Goal: Task Accomplishment & Management: Manage account settings

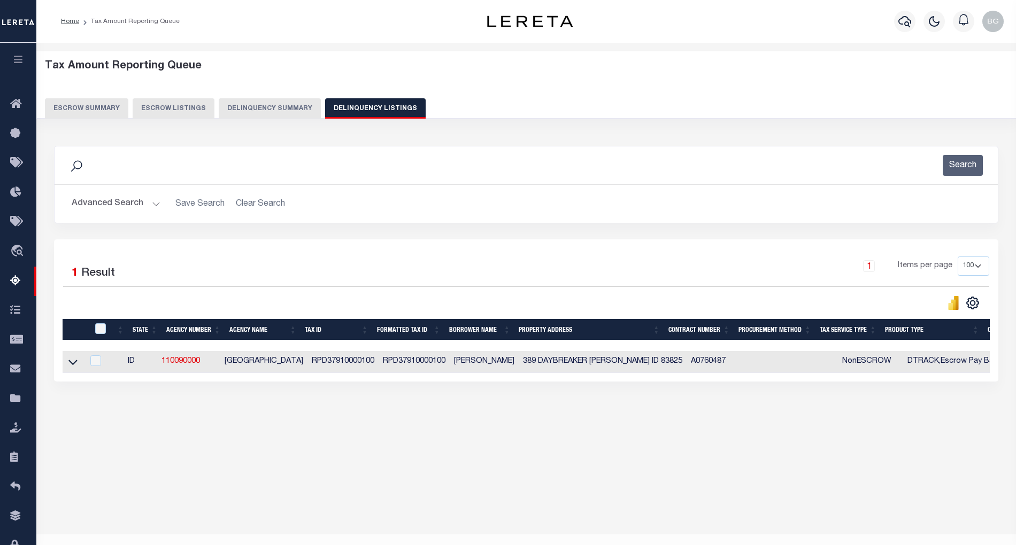
select select "100"
click at [154, 201] on button "Advanced Search" at bounding box center [116, 203] width 89 height 21
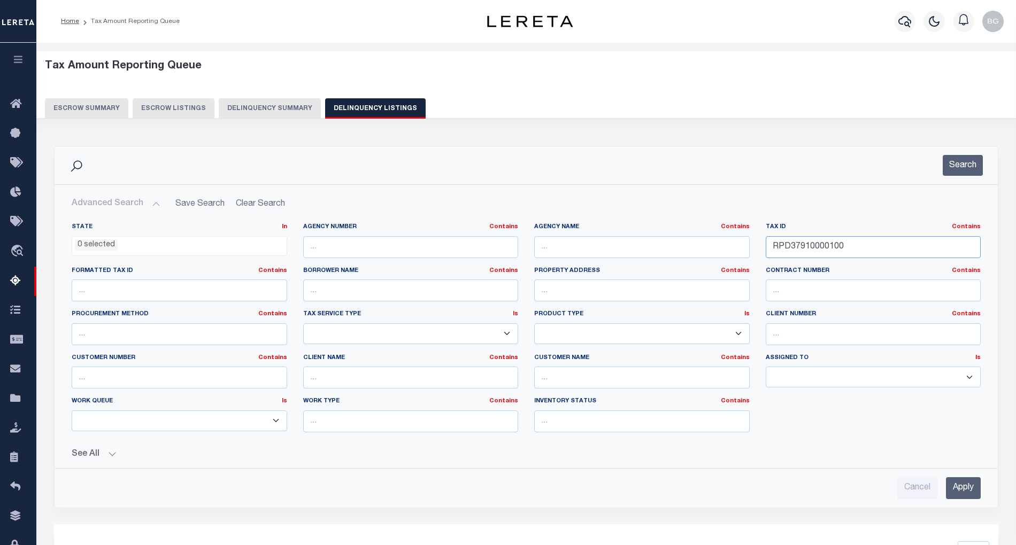
click at [809, 243] on input "RPD37910000100" at bounding box center [872, 247] width 215 height 22
paste input "1"
type input "RPD37910000110"
click at [973, 490] on input "Apply" at bounding box center [963, 488] width 35 height 22
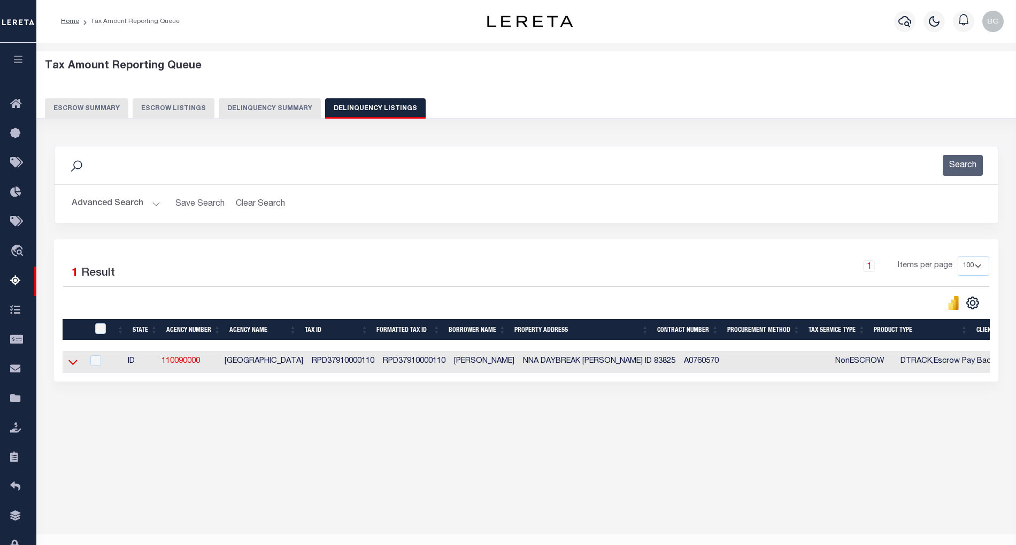
click at [74, 366] on icon at bounding box center [72, 362] width 9 height 11
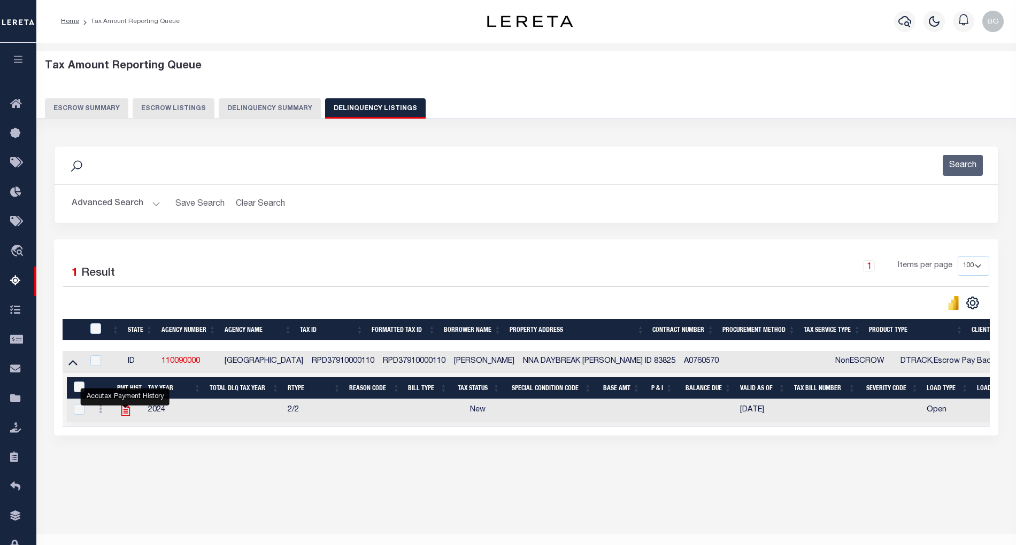
click at [125, 413] on icon "" at bounding box center [126, 411] width 14 height 14
checkbox input "true"
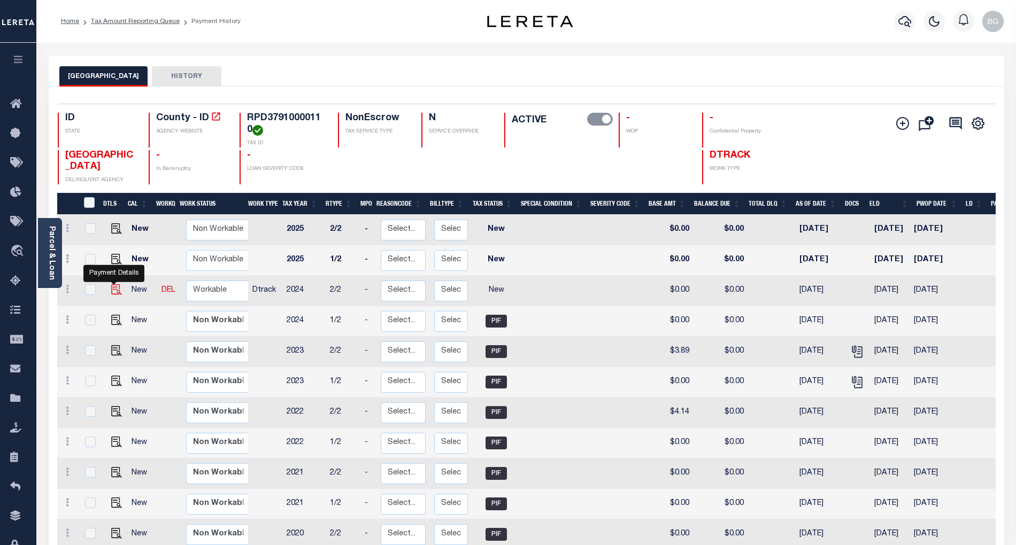
click at [112, 293] on img "" at bounding box center [116, 289] width 11 height 11
checkbox input "true"
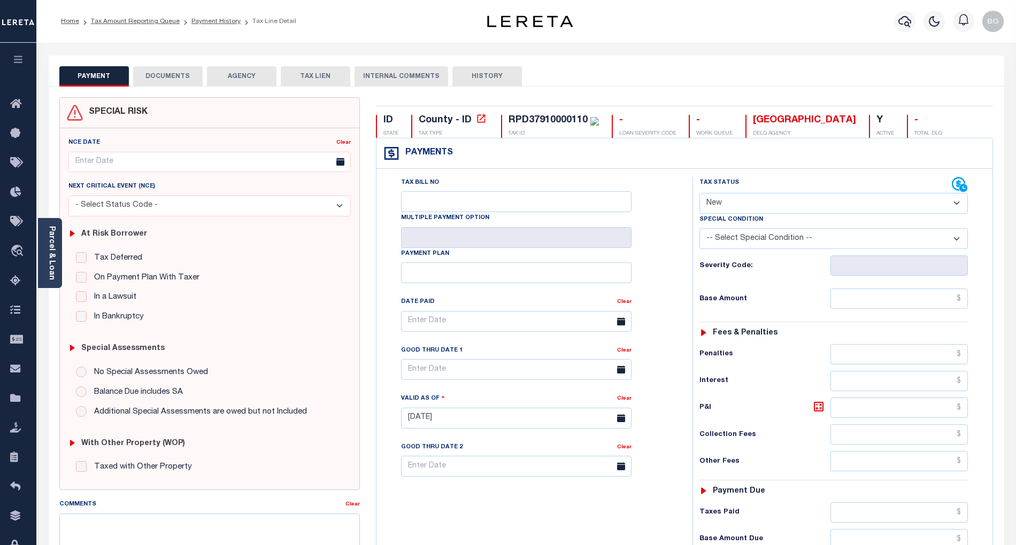
click at [766, 202] on select "- Select Status Code - Open Due/Unpaid Paid Incomplete No Tax Due Internal Refu…" at bounding box center [833, 203] width 268 height 21
select select "PYD"
click at [699, 194] on select "- Select Status Code - Open Due/Unpaid Paid Incomplete No Tax Due Internal Refu…" at bounding box center [833, 203] width 268 height 21
type input "08/13/2025"
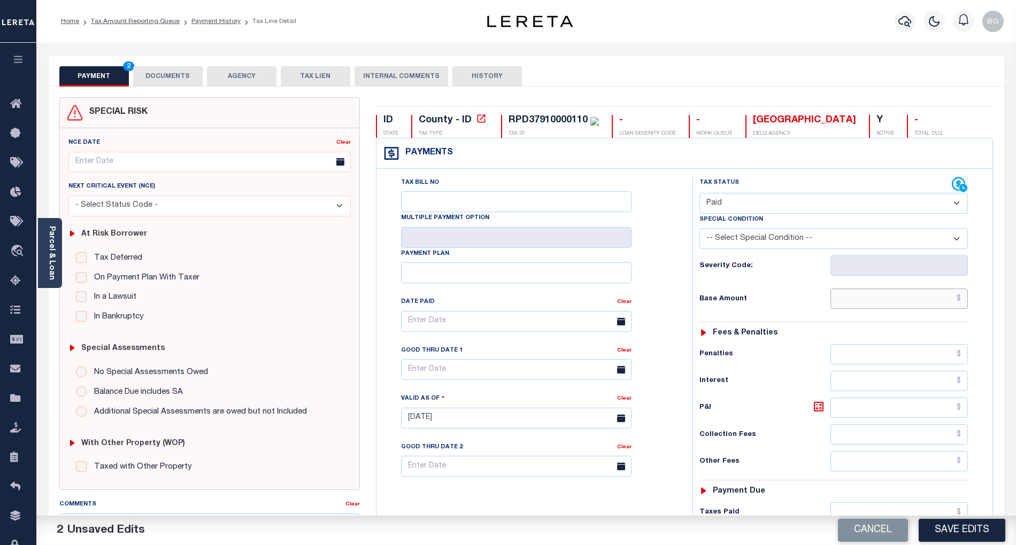
click at [929, 297] on input "text" at bounding box center [899, 299] width 138 height 20
paste input "3.82"
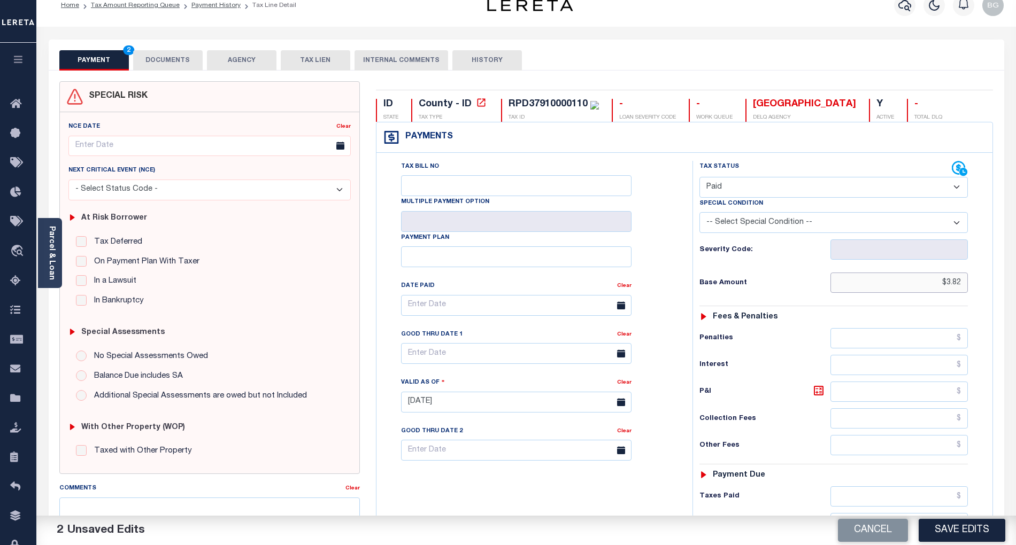
scroll to position [214, 0]
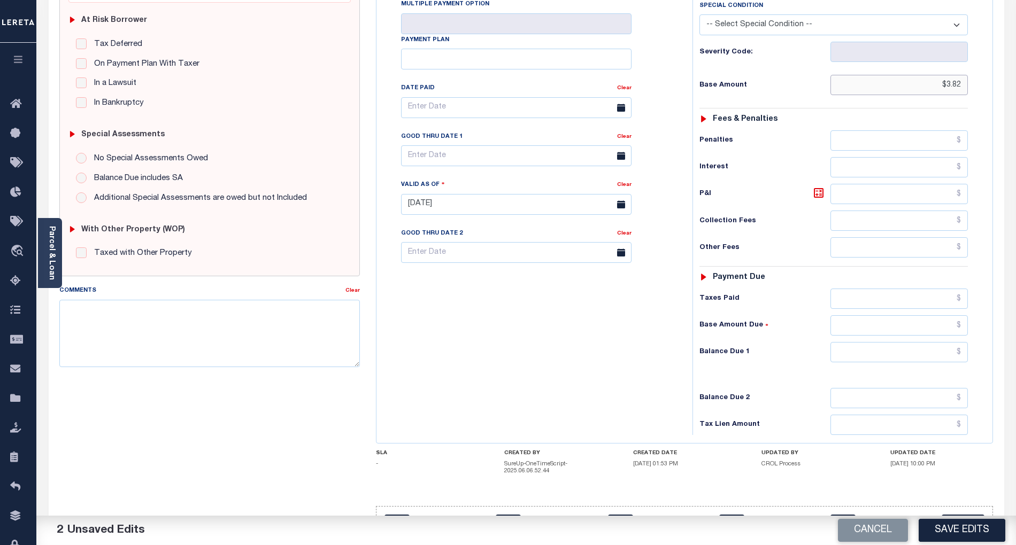
type input "$3.82"
click at [952, 362] on input "text" at bounding box center [899, 352] width 138 height 20
type input "$0.00"
click at [633, 360] on div "Tax Bill No Multiple Payment Option Payment Plan Clear" at bounding box center [531, 199] width 305 height 472
click at [259, 319] on textarea "Comments" at bounding box center [209, 333] width 300 height 67
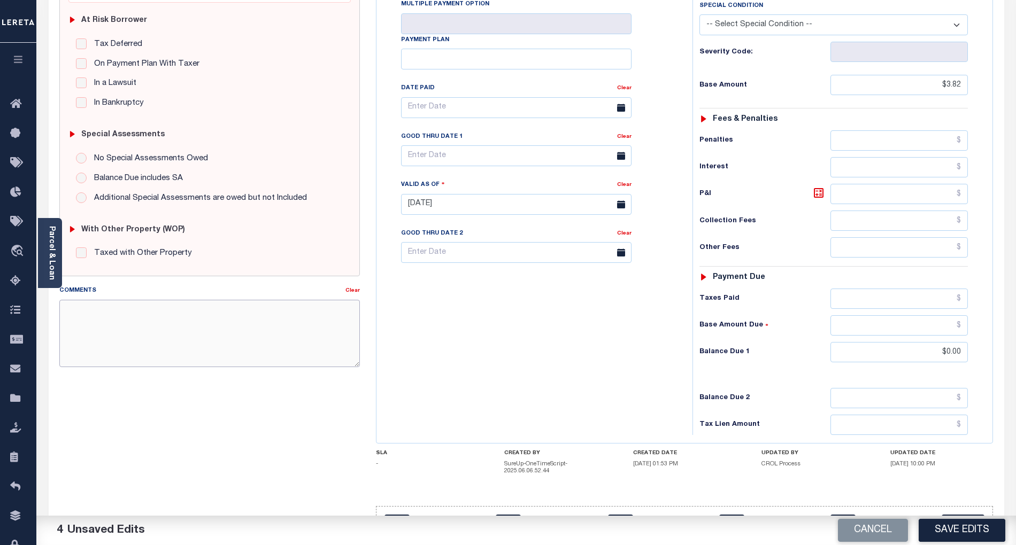
paste textarea "As per email response from tax office- TC Vana Balbin, Confirmed that taxes are…"
type textarea "As per email response from tax office- TC Vana Balbin, Confirmed that taxes are…"
click at [954, 531] on button "Save Edits" at bounding box center [961, 530] width 87 height 23
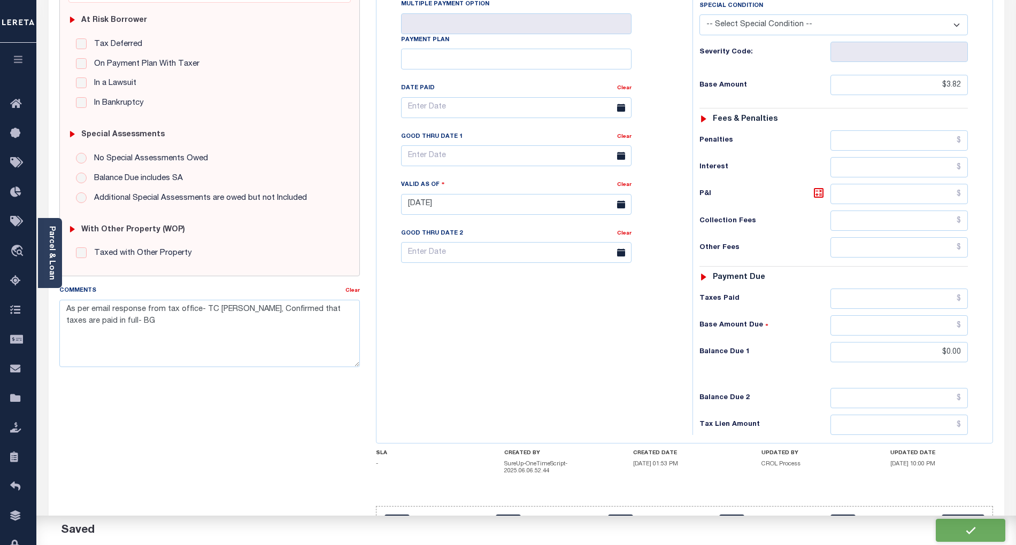
checkbox input "false"
type textarea "As per email response from tax office- TC Vana Balbin, Confirmed that taxes are…"
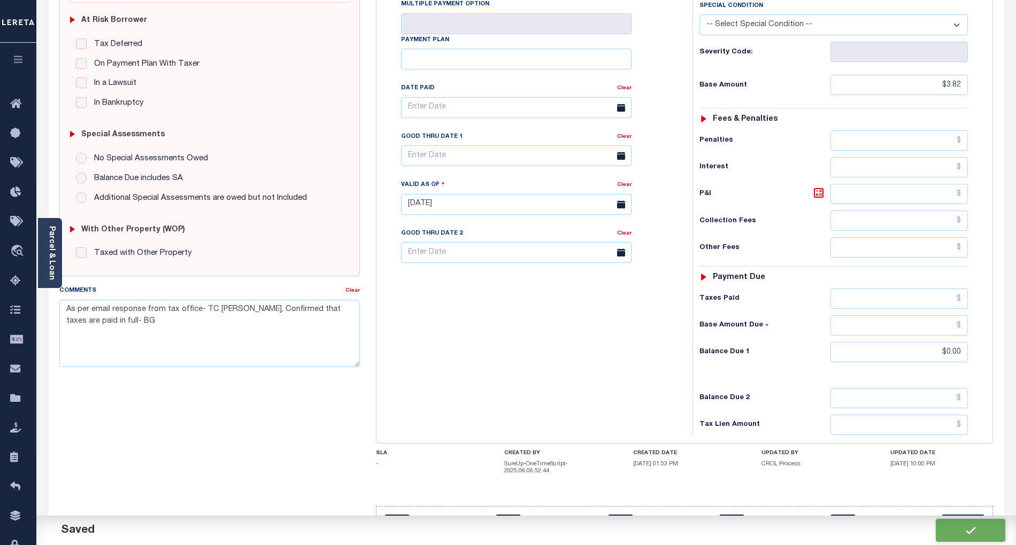
type input "$3.82"
type input "$0"
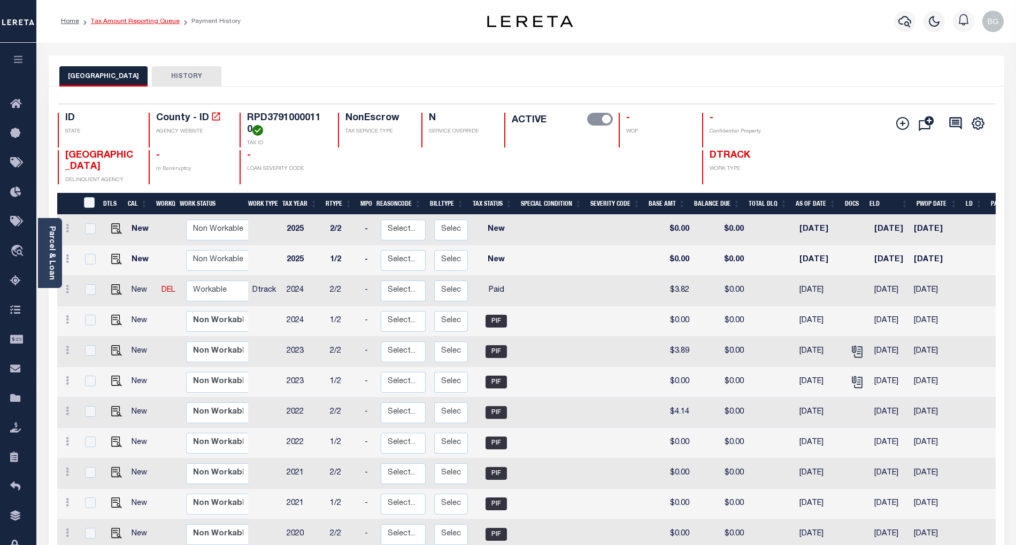
click at [115, 20] on link "Tax Amount Reporting Queue" at bounding box center [135, 21] width 89 height 6
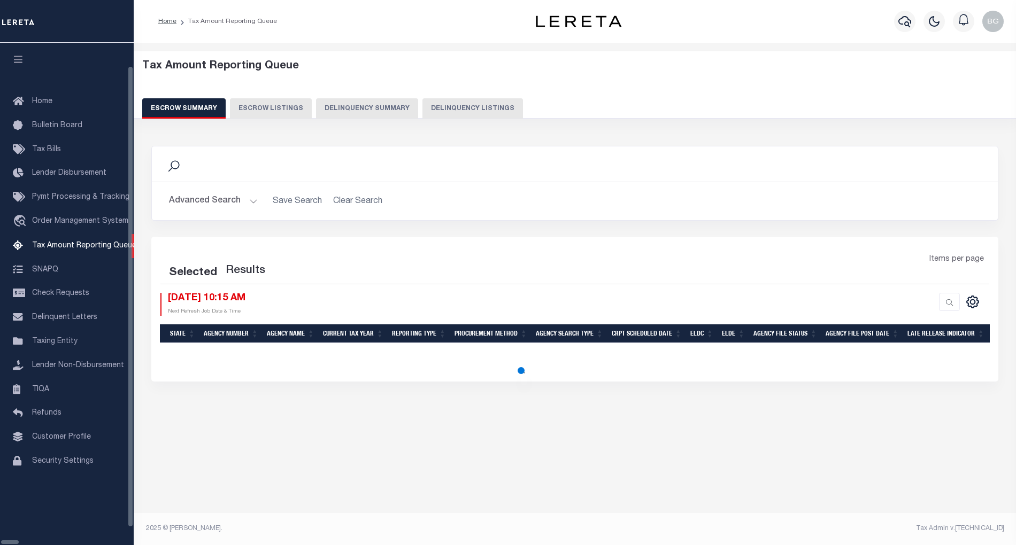
select select "100"
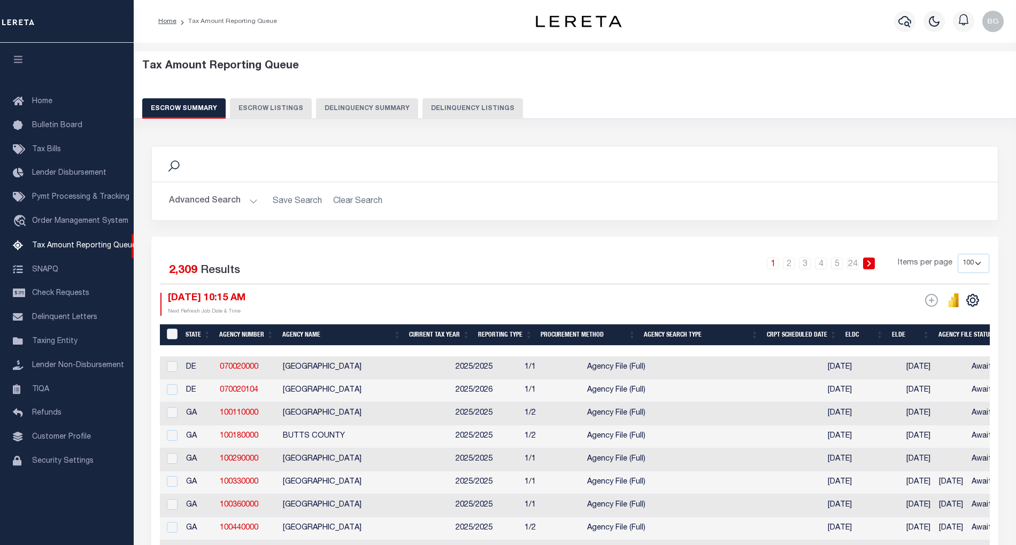
click at [428, 112] on button "Delinquency Listings" at bounding box center [472, 108] width 100 height 20
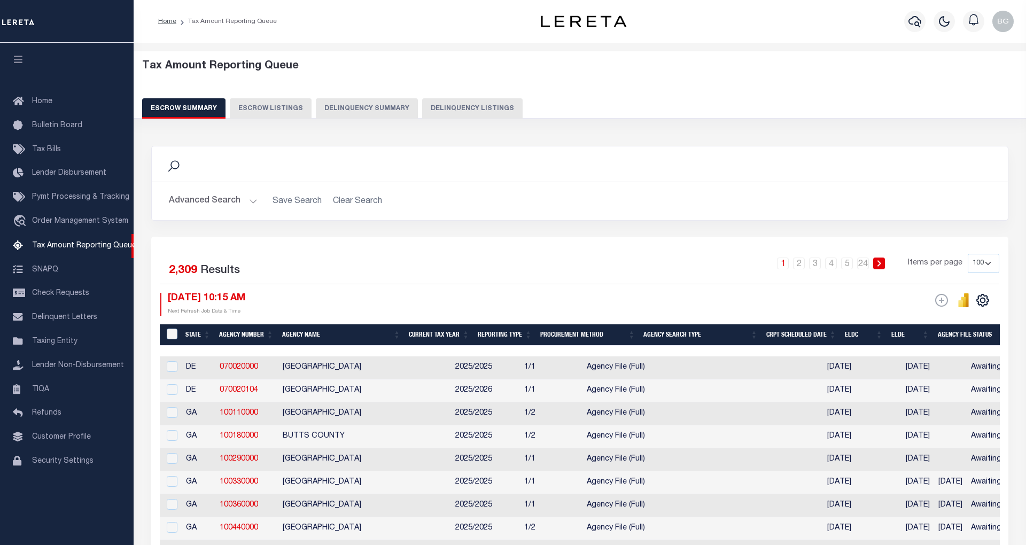
select select "100"
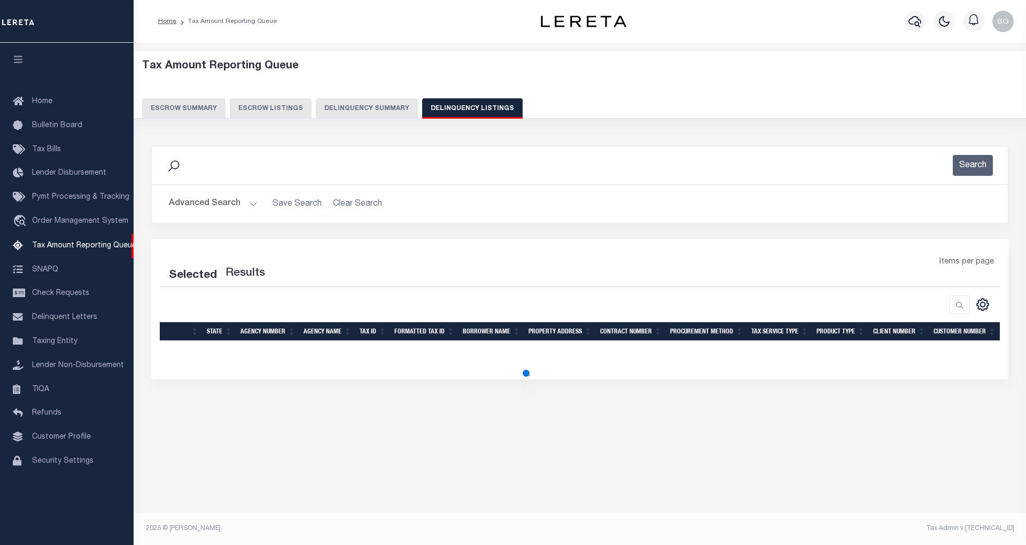
select select "100"
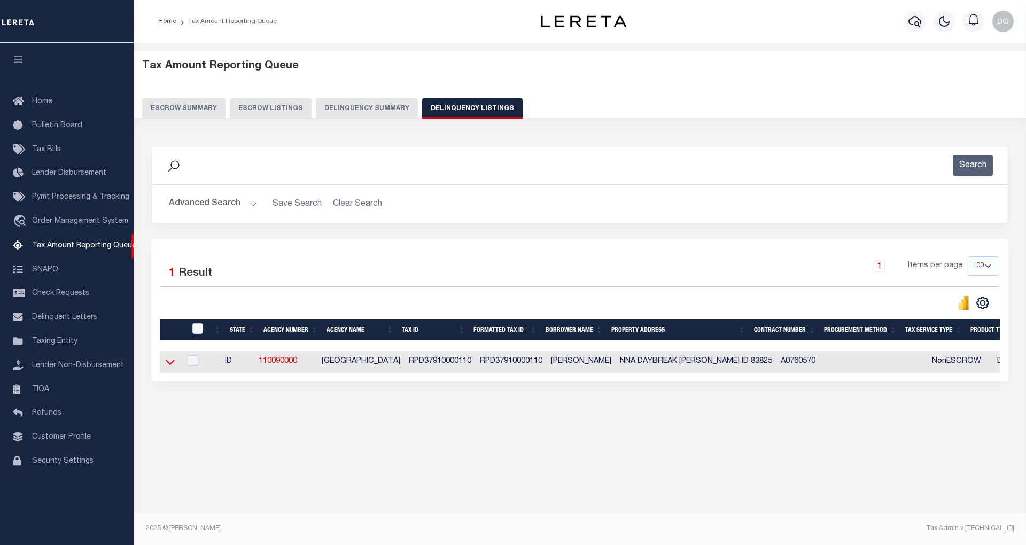
click at [173, 368] on icon at bounding box center [170, 362] width 9 height 11
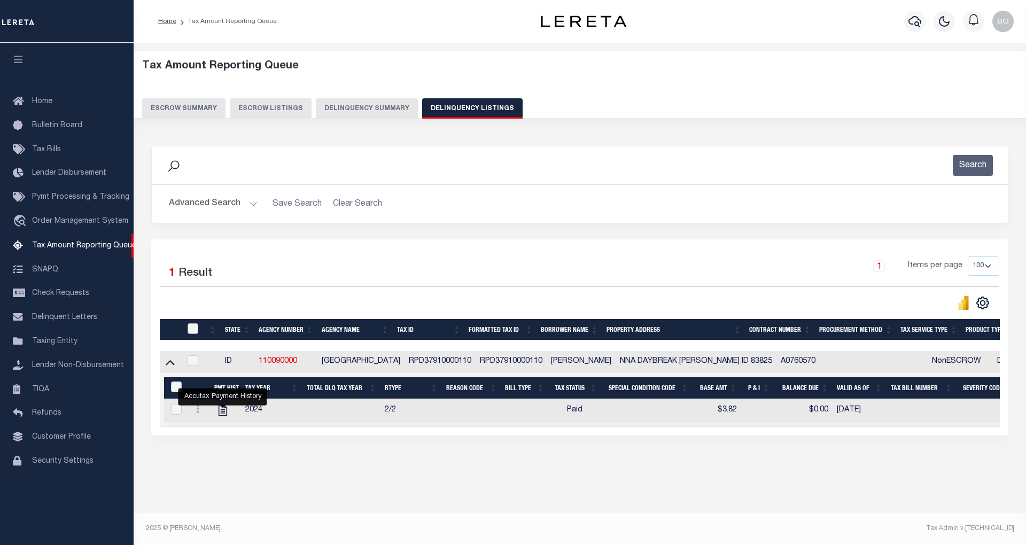
click at [190, 326] on input "checkbox" at bounding box center [193, 328] width 11 height 11
checkbox input "true"
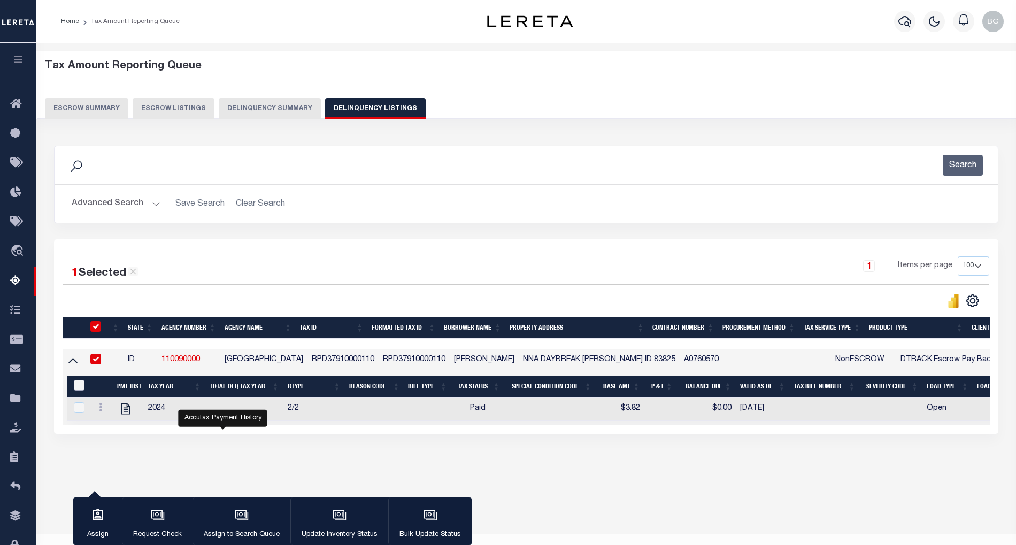
click at [76, 386] on input "&nbsp;" at bounding box center [79, 385] width 11 height 11
checkbox input "true"
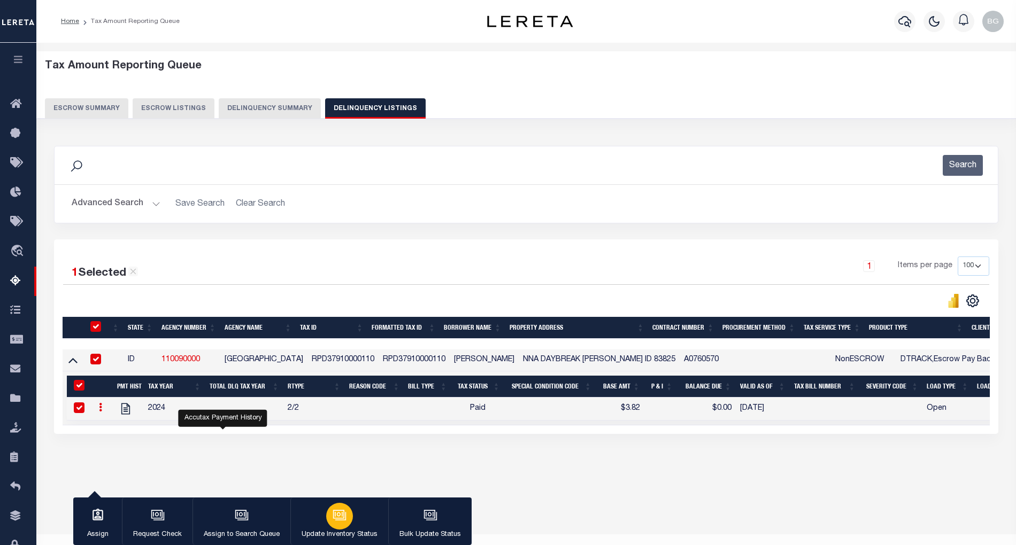
click at [323, 512] on button "Update Inventory Status" at bounding box center [339, 522] width 98 height 48
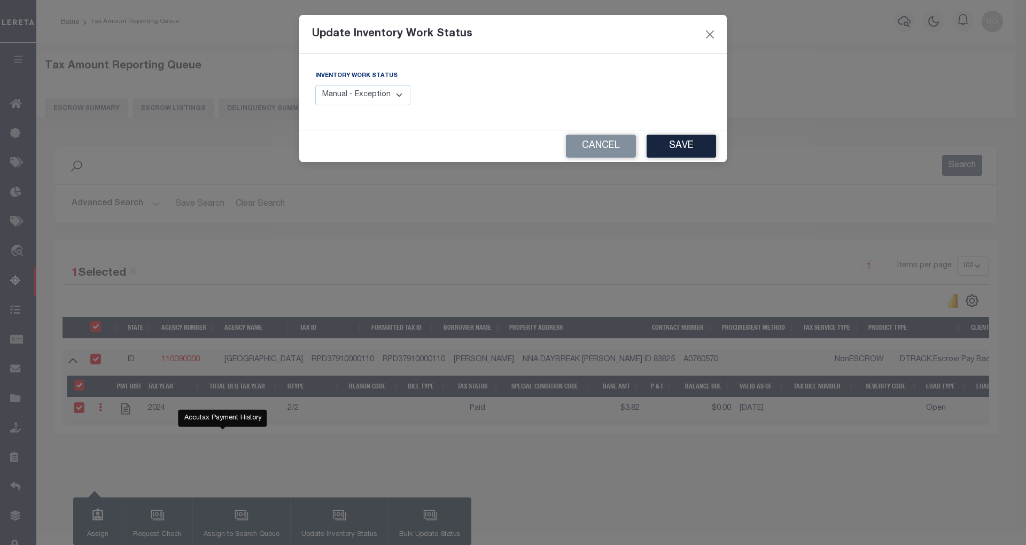
click at [377, 87] on select "Manual - Exception Pended - Awaiting Search Late Add Exception Completed" at bounding box center [362, 95] width 95 height 21
select select "4"
click at [315, 85] on select "Manual - Exception Pended - Awaiting Search Late Add Exception Completed" at bounding box center [362, 95] width 95 height 21
click at [693, 142] on button "Save" at bounding box center [681, 146] width 69 height 23
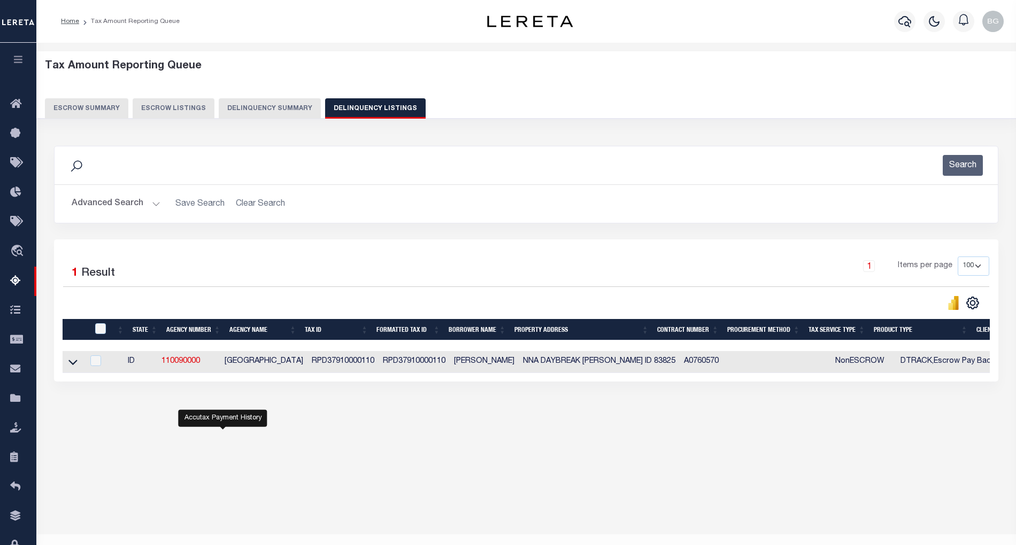
click at [152, 201] on button "Advanced Search" at bounding box center [116, 203] width 89 height 21
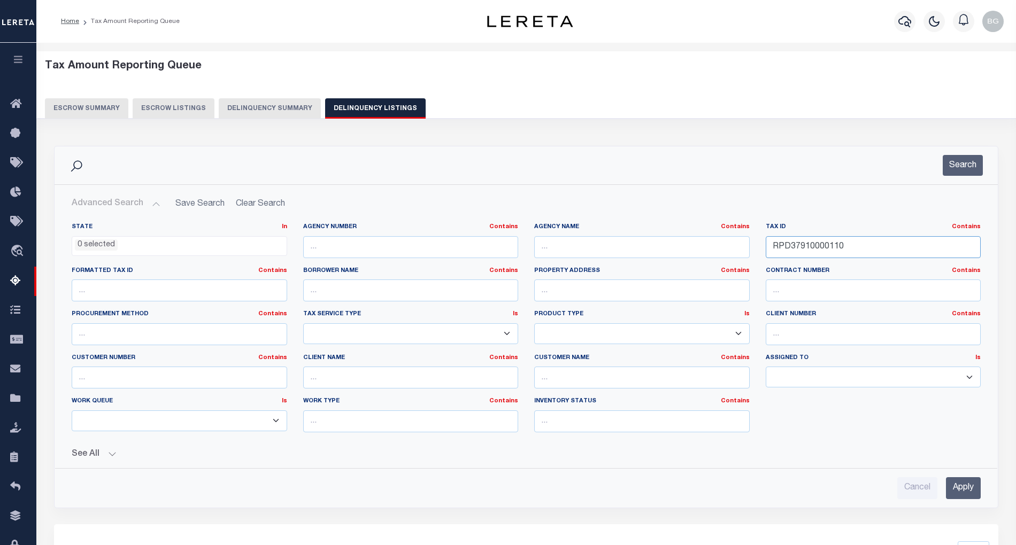
click at [794, 249] on input "RPD37910000110" at bounding box center [872, 247] width 215 height 22
paste input "7314011114"
type input "RPD73140111140"
click at [963, 492] on input "Apply" at bounding box center [963, 488] width 35 height 22
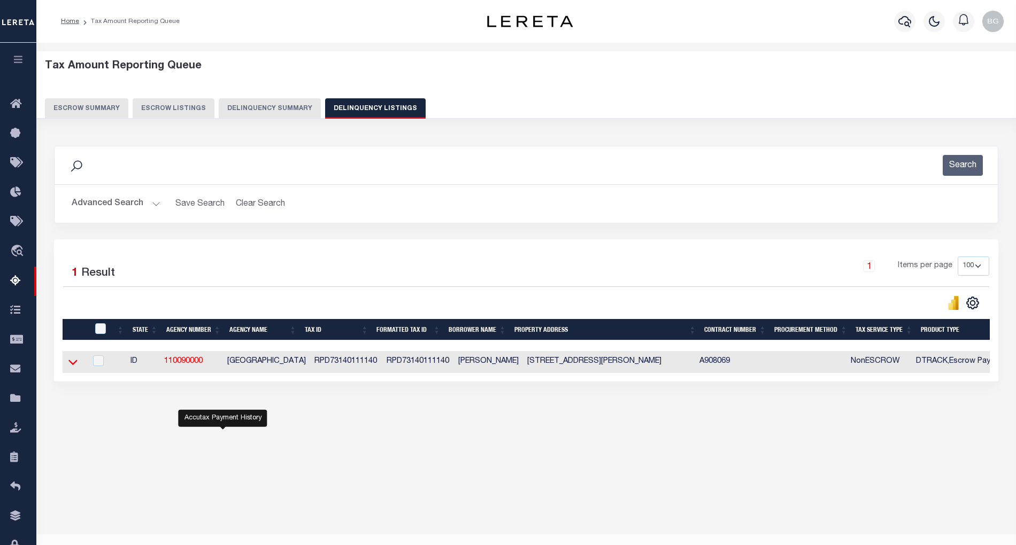
click at [73, 367] on icon at bounding box center [72, 362] width 9 height 11
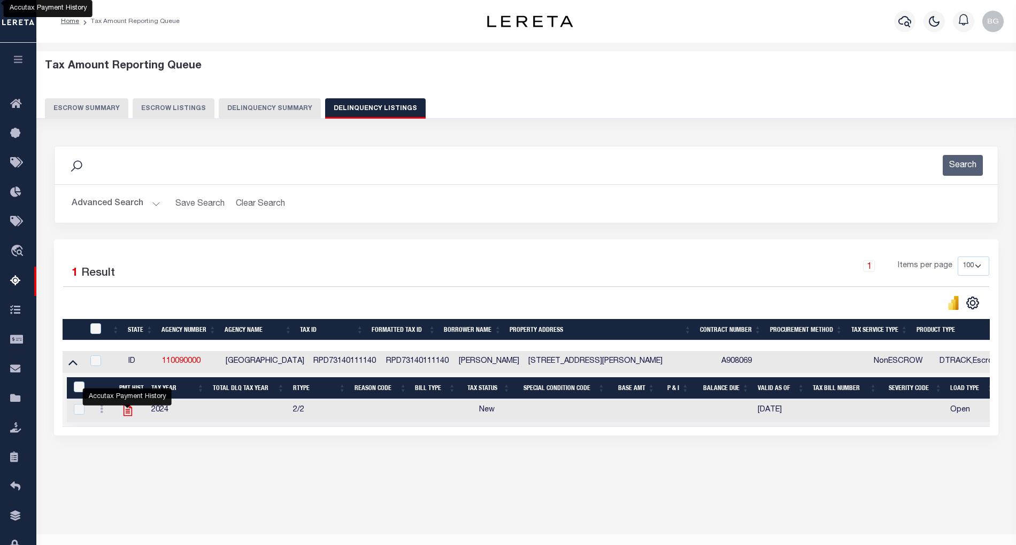
click at [127, 413] on icon "" at bounding box center [128, 411] width 14 height 14
checkbox input "true"
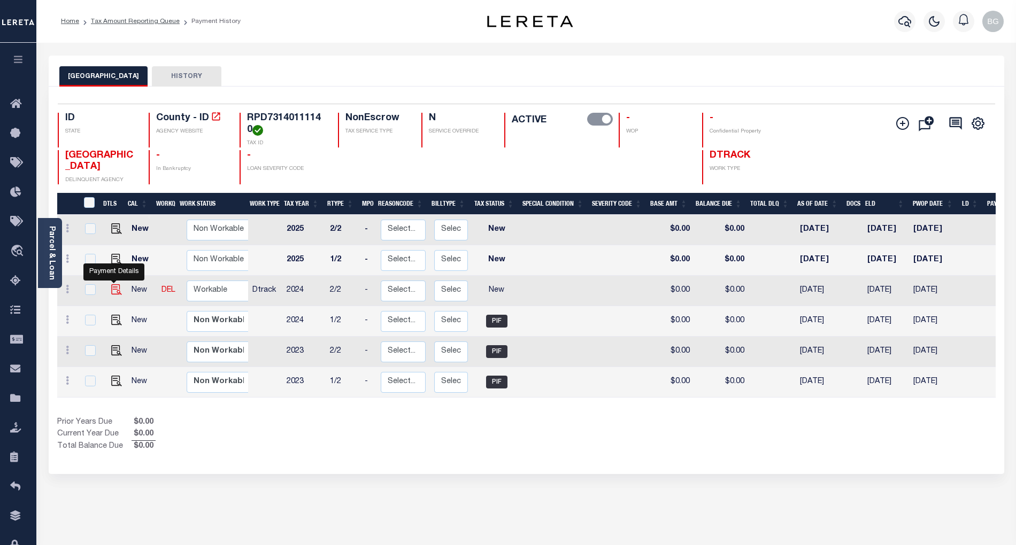
click at [114, 295] on img "" at bounding box center [116, 289] width 11 height 11
checkbox input "true"
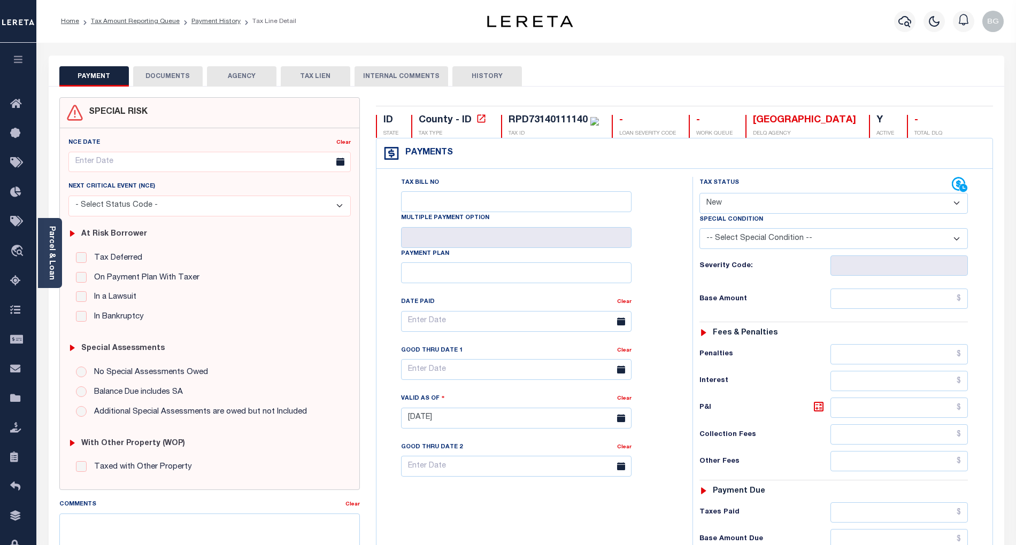
click at [721, 201] on select "- Select Status Code - Open Due/Unpaid Paid Incomplete No Tax Due Internal Refu…" at bounding box center [833, 203] width 268 height 21
select select "PYD"
click at [699, 194] on select "- Select Status Code - Open Due/Unpaid Paid Incomplete No Tax Due Internal Refu…" at bounding box center [833, 203] width 268 height 21
type input "08/13/2025"
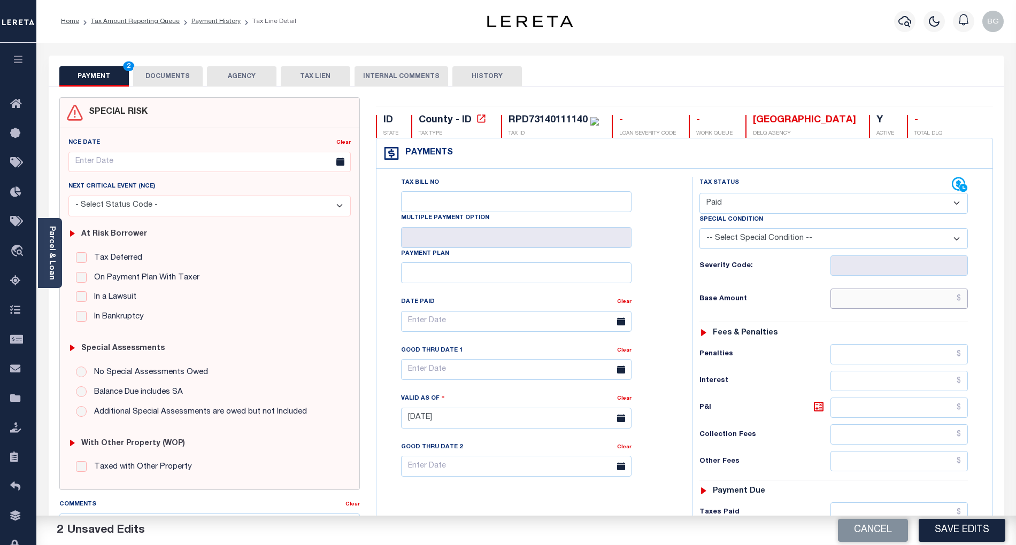
click at [937, 300] on input "text" at bounding box center [899, 299] width 138 height 20
paste input "1,694.36"
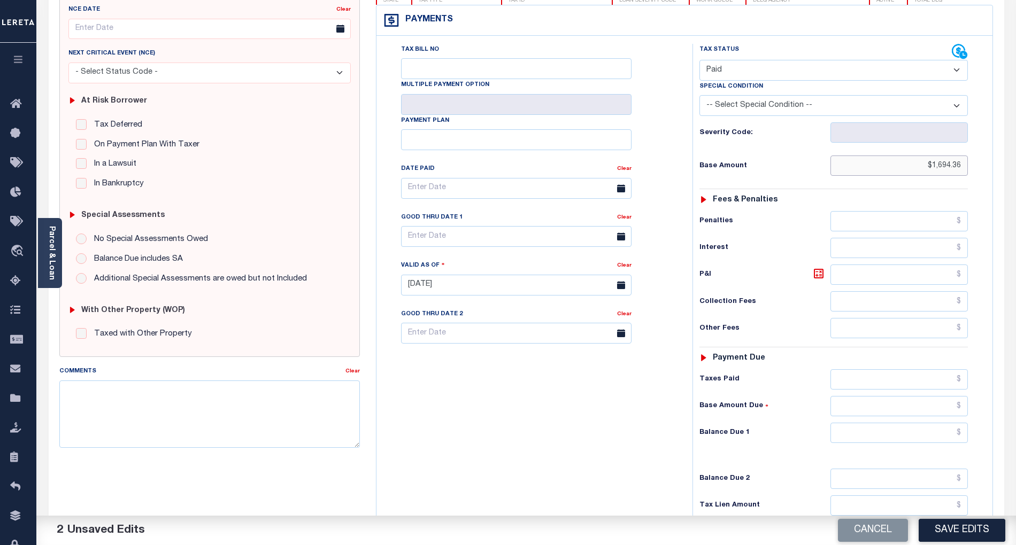
scroll to position [214, 0]
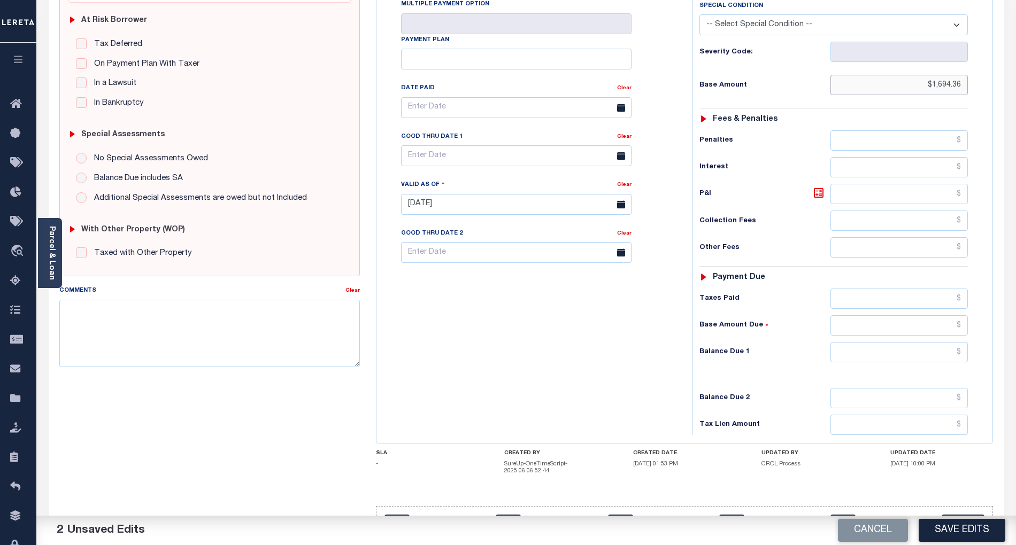
type input "$1,694.36"
click at [905, 357] on input "text" at bounding box center [899, 352] width 138 height 20
type input "$0.00"
click at [586, 344] on div "Tax Bill No Multiple Payment Option Payment Plan Clear" at bounding box center [531, 199] width 305 height 472
click at [270, 328] on textarea "Comments" at bounding box center [209, 333] width 300 height 67
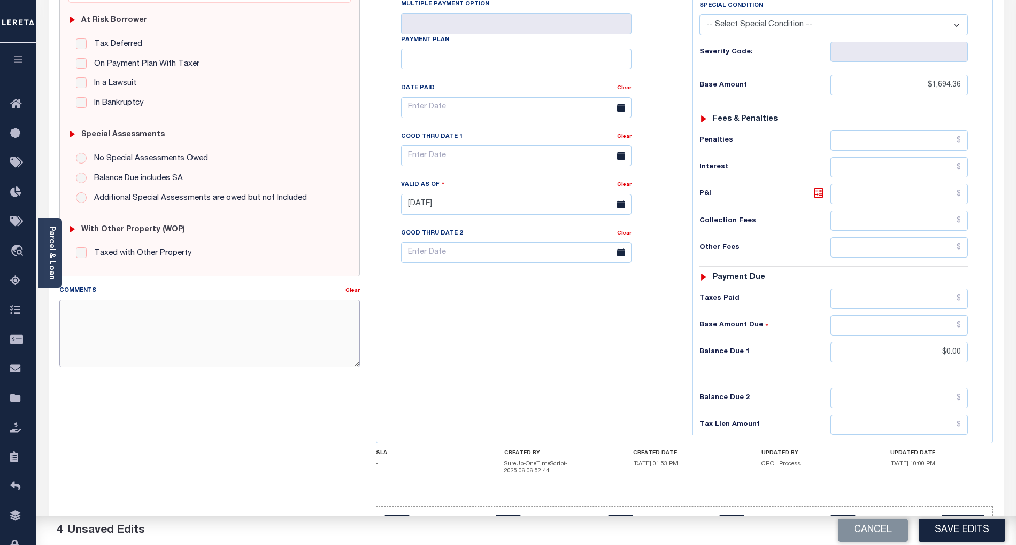
paste textarea "As per email response from tax office- TC Vana Balbin, Confirmed that taxes are…"
type textarea "As per email response from tax office- TC Vana Balbin, Confirmed that taxes are…"
click at [967, 531] on button "Save Edits" at bounding box center [961, 530] width 87 height 23
checkbox input "false"
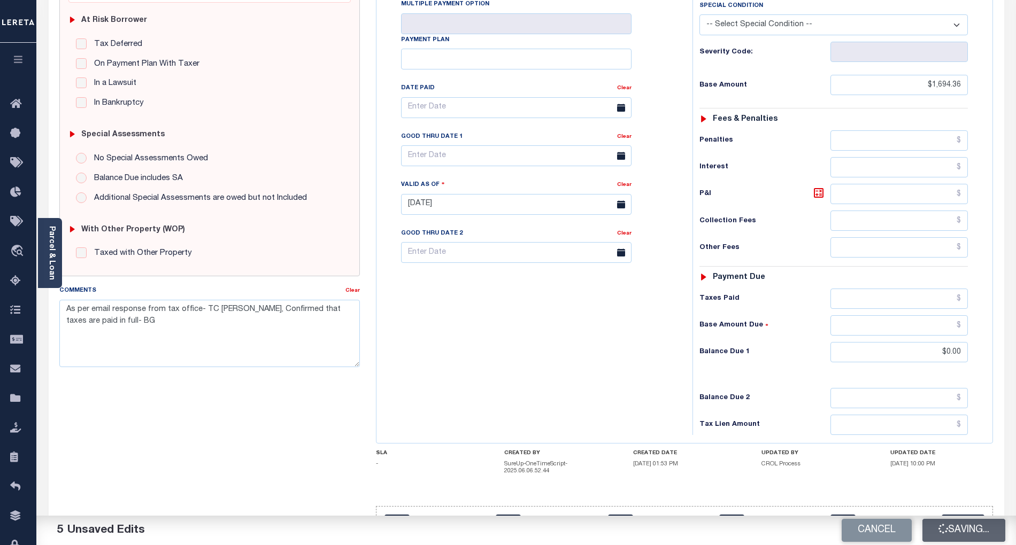
checkbox input "false"
type textarea "As per email response from tax office- TC Vana Balbin, Confirmed that taxes are…"
type input "$1,694.36"
type input "$0"
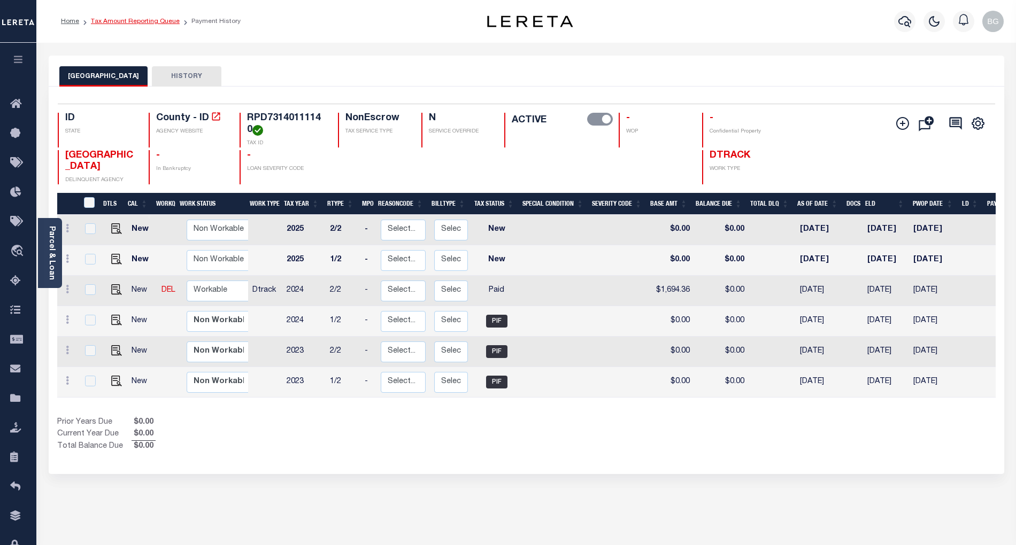
click at [129, 20] on link "Tax Amount Reporting Queue" at bounding box center [135, 21] width 89 height 6
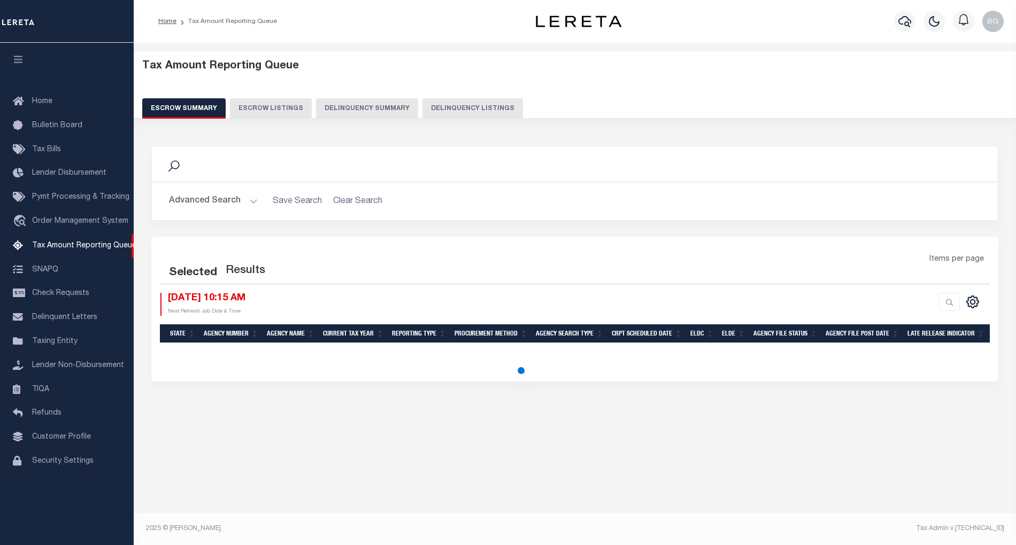
click at [477, 103] on button "Delinquency Listings" at bounding box center [472, 108] width 100 height 20
select select "100"
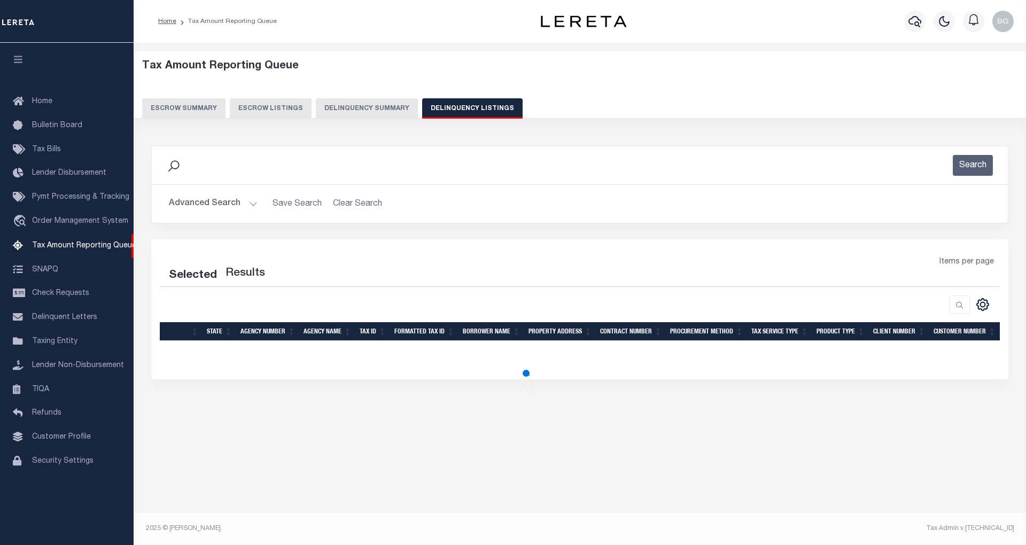
select select "100"
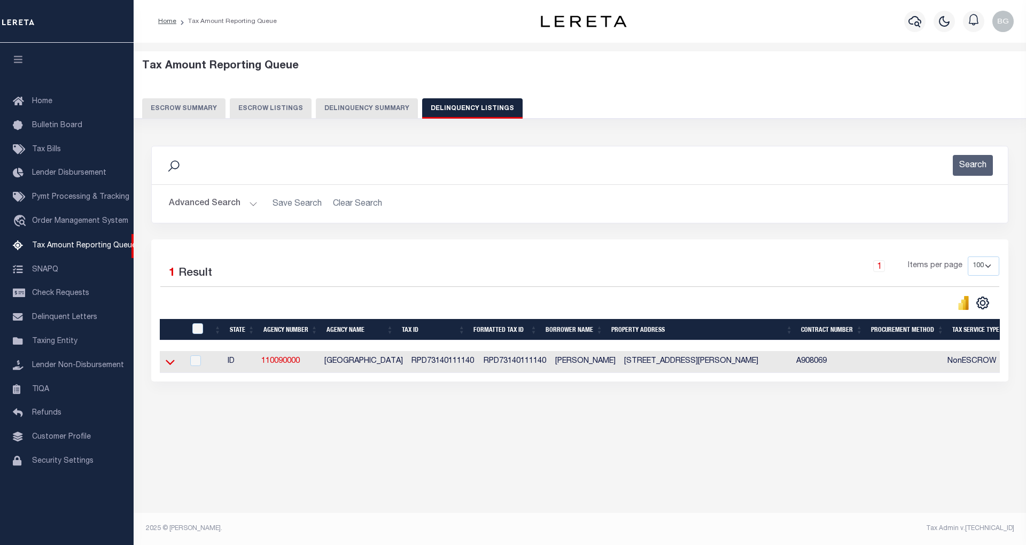
click at [171, 364] on icon at bounding box center [170, 362] width 9 height 11
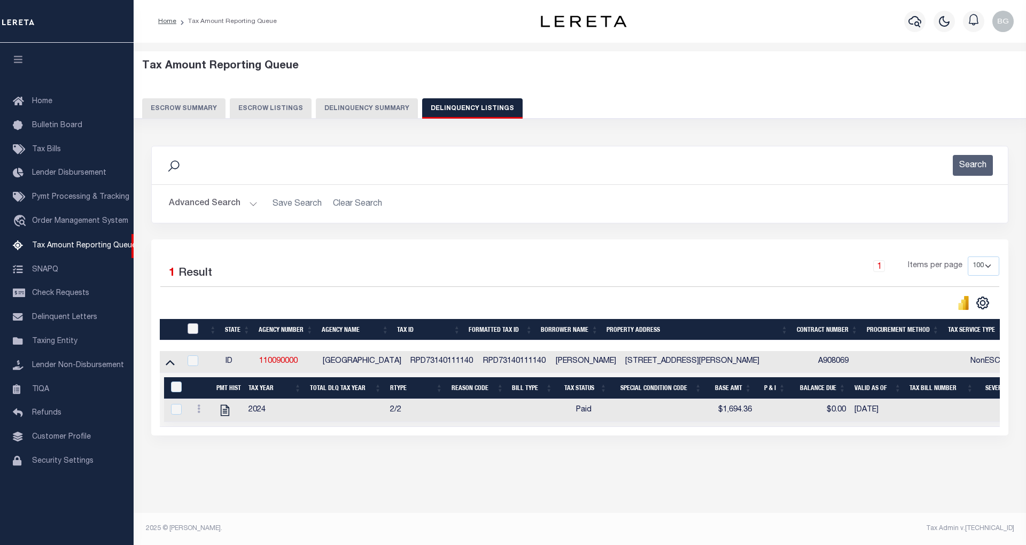
click at [193, 330] on input "checkbox" at bounding box center [193, 328] width 11 height 11
checkbox input "true"
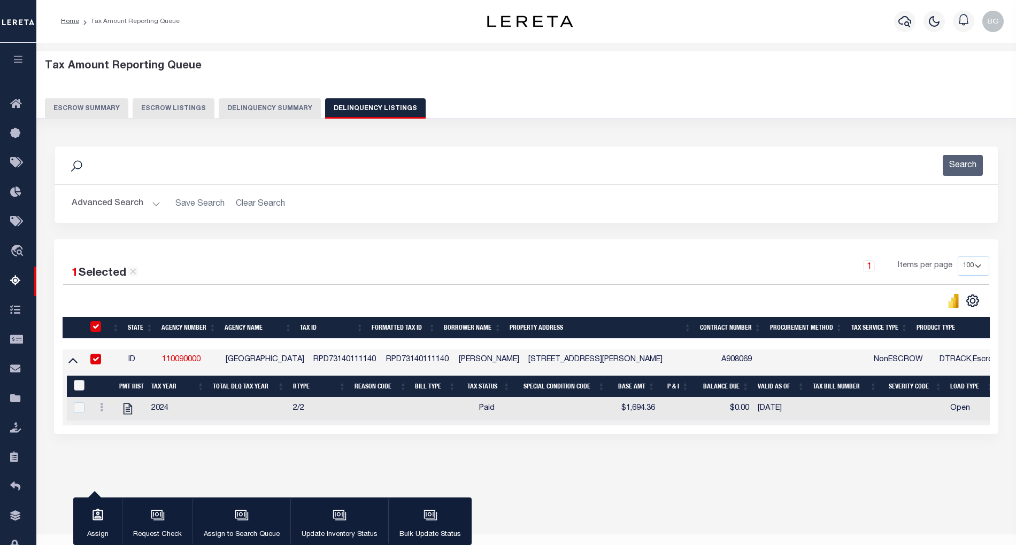
click at [78, 391] on input "&nbsp;" at bounding box center [79, 385] width 11 height 11
checkbox input "true"
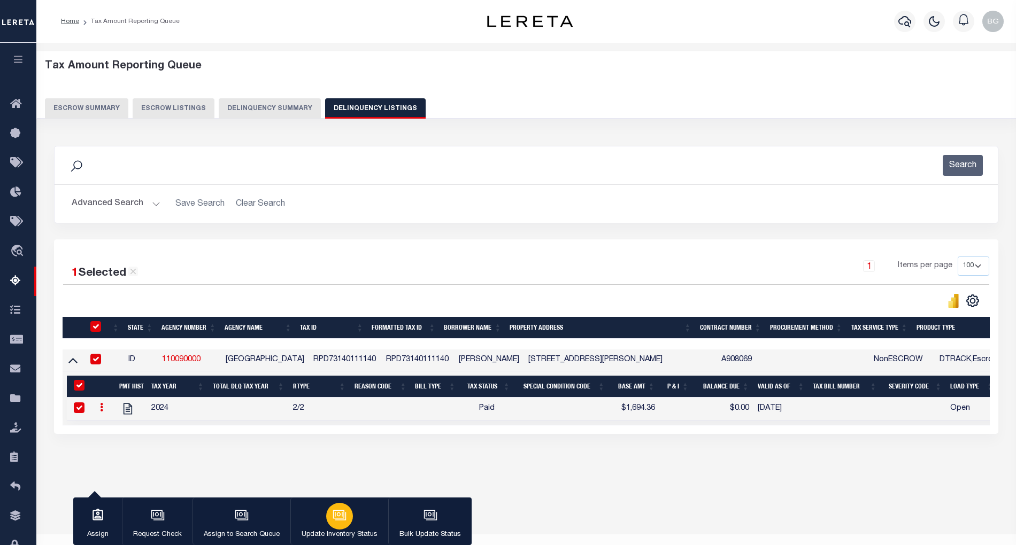
click at [336, 530] on p "Update Inventory Status" at bounding box center [339, 535] width 76 height 11
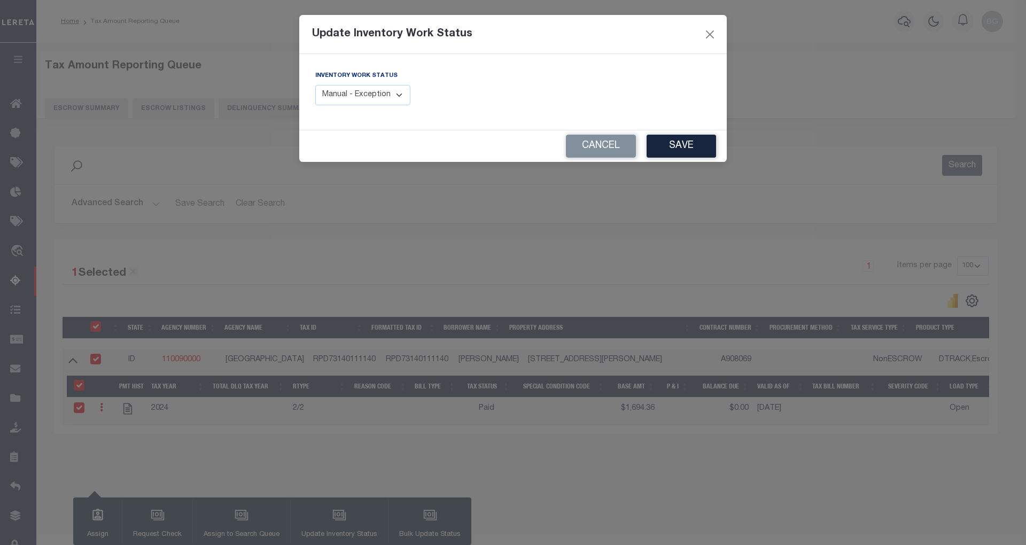
click at [370, 100] on select "Manual - Exception Pended - Awaiting Search Late Add Exception Completed" at bounding box center [362, 95] width 95 height 21
select select "4"
click at [315, 85] on select "Manual - Exception Pended - Awaiting Search Late Add Exception Completed" at bounding box center [362, 95] width 95 height 21
click at [700, 144] on button "Save" at bounding box center [681, 146] width 69 height 23
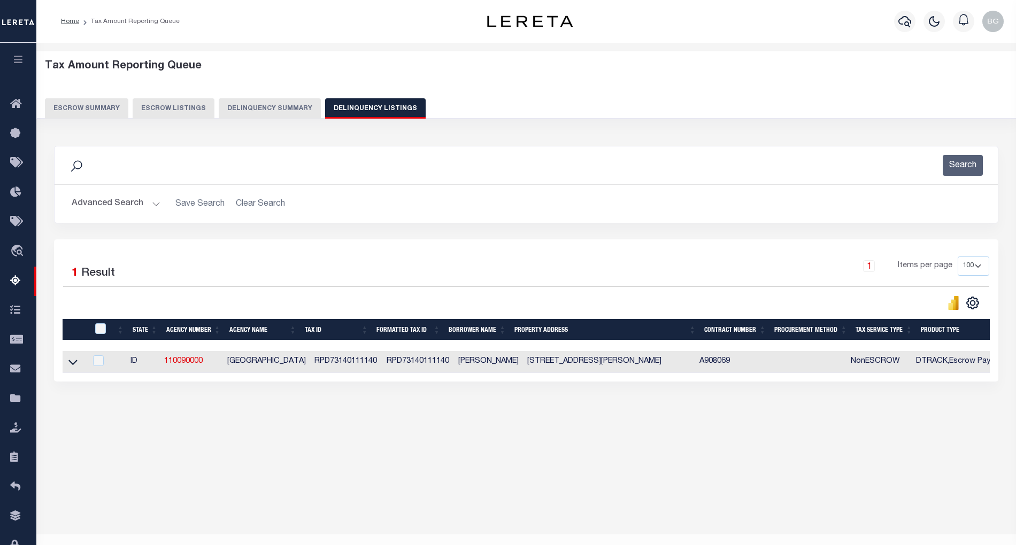
scroll to position [0, 599]
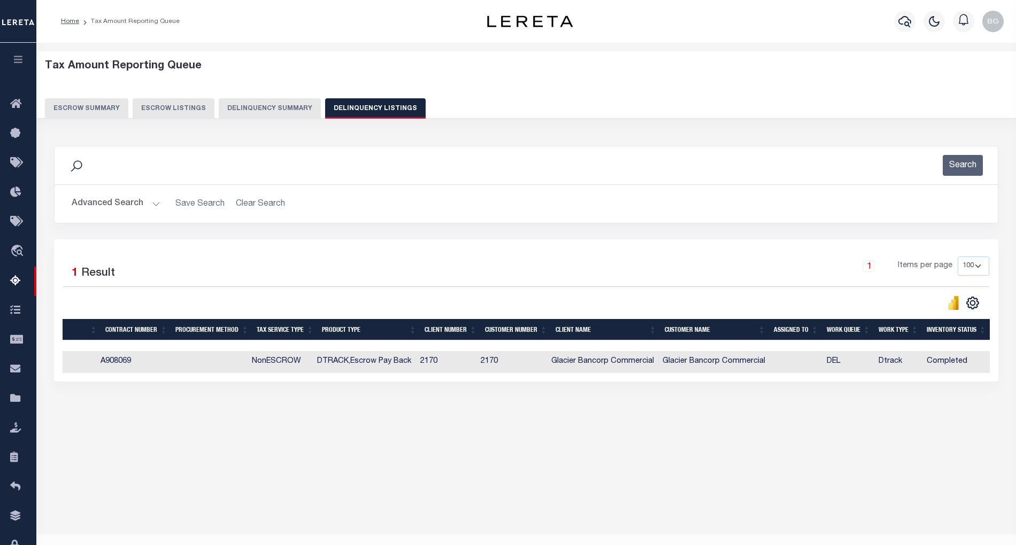
click at [151, 202] on button "Advanced Search" at bounding box center [116, 203] width 89 height 21
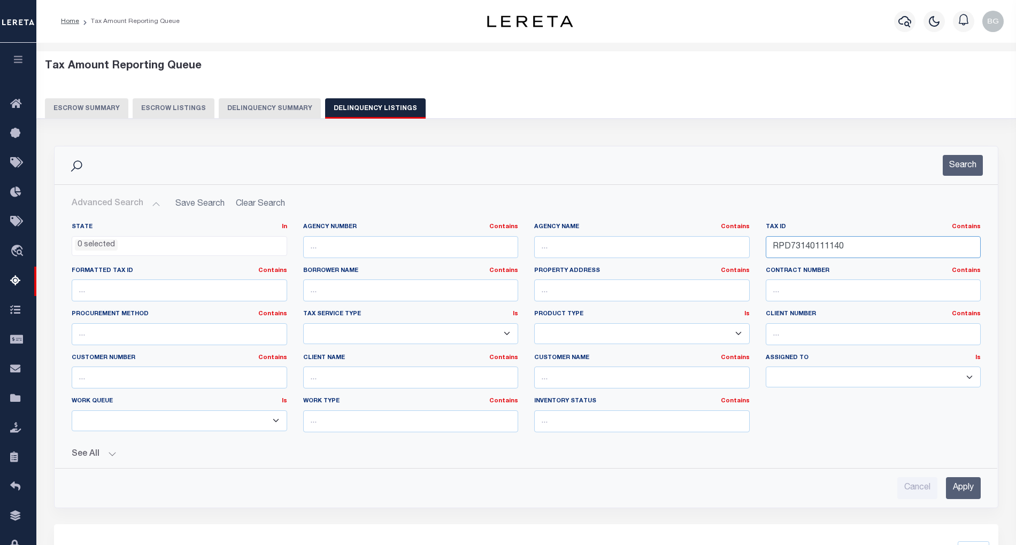
click at [811, 248] on input "RPD73140111140" at bounding box center [872, 247] width 215 height 22
paste input "E0102000001B"
type input "RPE0102000001B"
click at [963, 493] on input "Apply" at bounding box center [963, 488] width 35 height 22
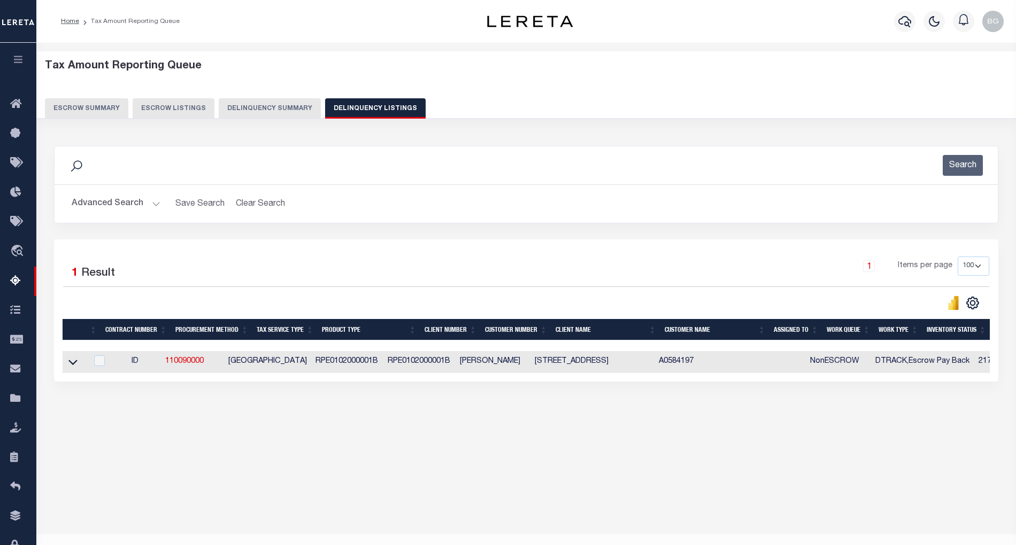
scroll to position [0, 0]
click at [72, 366] on icon at bounding box center [72, 362] width 9 height 5
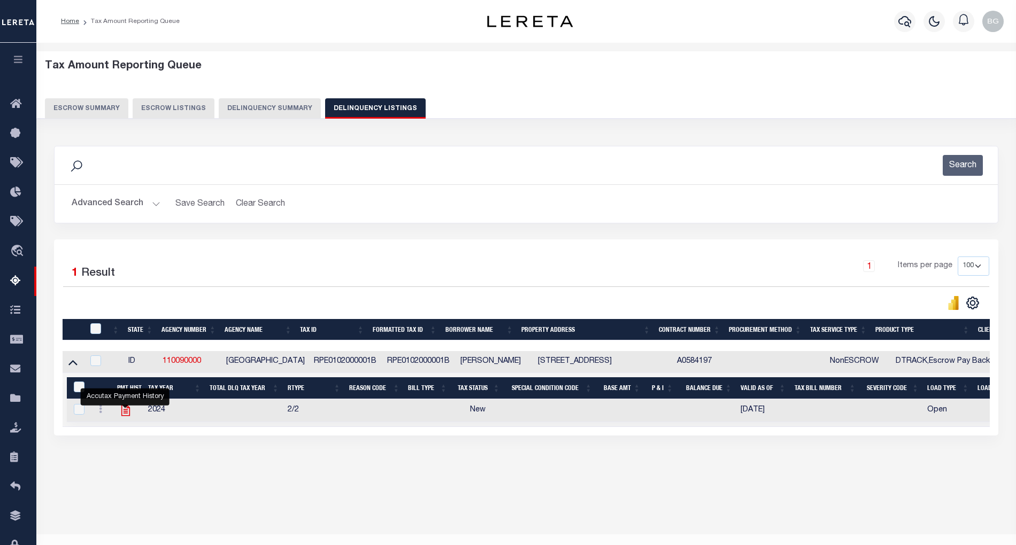
click at [123, 414] on icon "" at bounding box center [125, 410] width 9 height 11
checkbox input "true"
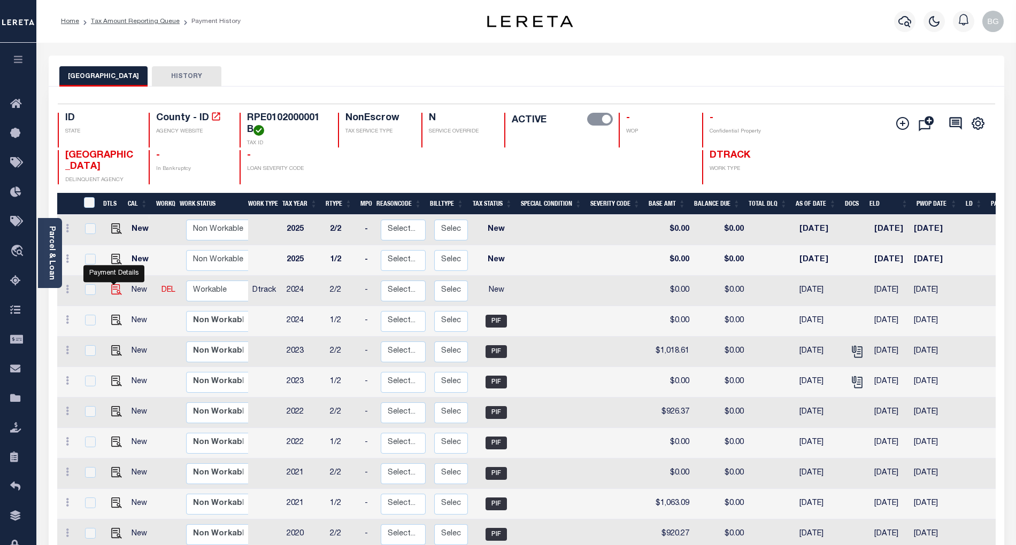
click at [112, 293] on img "" at bounding box center [116, 289] width 11 height 11
checkbox input "true"
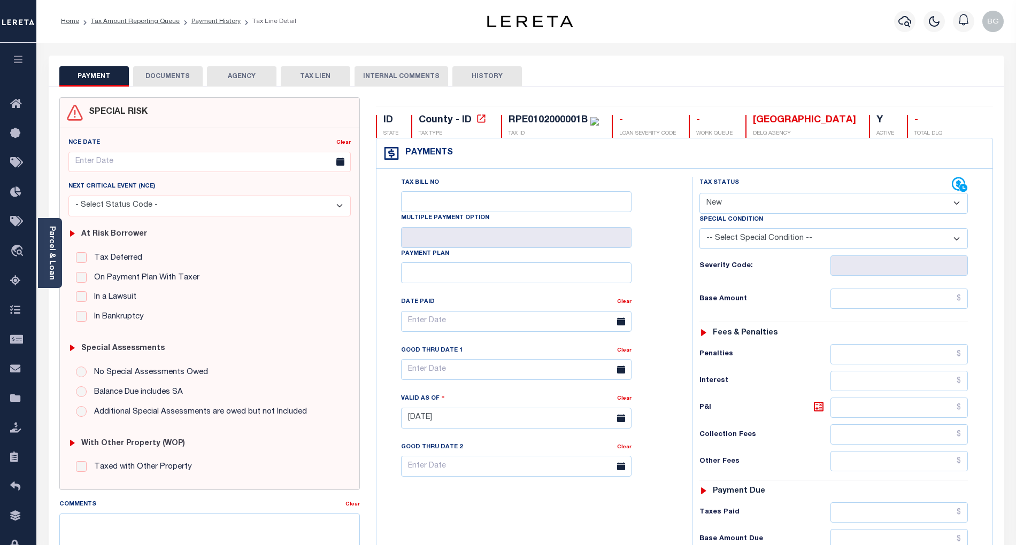
click at [745, 206] on select "- Select Status Code - Open Due/Unpaid Paid Incomplete No Tax Due Internal Refu…" at bounding box center [833, 203] width 268 height 21
select select "INC"
click at [699, 194] on select "- Select Status Code - Open Due/Unpaid Paid Incomplete No Tax Due Internal Refu…" at bounding box center [833, 203] width 268 height 21
type input "[DATE]"
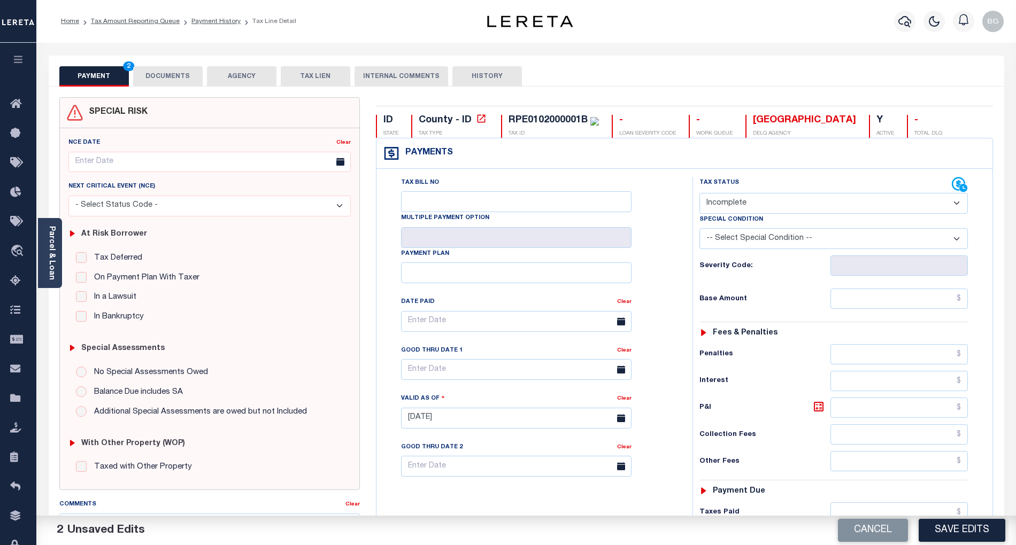
click at [756, 197] on select "- Select Status Code - Open Due/Unpaid Paid Incomplete No Tax Due Internal Refu…" at bounding box center [833, 203] width 268 height 21
select select "PYD"
click at [699, 194] on select "- Select Status Code - Open Due/Unpaid Paid Incomplete No Tax Due Internal Refu…" at bounding box center [833, 203] width 268 height 21
click at [905, 304] on input "text" at bounding box center [899, 299] width 138 height 20
paste input "910.27"
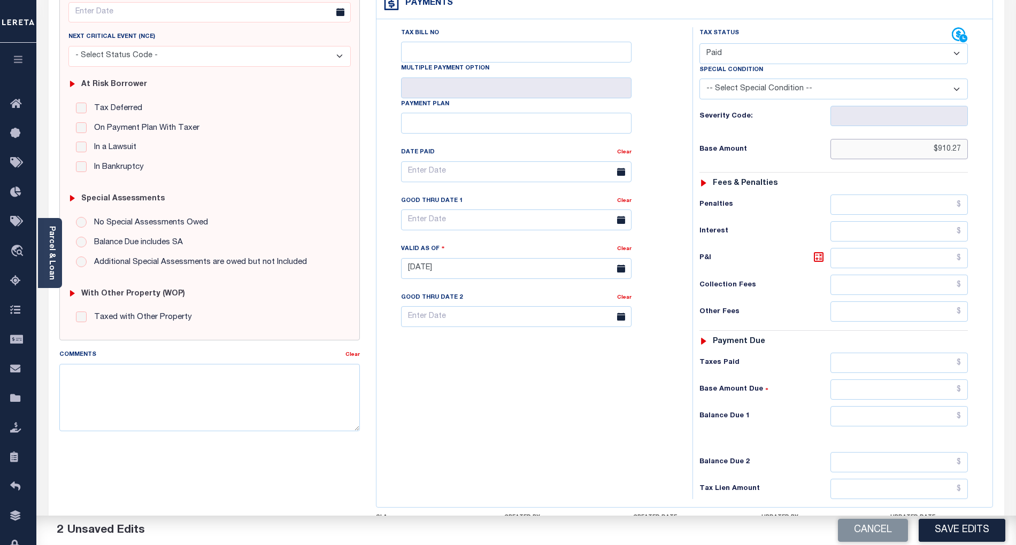
scroll to position [214, 0]
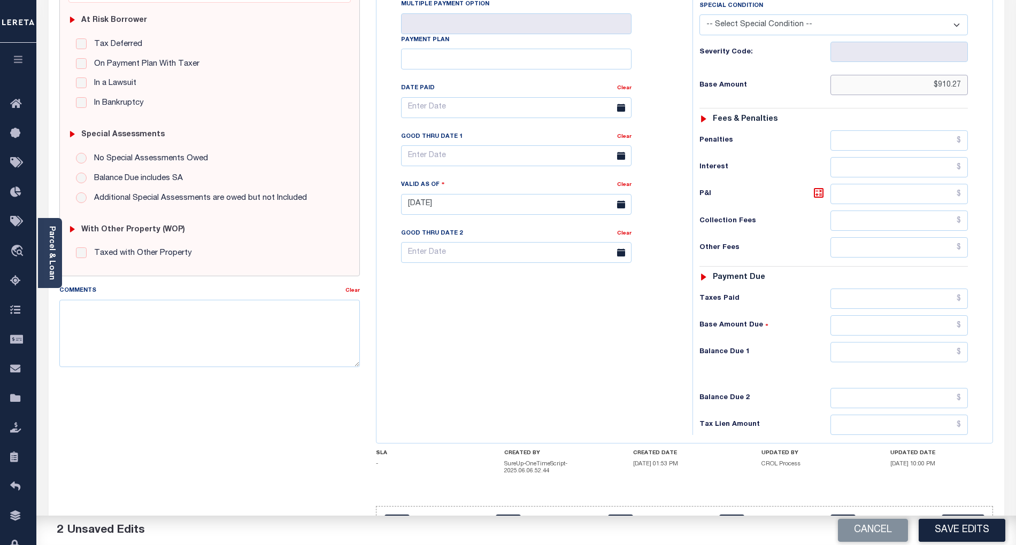
type input "$910.27"
click at [897, 362] on input "text" at bounding box center [899, 352] width 138 height 20
type input "$0.00"
click at [605, 341] on div "Tax Bill No Multiple Payment Option Payment Plan Clear" at bounding box center [531, 199] width 305 height 472
click at [319, 332] on textarea "Comments" at bounding box center [209, 333] width 300 height 67
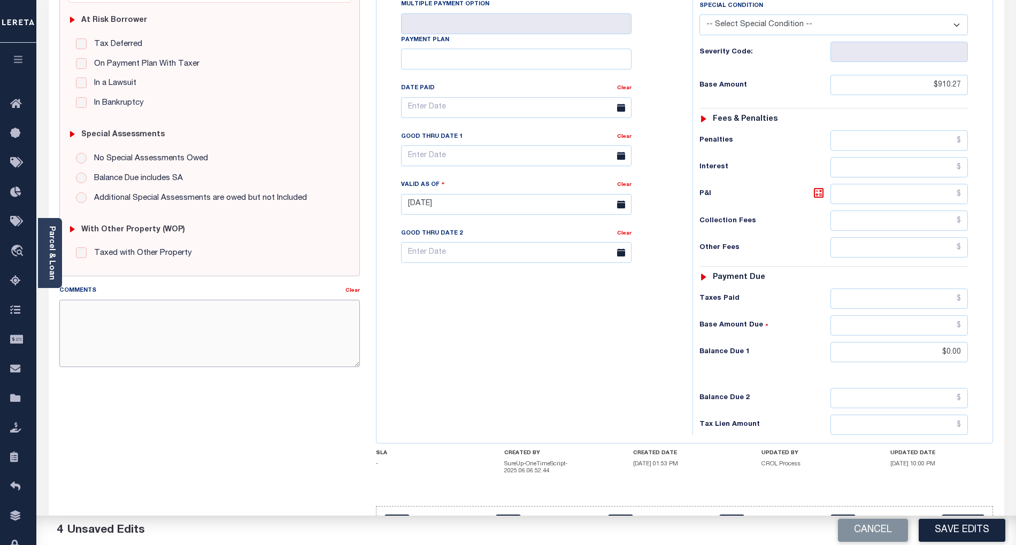
click at [288, 329] on textarea "Comments" at bounding box center [209, 333] width 300 height 67
paste textarea "As per email response from tax office- TC Vana Balbin, Confirmed that taxes are…"
type textarea "As per email response from tax office- TC Vana Balbin, Confirmed that taxes are…"
click at [966, 528] on button "Save Edits" at bounding box center [961, 530] width 87 height 23
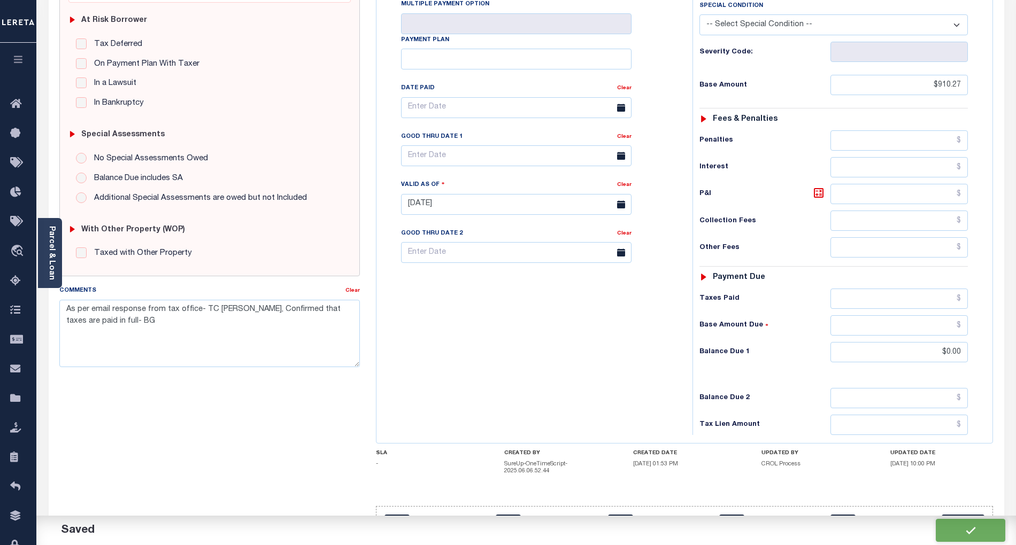
checkbox input "false"
type textarea "As per email response from tax office- TC Vana Balbin, Confirmed that taxes are…"
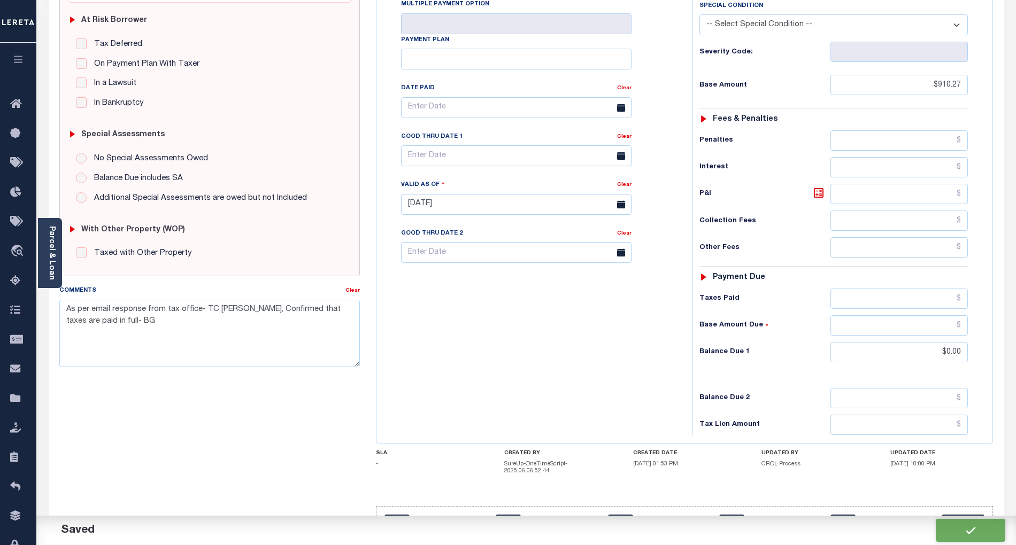
type input "$910.27"
type input "$0"
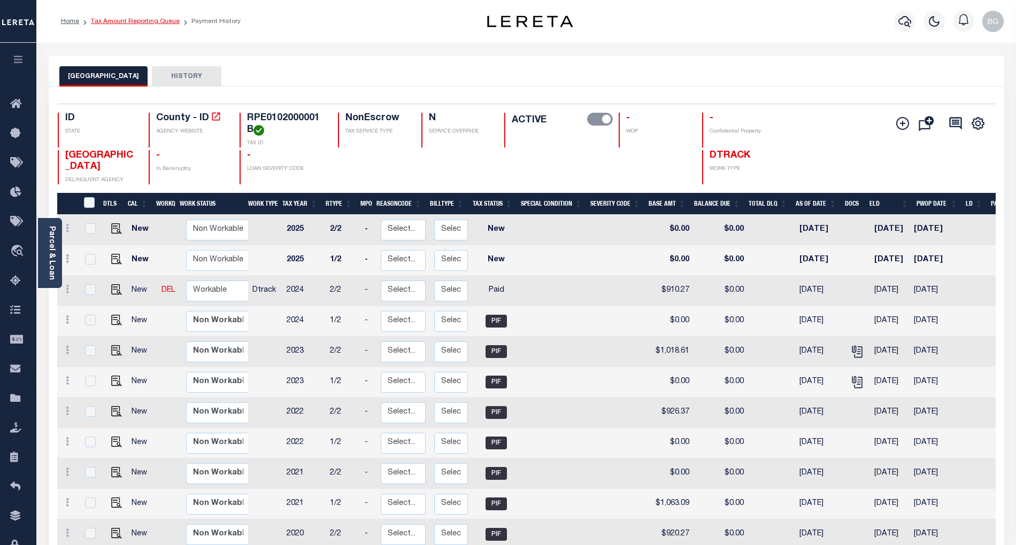
click at [120, 18] on link "Tax Amount Reporting Queue" at bounding box center [135, 21] width 89 height 6
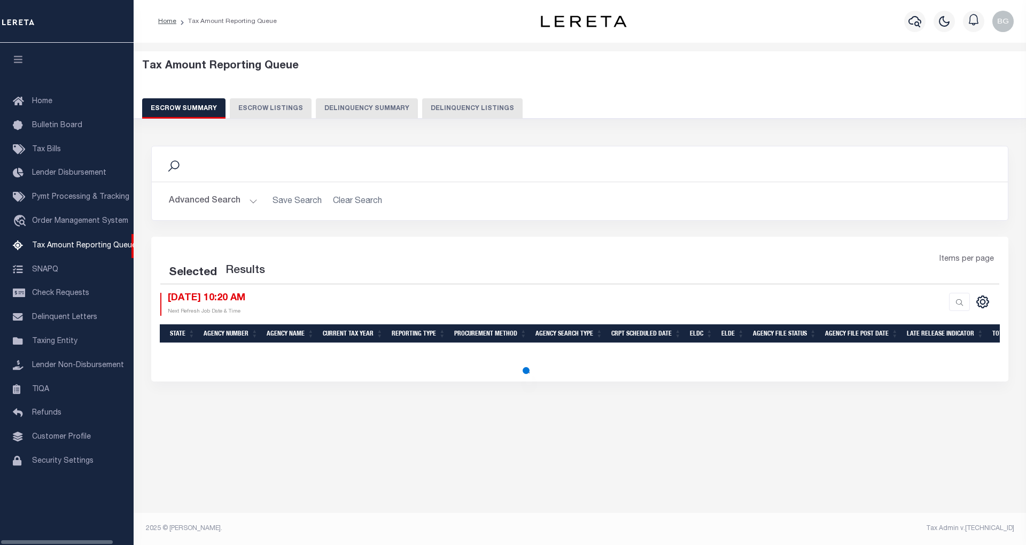
select select "100"
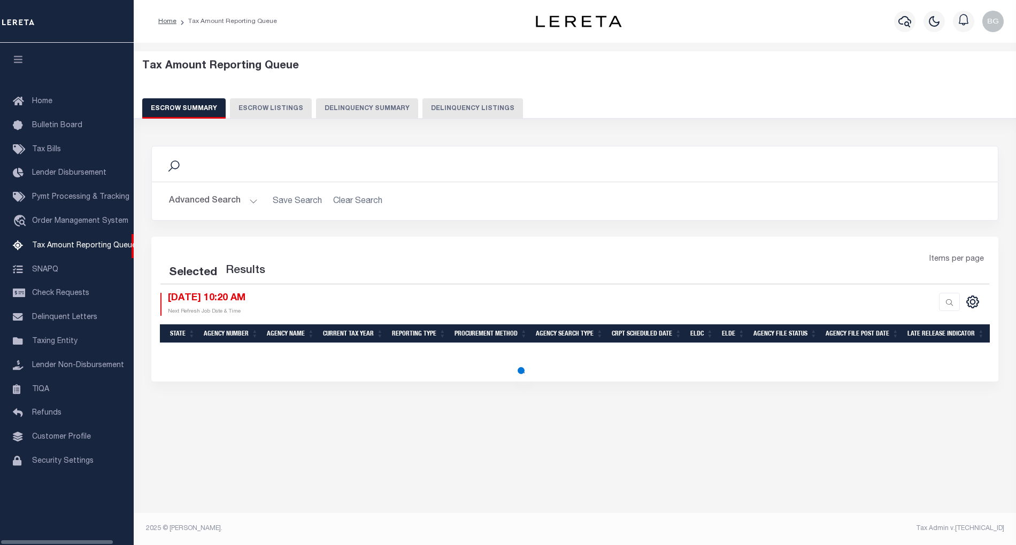
select select "100"
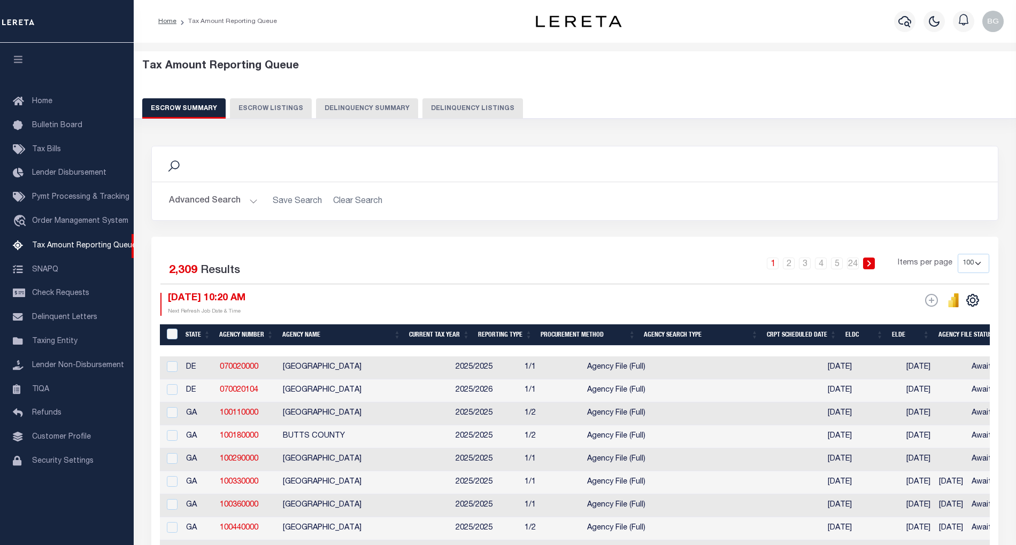
click at [477, 105] on button "Delinquency Listings" at bounding box center [472, 108] width 100 height 20
select select "100"
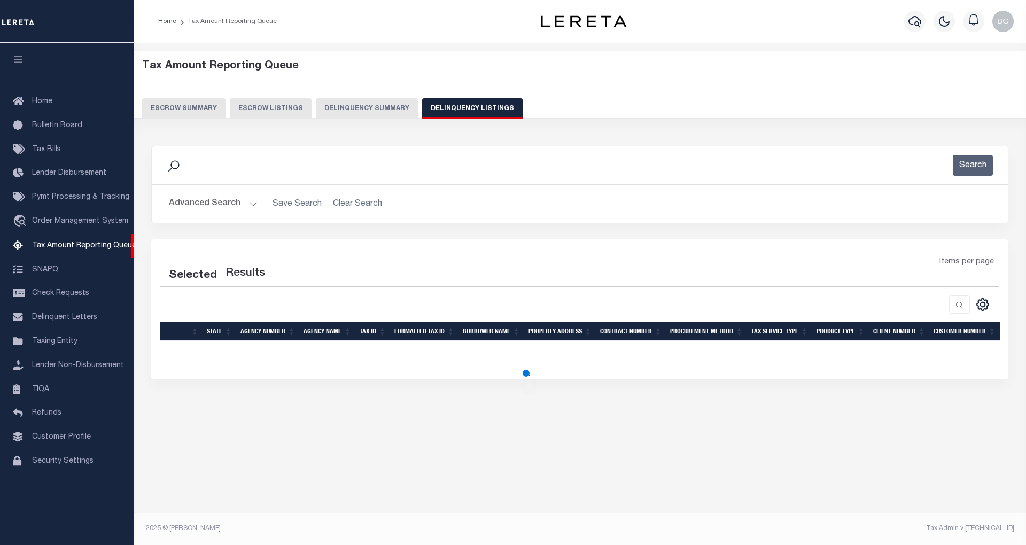
select select "100"
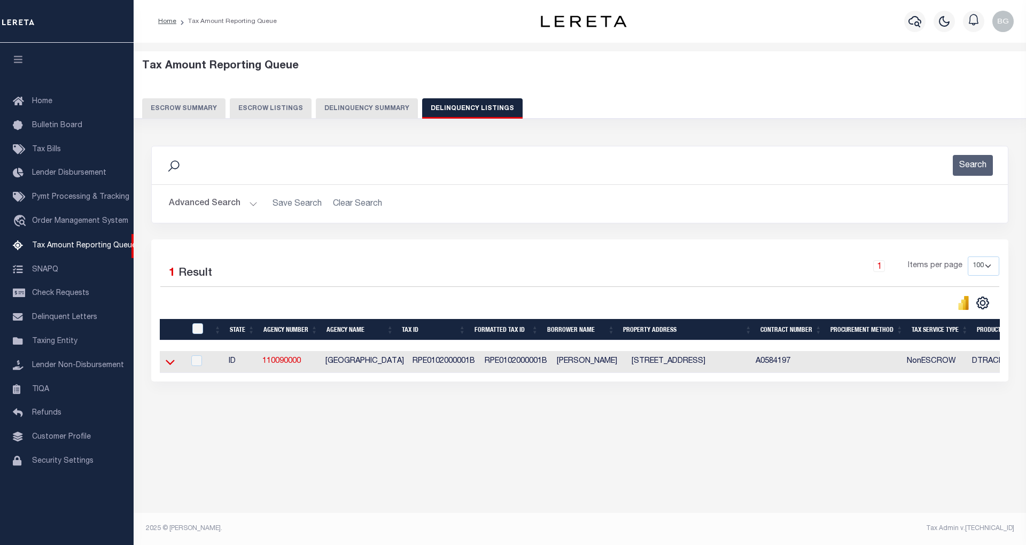
click at [172, 362] on icon at bounding box center [170, 362] width 9 height 11
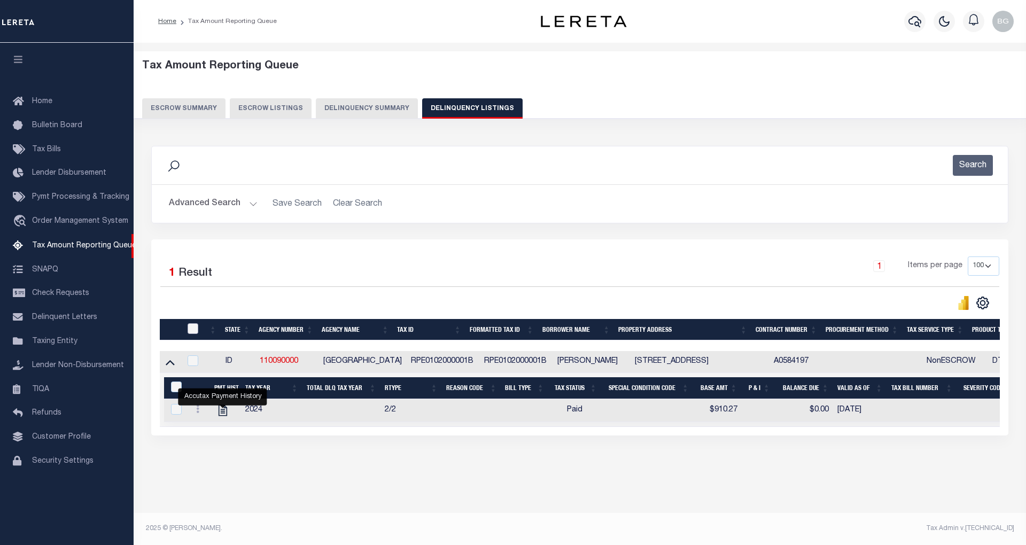
click at [191, 331] on input "checkbox" at bounding box center [193, 328] width 11 height 11
checkbox input "true"
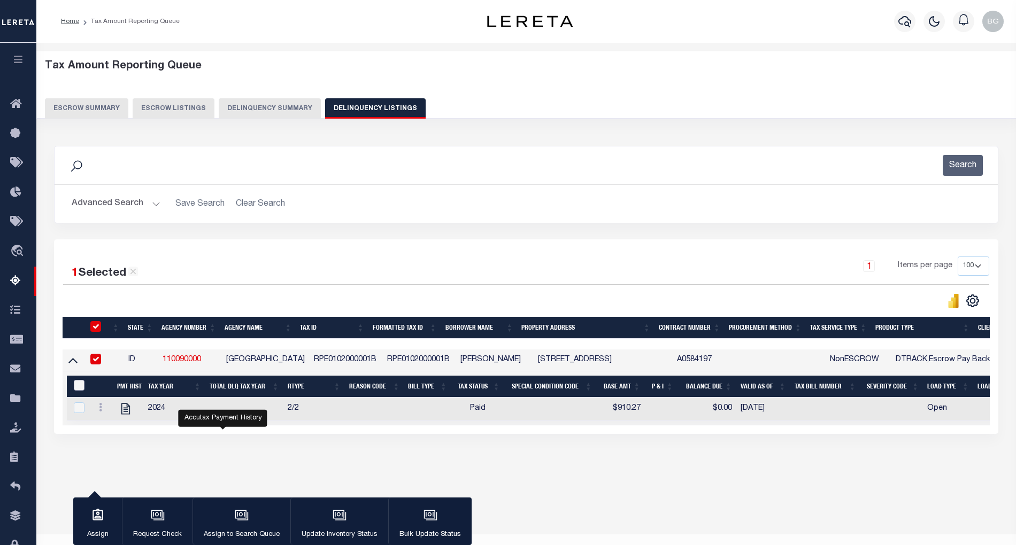
click at [80, 385] on input "&nbsp;" at bounding box center [79, 385] width 11 height 11
checkbox input "true"
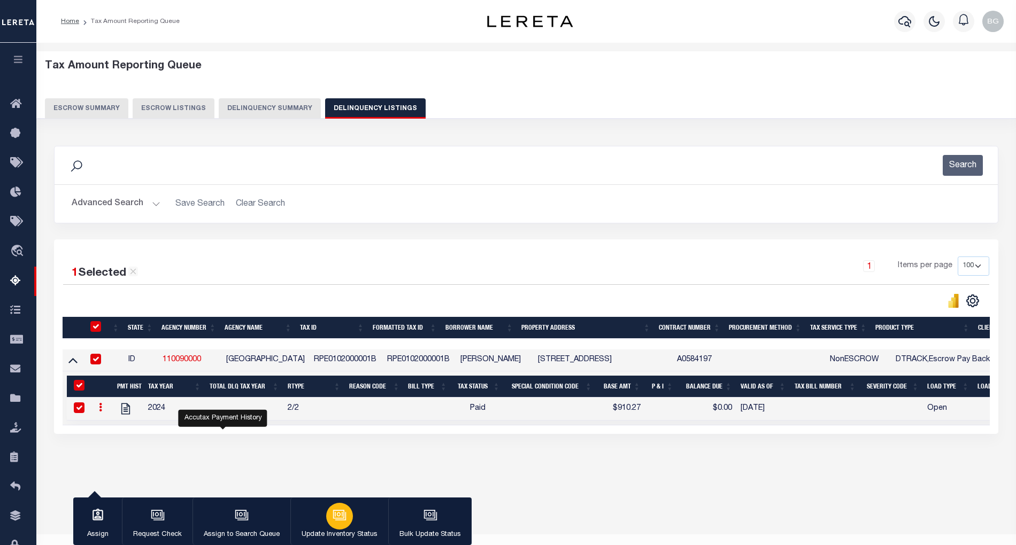
click at [332, 518] on icon "button" at bounding box center [339, 515] width 14 height 14
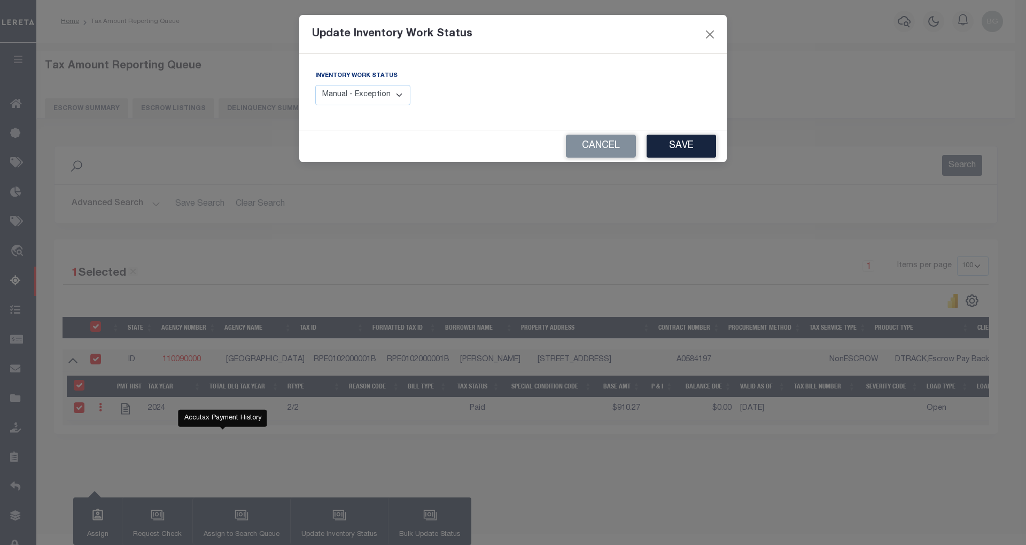
click at [374, 97] on select "Manual - Exception Pended - Awaiting Search Late Add Exception Completed" at bounding box center [362, 95] width 95 height 21
select select "4"
click at [315, 85] on select "Manual - Exception Pended - Awaiting Search Late Add Exception Completed" at bounding box center [362, 95] width 95 height 21
click at [691, 152] on button "Save" at bounding box center [681, 146] width 69 height 23
click at [691, 152] on form "Update Inventory Work Status Inventory Work Status Manual - Exception Pended - …" at bounding box center [513, 88] width 428 height 147
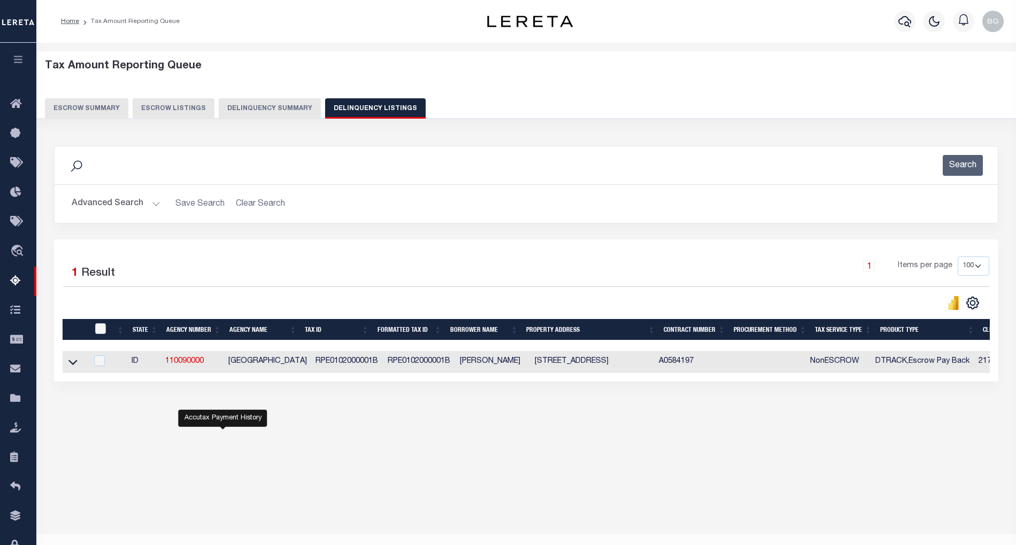
click at [569, 467] on div "Tax Amount Reporting Queue Escrow Summary Escrow Listings" at bounding box center [525, 260] width 979 height 435
click at [157, 204] on button "Advanced Search" at bounding box center [116, 203] width 89 height 21
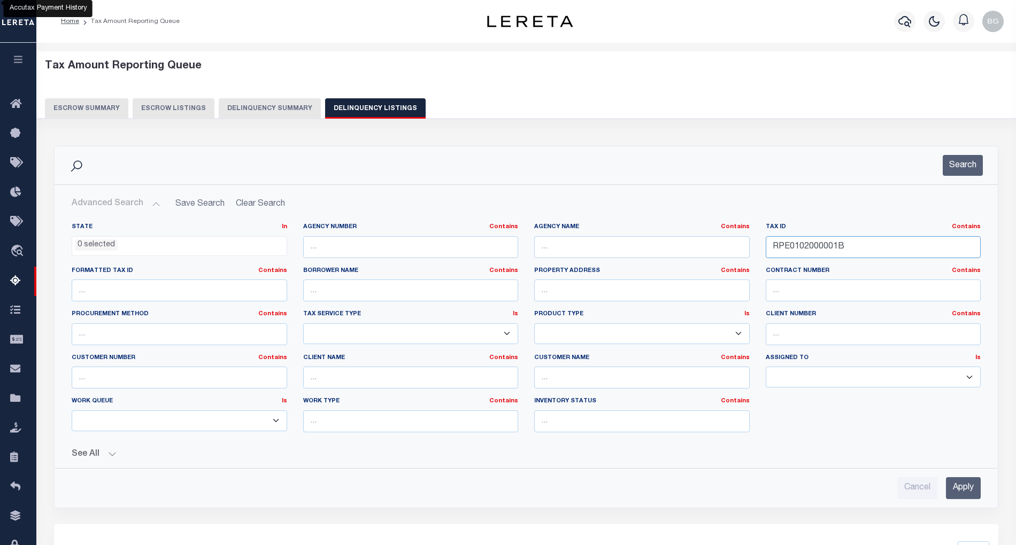
click at [796, 252] on input "RPE0102000001B" at bounding box center [872, 247] width 215 height 22
paste input "38001009T"
type input "RPE0138001009T"
click at [967, 487] on input "Apply" at bounding box center [963, 488] width 35 height 22
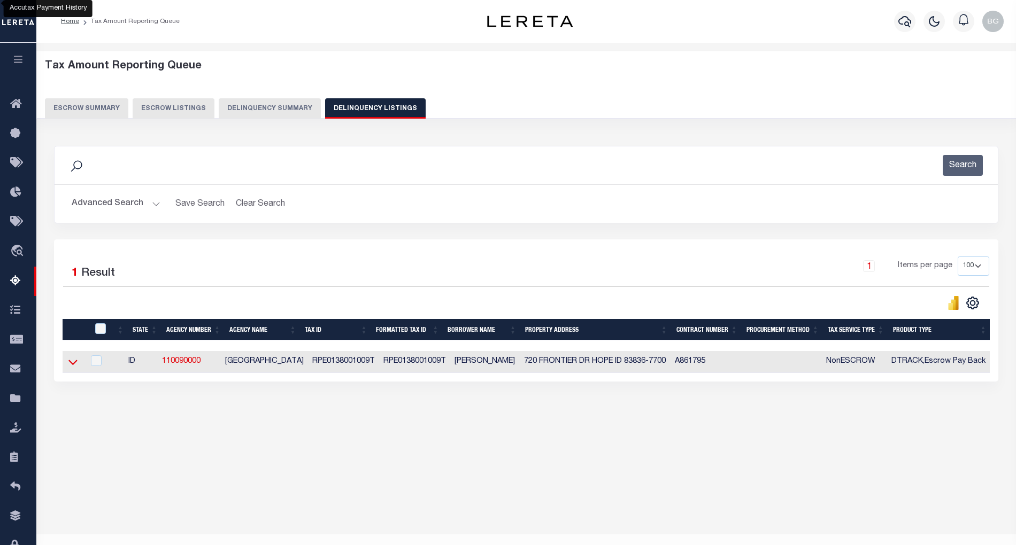
click at [73, 365] on icon at bounding box center [72, 362] width 9 height 11
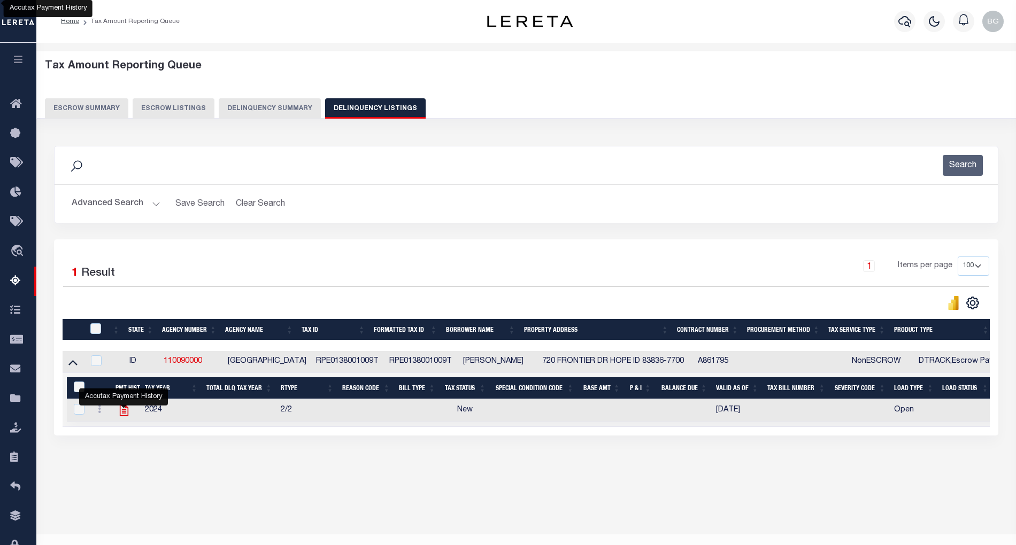
click at [125, 414] on icon "" at bounding box center [123, 410] width 9 height 11
checkbox input "true"
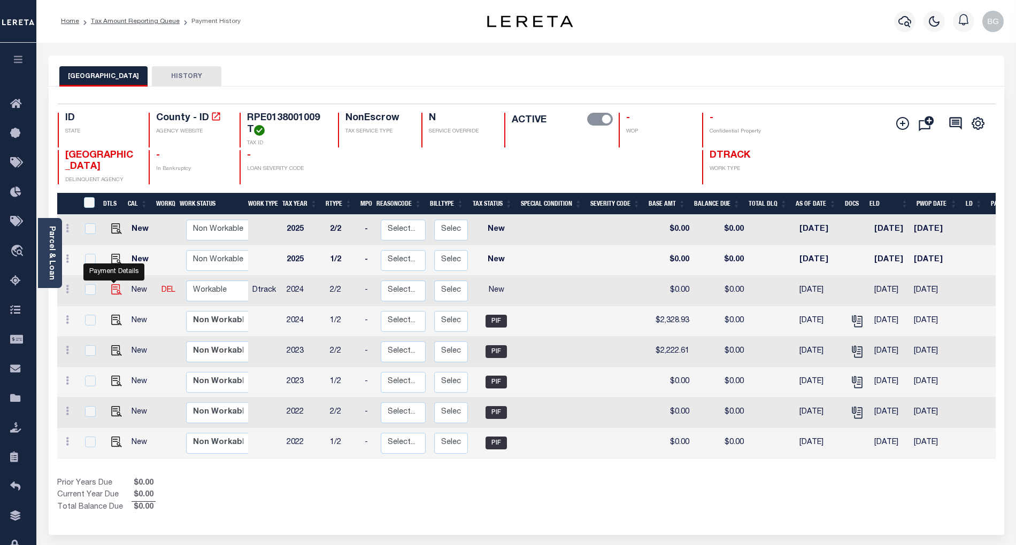
click at [112, 295] on img "" at bounding box center [116, 289] width 11 height 11
checkbox input "true"
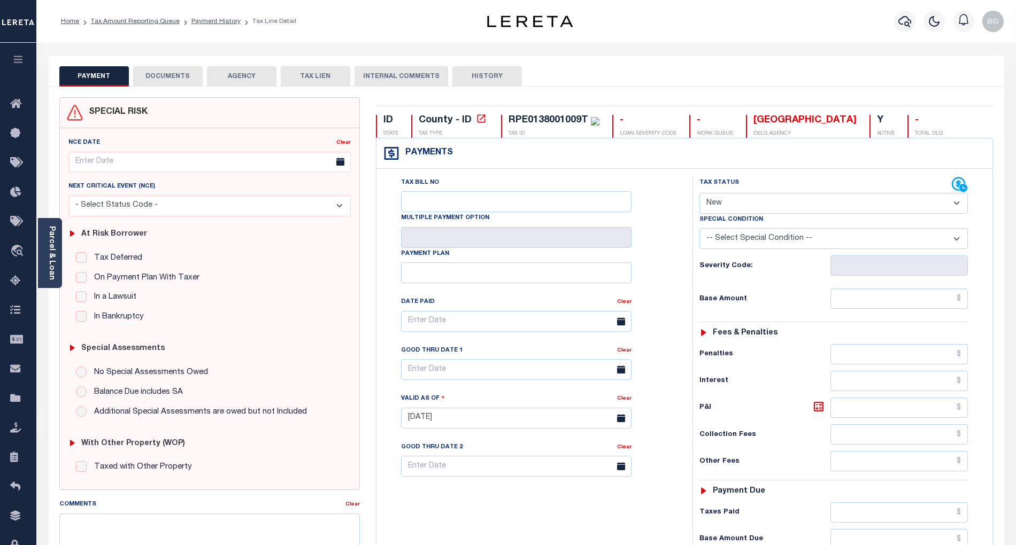
click at [749, 203] on select "- Select Status Code - Open Due/Unpaid Paid Incomplete No Tax Due Internal Refu…" at bounding box center [833, 203] width 268 height 21
select select "PYD"
click at [699, 194] on select "- Select Status Code - Open Due/Unpaid Paid Incomplete No Tax Due Internal Refu…" at bounding box center [833, 203] width 268 height 21
type input "[DATE]"
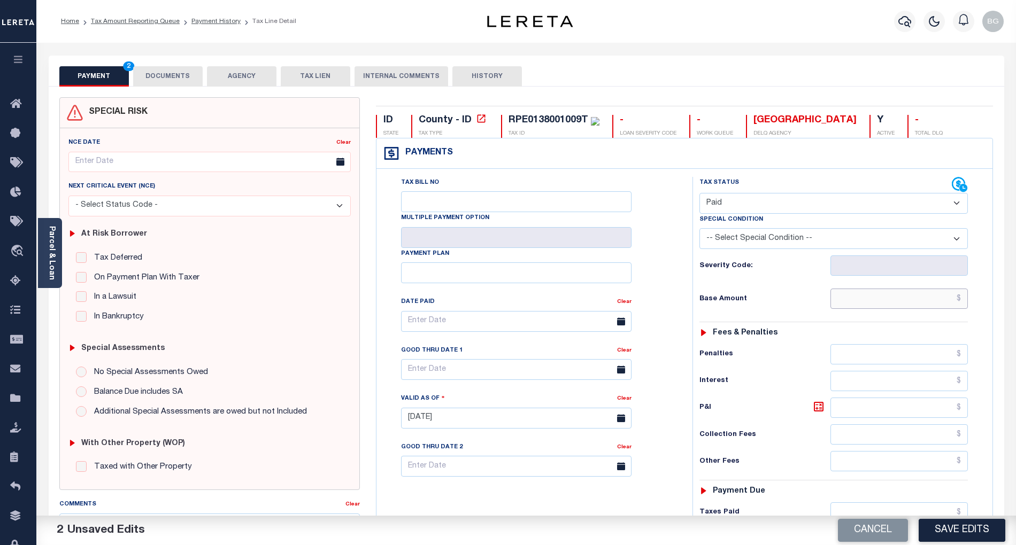
paste input "2,328.93"
click at [909, 306] on input "text" at bounding box center [899, 299] width 138 height 20
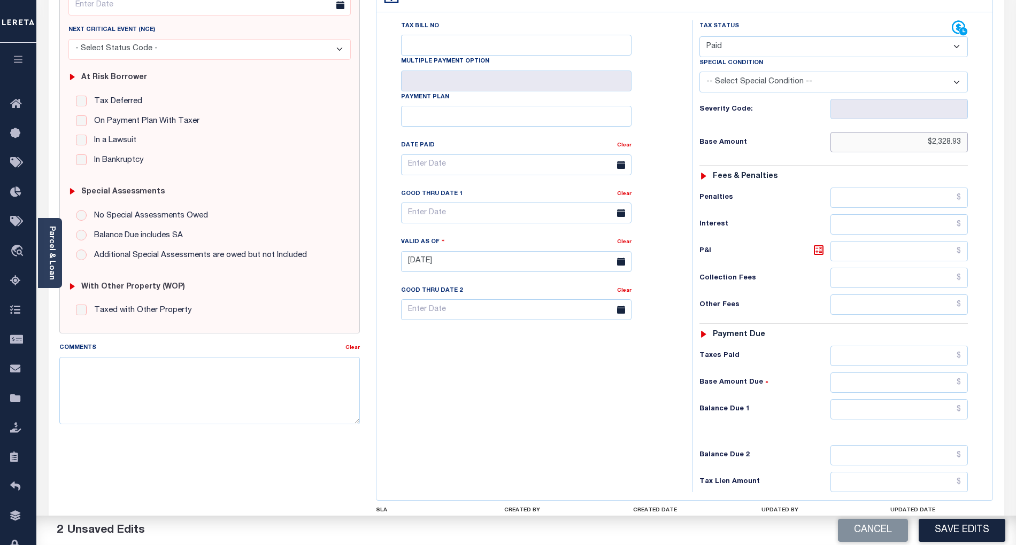
scroll to position [255, 0]
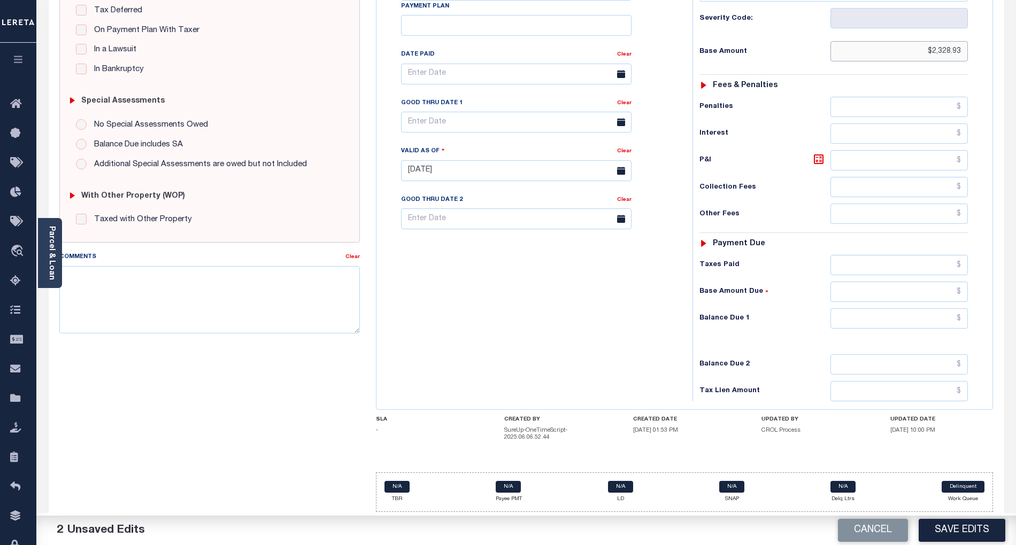
type input "$2,328.93"
click at [903, 325] on input "0" at bounding box center [899, 318] width 138 height 20
type input "$0.00"
click at [579, 312] on div "Tax Bill No Multiple Payment Option Payment Plan Clear" at bounding box center [531, 165] width 305 height 472
click at [656, 296] on div "Tax Bill No Multiple Payment Option Payment Plan Clear" at bounding box center [531, 165] width 305 height 472
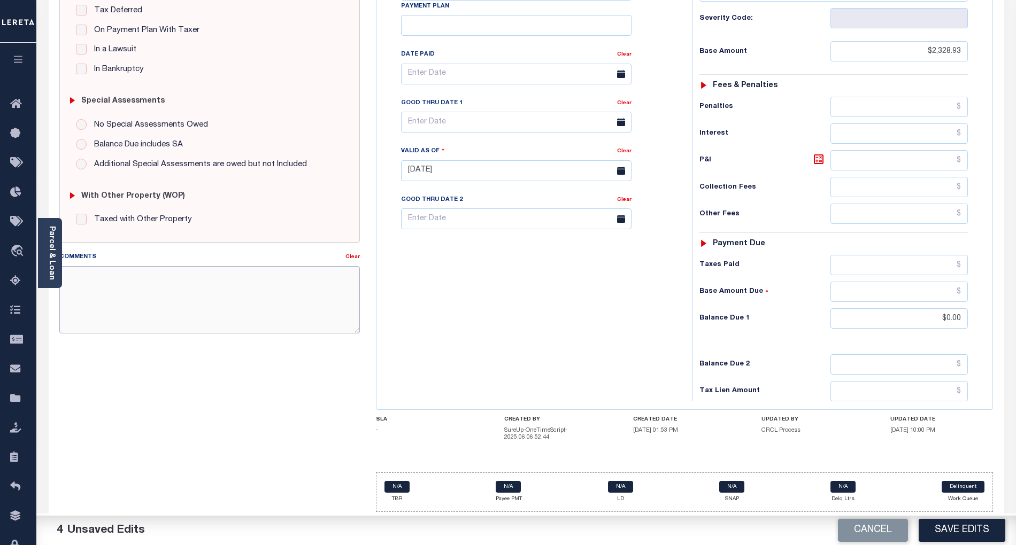
click at [300, 282] on textarea "Comments" at bounding box center [209, 299] width 300 height 67
paste textarea "As per email response from tax office- TC Vana Balbin, Confirmed that taxes are…"
type textarea "As per email response from tax office- TC Vana Balbin, Confirmed that taxes are…"
click at [974, 529] on button "Save Edits" at bounding box center [961, 530] width 87 height 23
checkbox input "false"
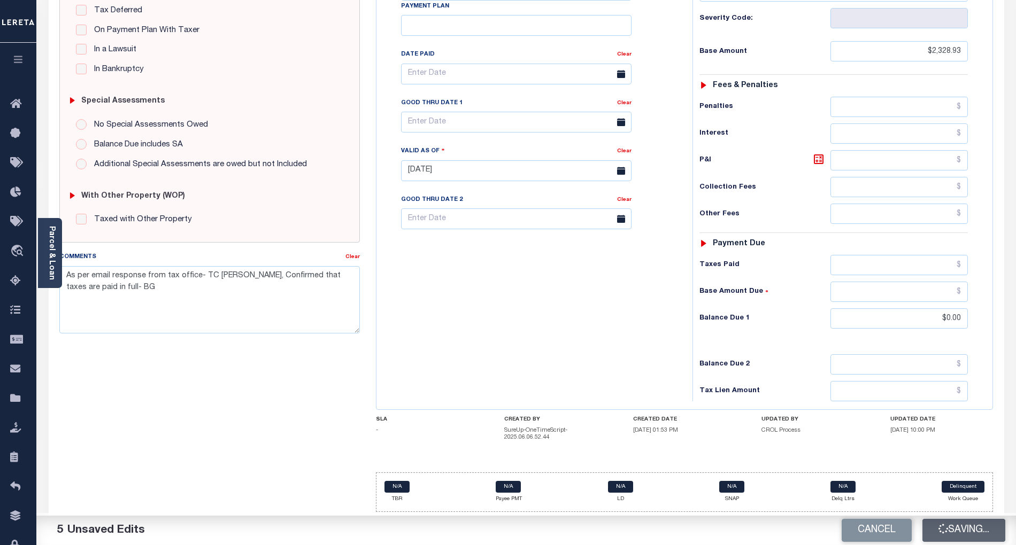
checkbox input "false"
type textarea "As per email response from tax office- TC Vana Balbin, Confirmed that taxes are…"
type input "$2,328.93"
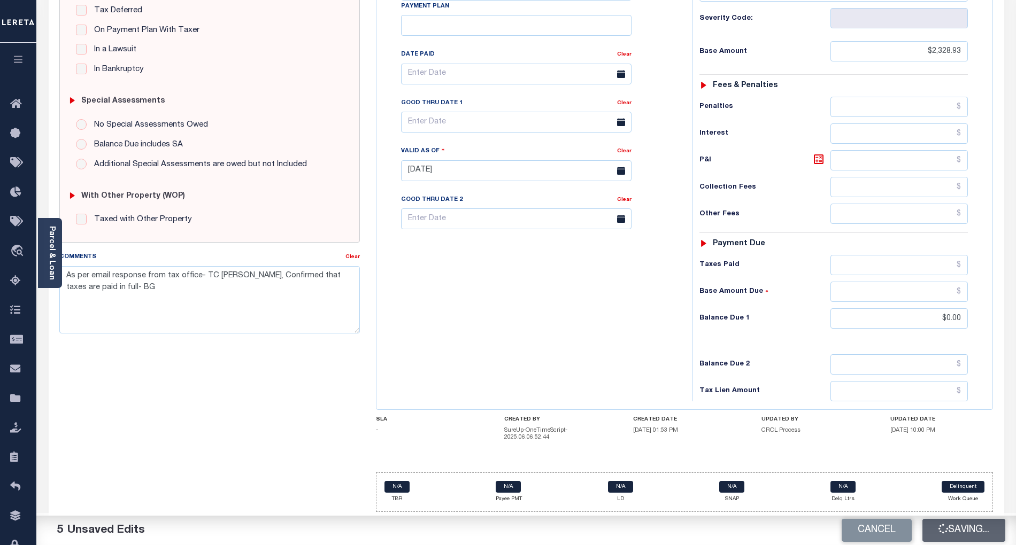
type input "$0"
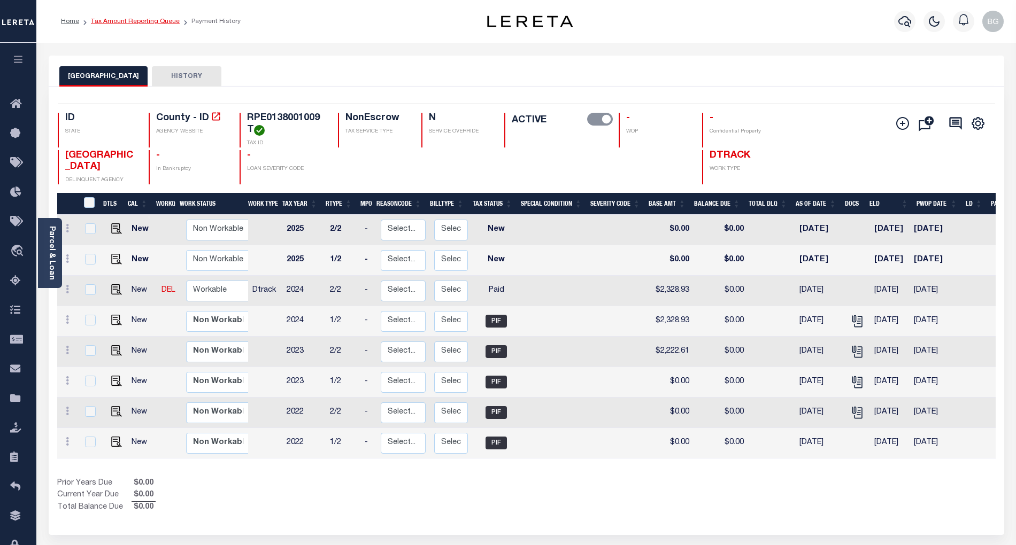
click at [122, 19] on link "Tax Amount Reporting Queue" at bounding box center [135, 21] width 89 height 6
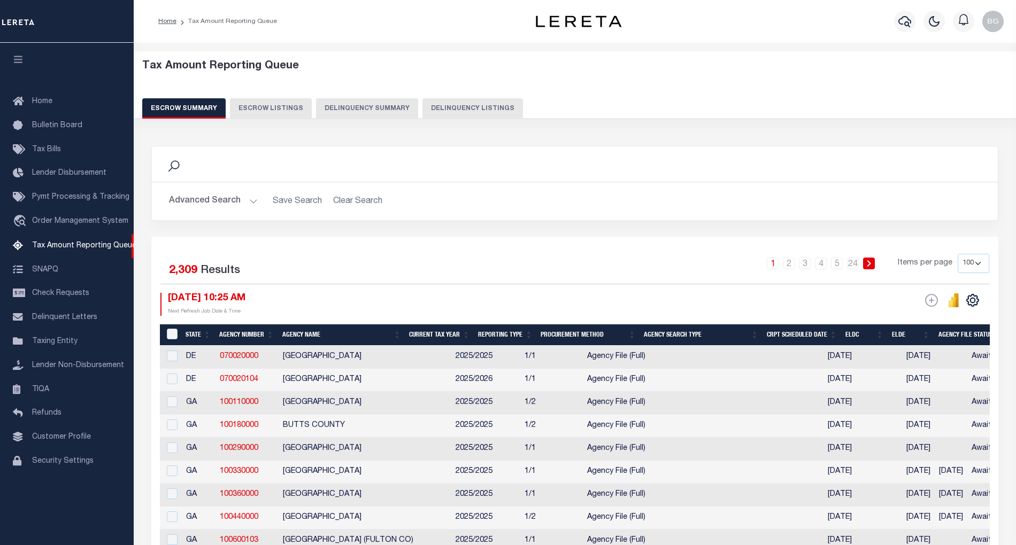
click at [477, 107] on button "Delinquency Listings" at bounding box center [472, 108] width 100 height 20
select select "100"
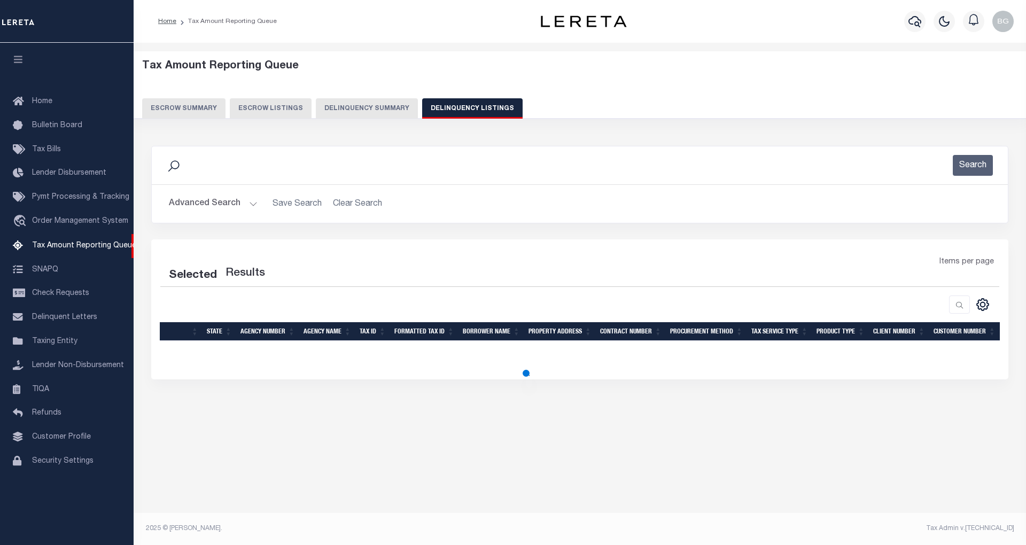
select select "100"
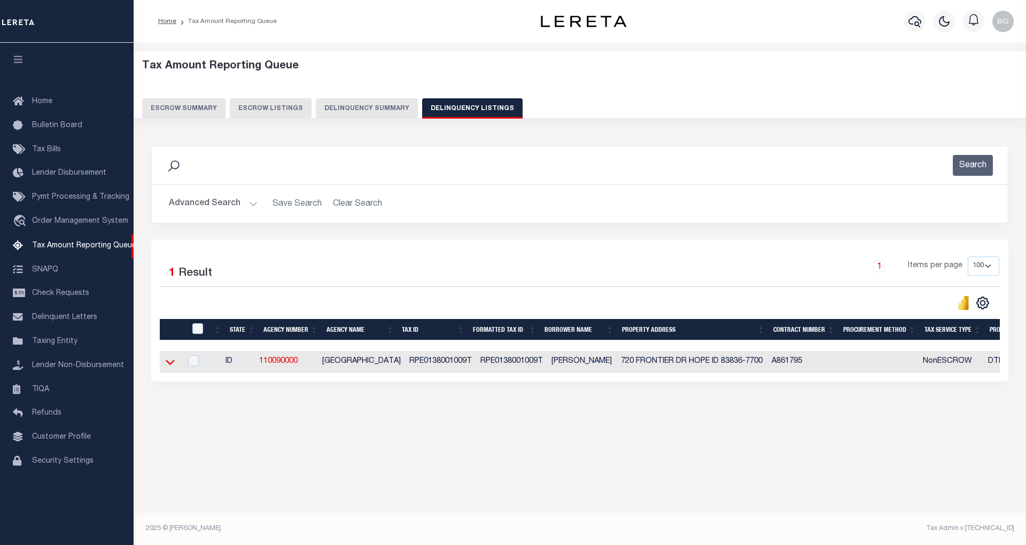
click at [174, 367] on icon at bounding box center [170, 362] width 9 height 11
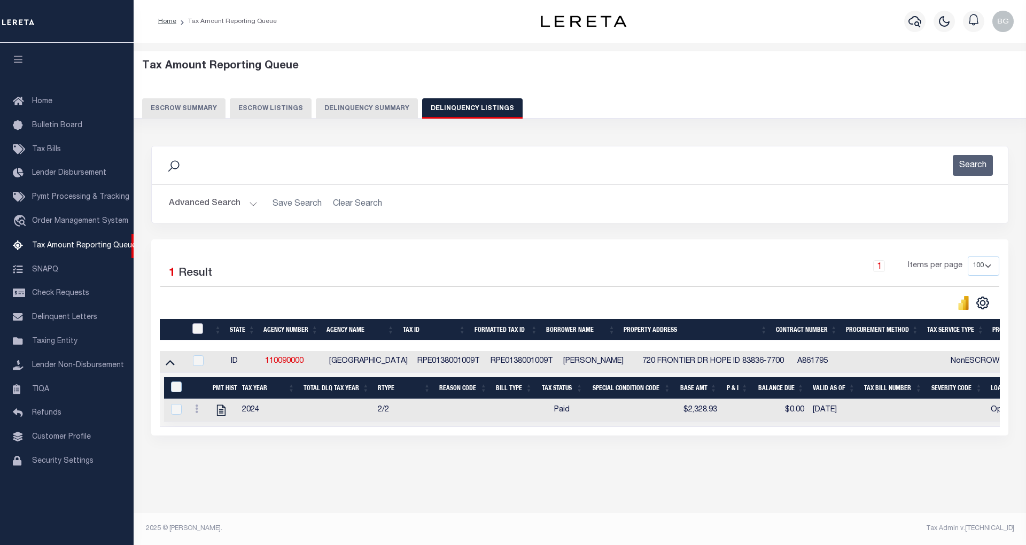
click at [198, 326] on input "checkbox" at bounding box center [197, 328] width 11 height 11
checkbox input "true"
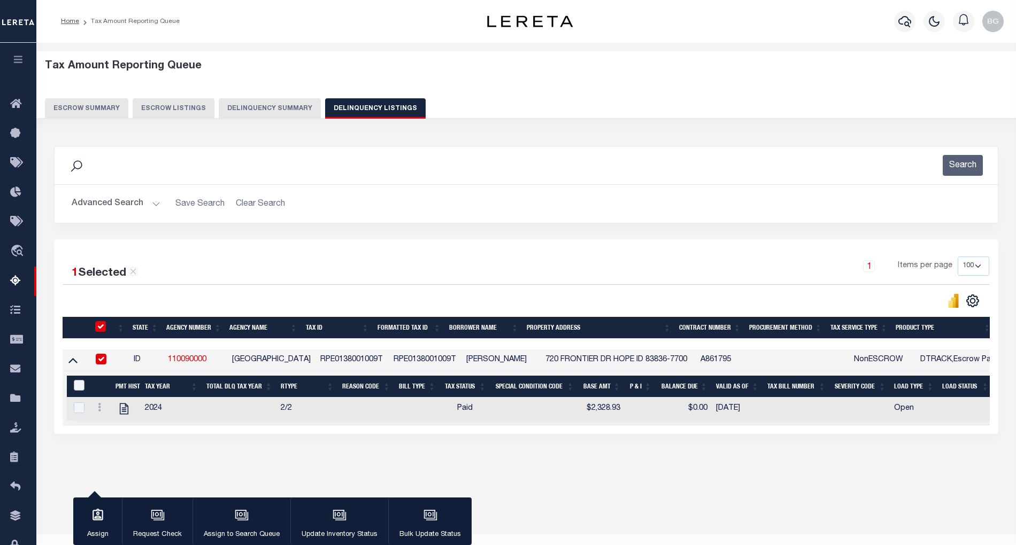
click at [77, 389] on input "&nbsp;" at bounding box center [79, 385] width 11 height 11
checkbox input "true"
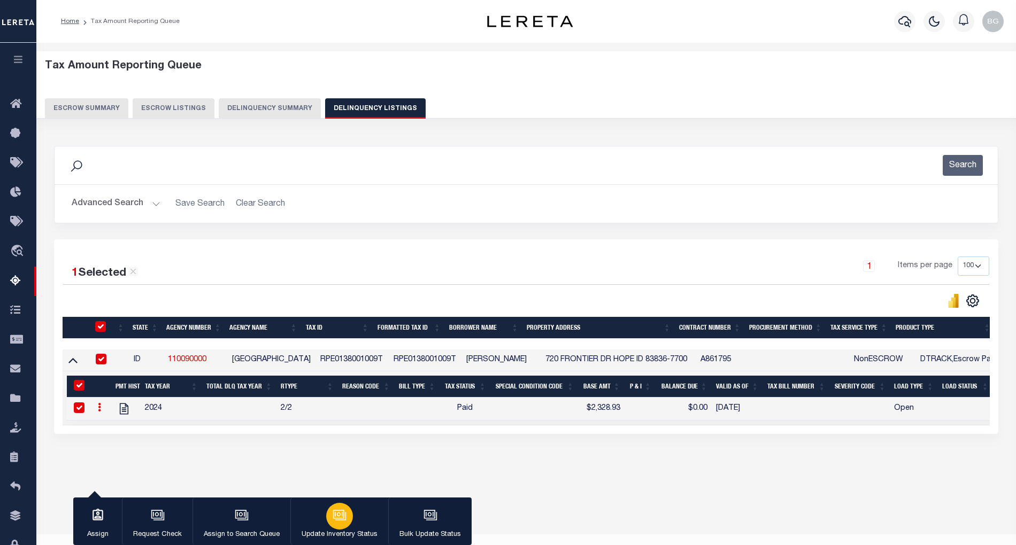
click at [334, 530] on p "Update Inventory Status" at bounding box center [339, 535] width 76 height 11
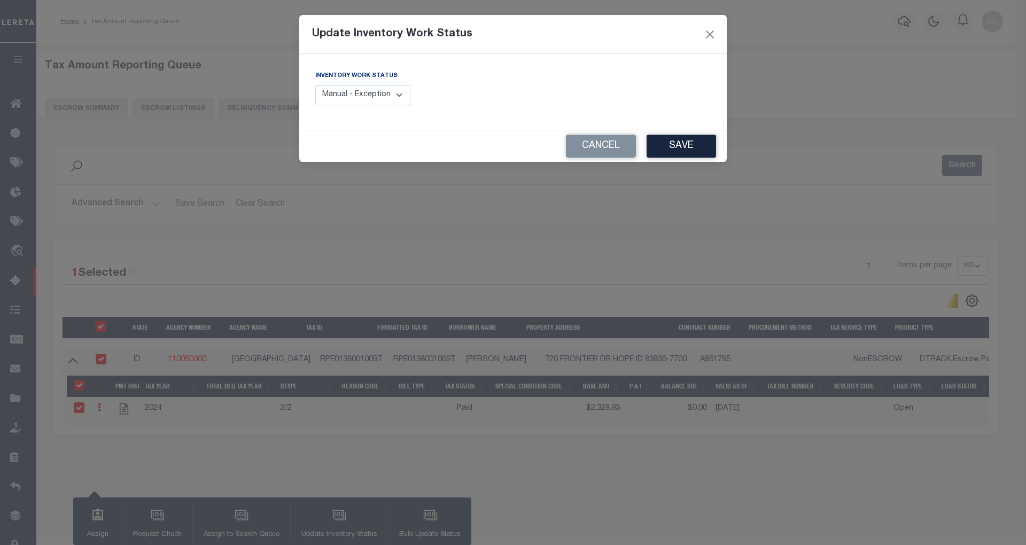
click at [371, 86] on select "Manual - Exception Pended - Awaiting Search Late Add Exception Completed" at bounding box center [362, 95] width 95 height 21
select select "4"
click at [315, 85] on select "Manual - Exception Pended - Awaiting Search Late Add Exception Completed" at bounding box center [362, 95] width 95 height 21
click at [680, 146] on button "Save" at bounding box center [681, 146] width 69 height 23
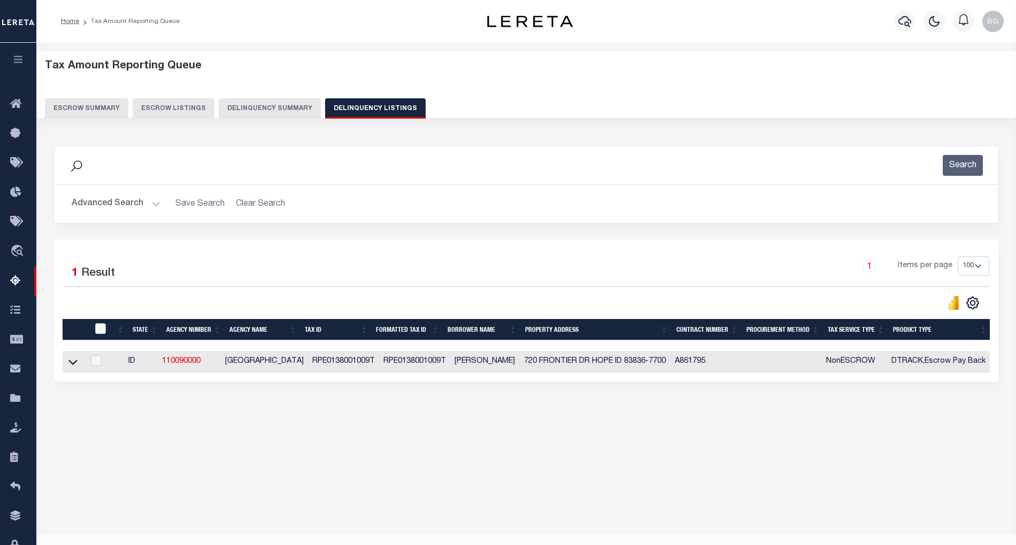
click at [150, 201] on button "Advanced Search" at bounding box center [116, 203] width 89 height 21
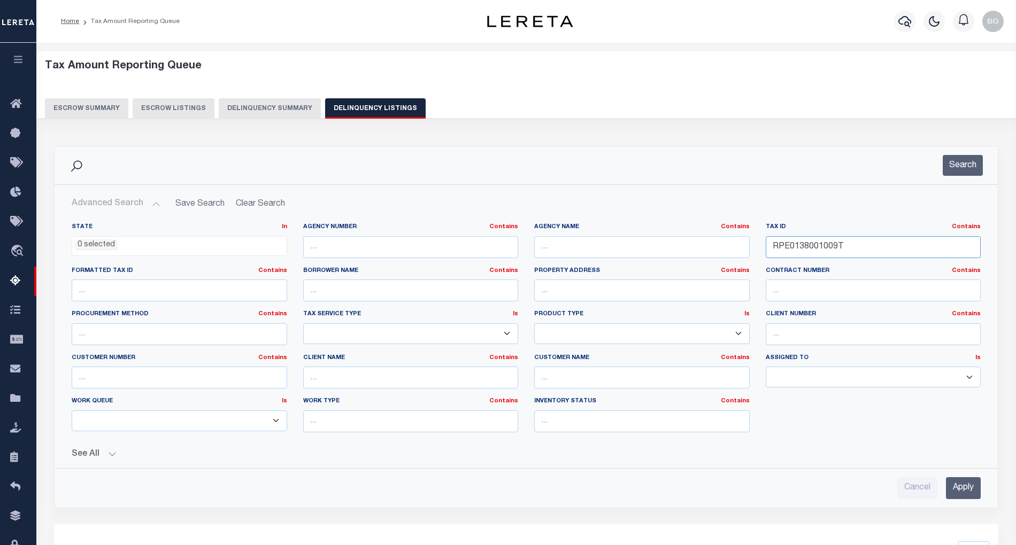
click at [799, 239] on input "RPE0138001009T" at bounding box center [872, 247] width 215 height 22
paste input "41500206A0"
type input "RPE041500206A0"
click at [969, 497] on input "Apply" at bounding box center [963, 488] width 35 height 22
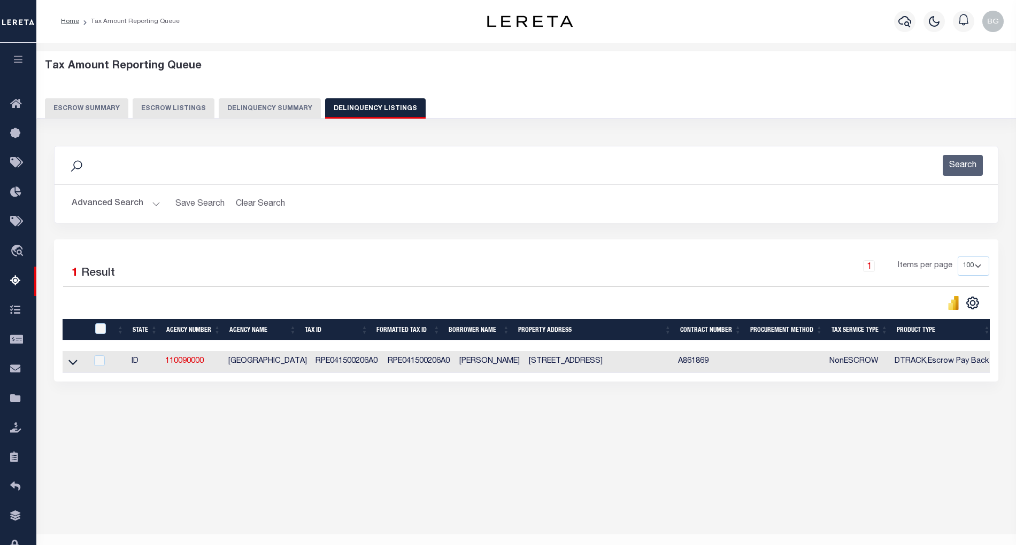
click at [858, 382] on div "1 Selected 1 Result 1 Items per page 10 25 50 100 500" at bounding box center [526, 310] width 944 height 142
click at [909, 382] on div "1 Selected 1 Result 1 Items per page 10 25 50 100 500" at bounding box center [526, 310] width 944 height 142
click at [874, 382] on div "1 Selected 1 Result 1 Items per page 10 25 50 100 500" at bounding box center [526, 310] width 944 height 142
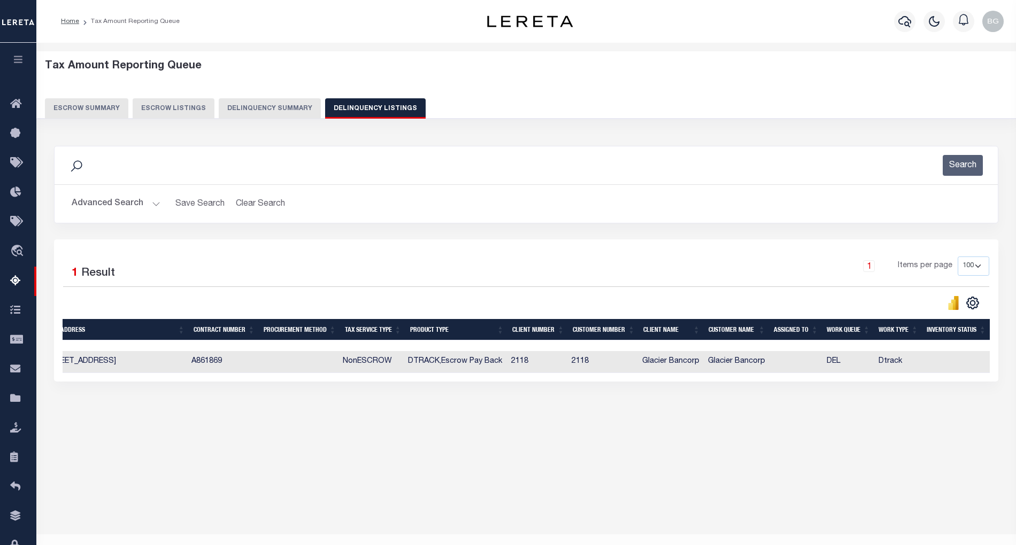
click at [218, 373] on td "A861869" at bounding box center [222, 362] width 70 height 22
checkbox input "true"
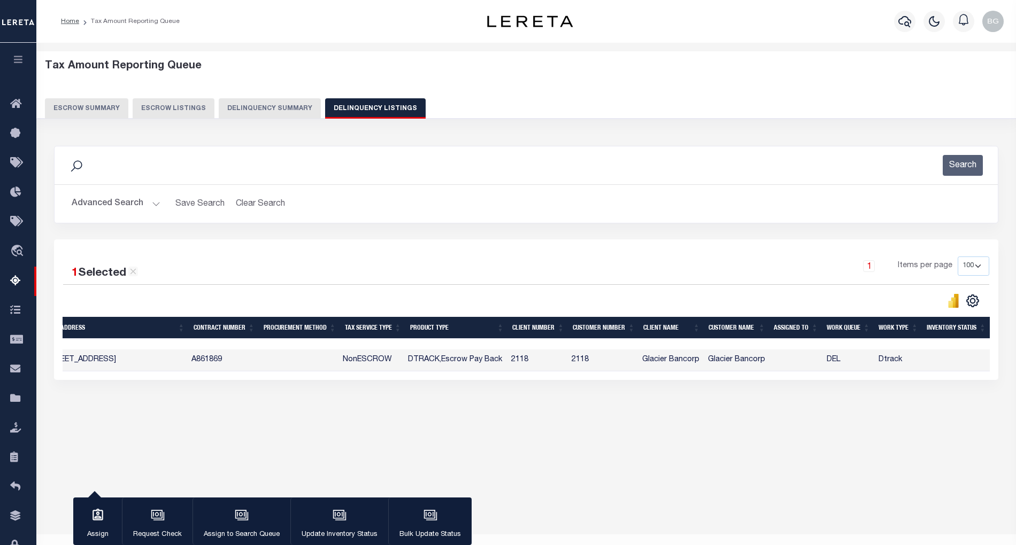
click at [151, 371] on td "519 WELLINGTON PL HOPE ID 83836-8711" at bounding box center [112, 361] width 149 height 22
checkbox input "false"
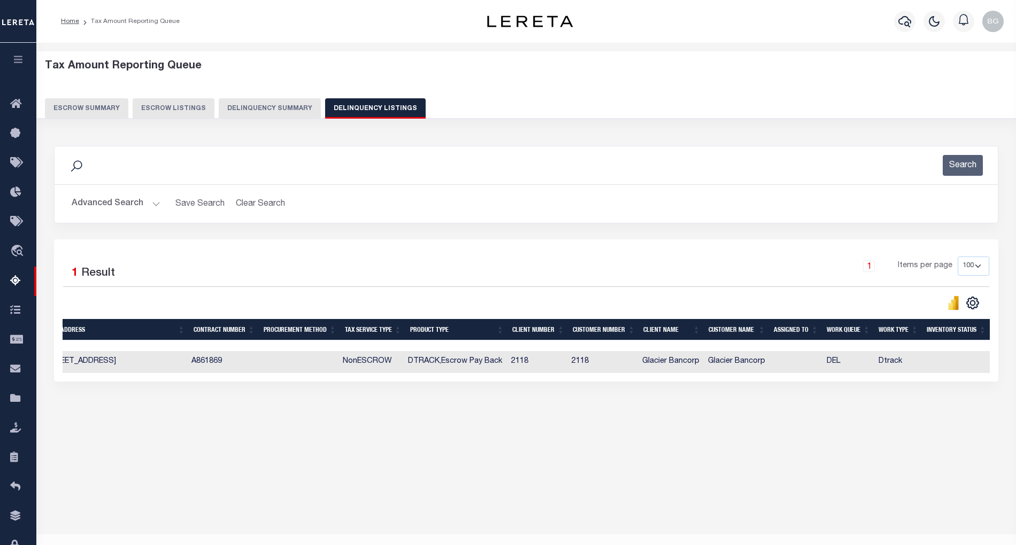
scroll to position [0, 0]
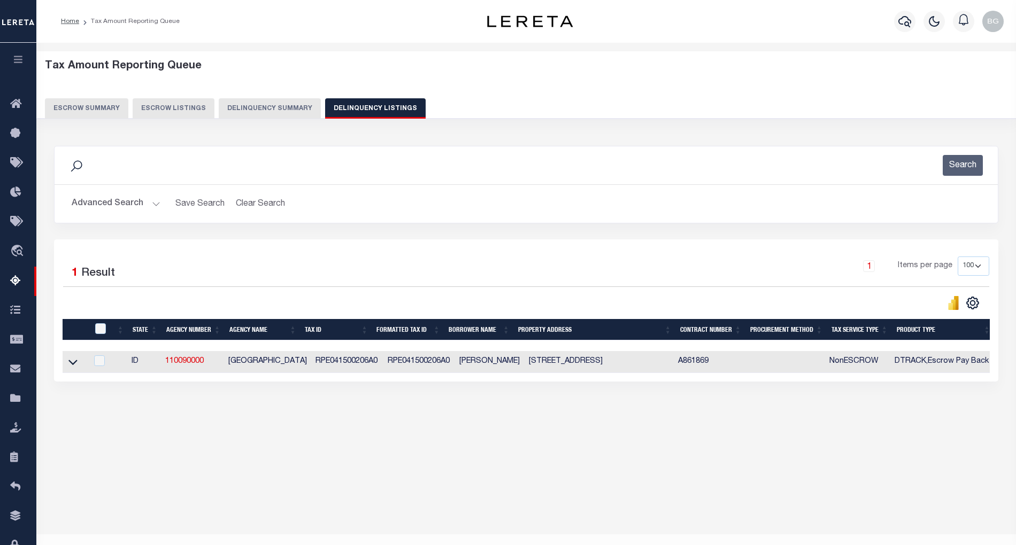
click at [837, 414] on div "Data sync process is currently running, you may face some response delays. Sear…" at bounding box center [526, 274] width 958 height 278
click at [764, 171] on div "Search" at bounding box center [526, 165] width 926 height 21
click at [597, 94] on div "Tax Amount Reporting Queue Escrow Summary Escrow Listings Delinquency Summary" at bounding box center [526, 89] width 963 height 59
click at [76, 362] on icon at bounding box center [72, 362] width 9 height 11
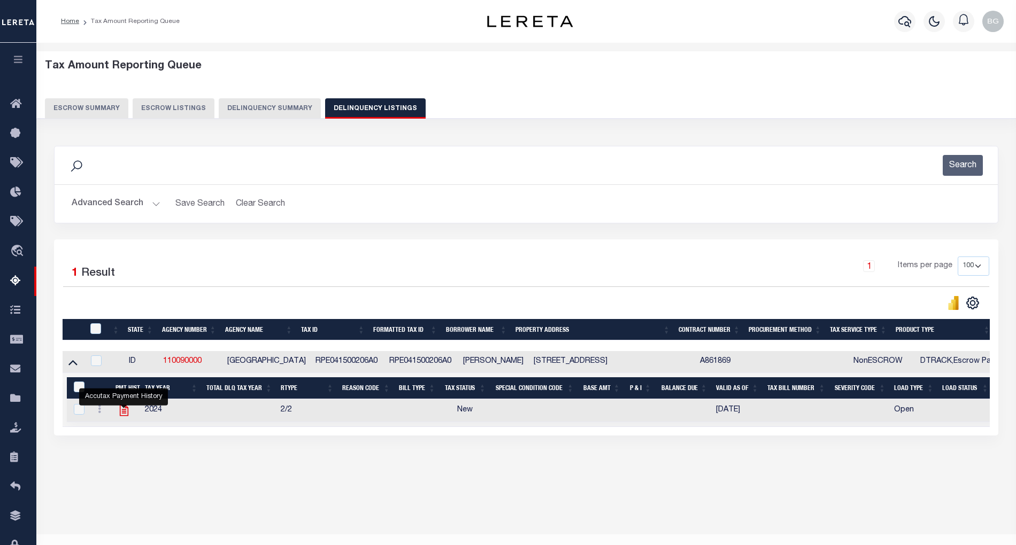
click at [126, 415] on icon "" at bounding box center [124, 411] width 14 height 14
checkbox input "true"
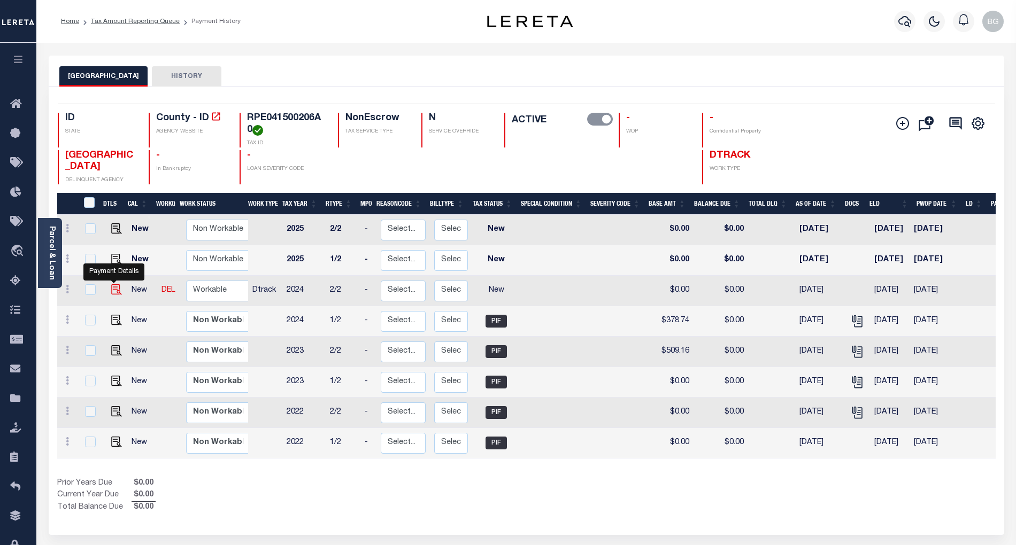
click at [112, 291] on img "" at bounding box center [116, 289] width 11 height 11
checkbox input "true"
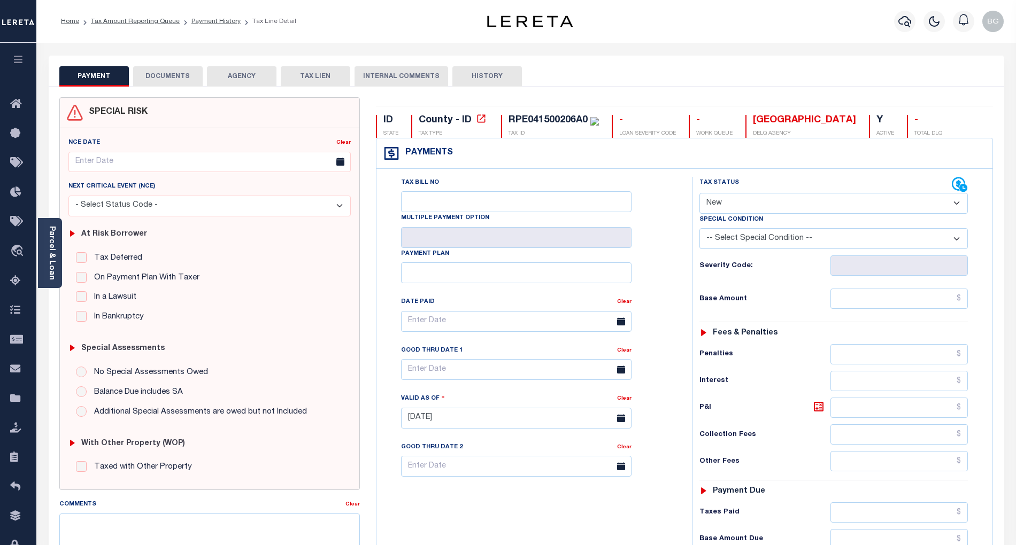
click at [734, 208] on select "- Select Status Code - Open Due/Unpaid Paid Incomplete No Tax Due Internal Refu…" at bounding box center [833, 203] width 268 height 21
select select "PYD"
click at [699, 194] on select "- Select Status Code - Open Due/Unpaid Paid Incomplete No Tax Due Internal Refu…" at bounding box center [833, 203] width 268 height 21
type input "[DATE]"
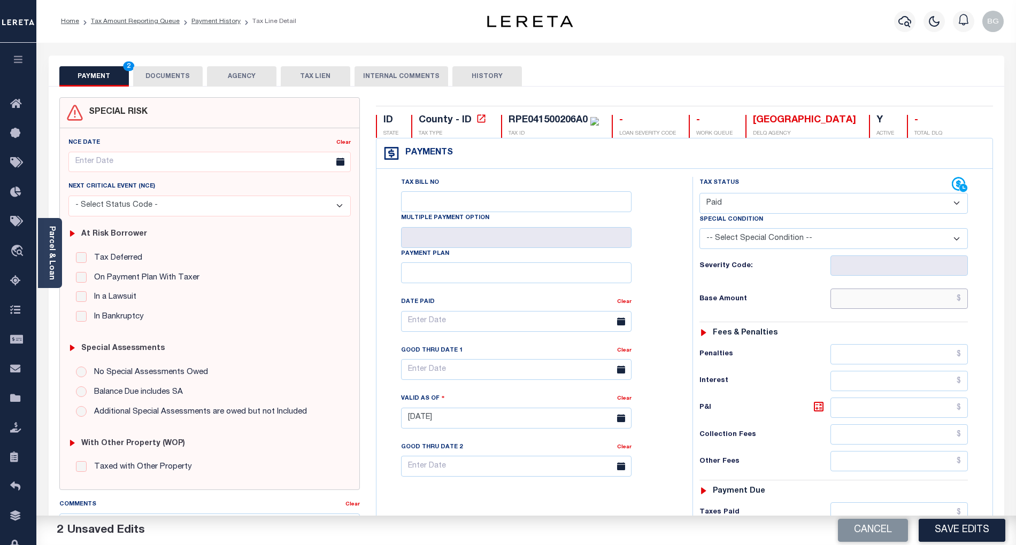
paste input "378.74"
click at [901, 300] on input "378.74" at bounding box center [899, 299] width 138 height 20
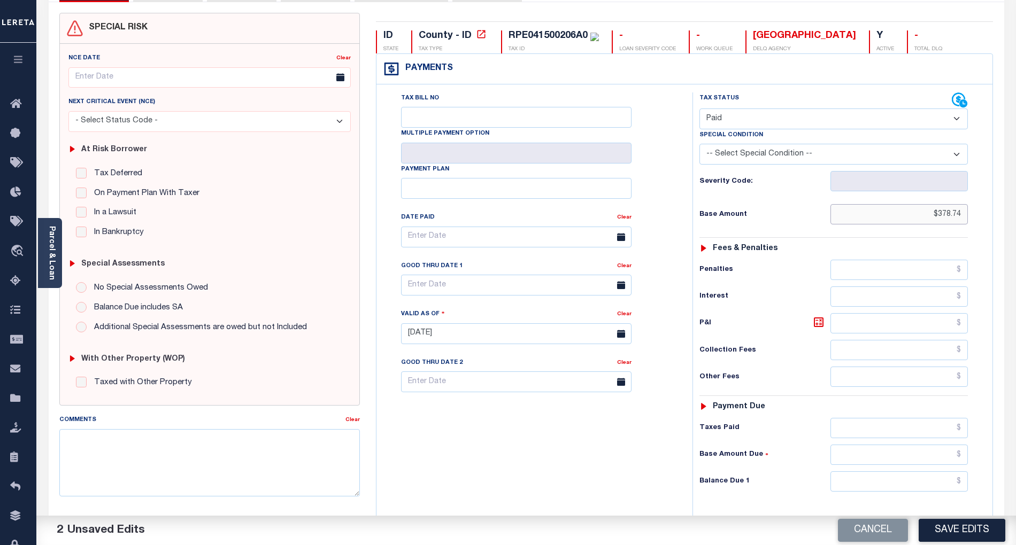
scroll to position [214, 0]
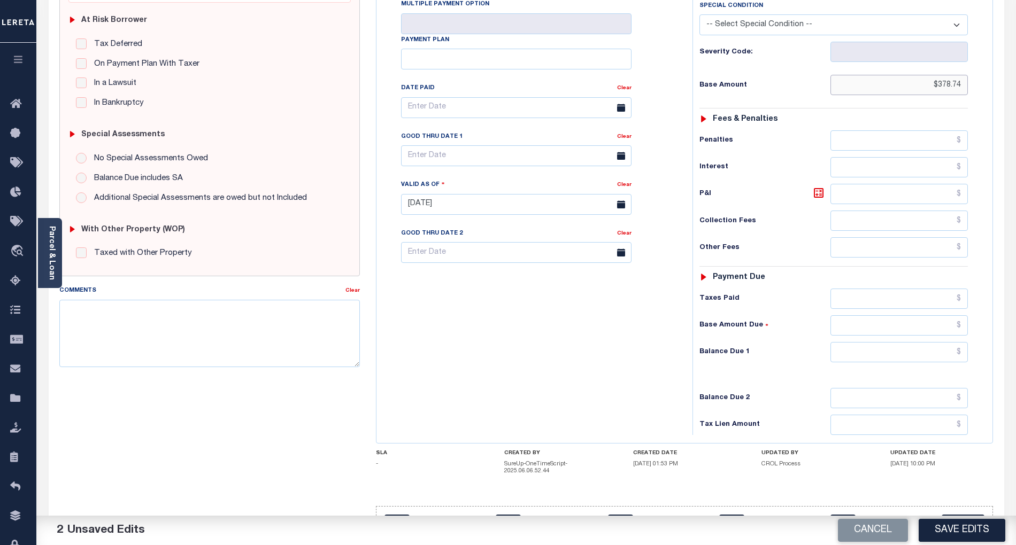
type input "$378.74"
click at [922, 362] on input "text" at bounding box center [899, 352] width 138 height 20
type input "$0.00"
click at [543, 334] on div "Tax Bill No Multiple Payment Option Payment Plan Clear" at bounding box center [531, 199] width 305 height 472
click at [298, 328] on textarea "Comments" at bounding box center [209, 333] width 300 height 67
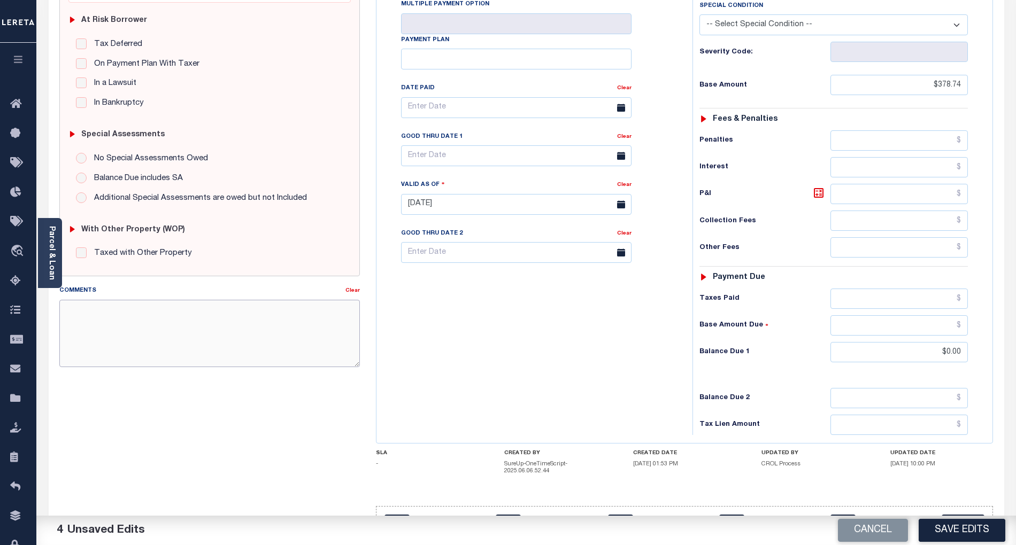
paste textarea "As per email response from tax office- TC Vana Balbin, Confirmed that taxes are…"
type textarea "As per email response from tax office- TC Vana Balbin, Confirmed that taxes are…"
click at [966, 529] on button "Save Edits" at bounding box center [961, 530] width 87 height 23
checkbox input "false"
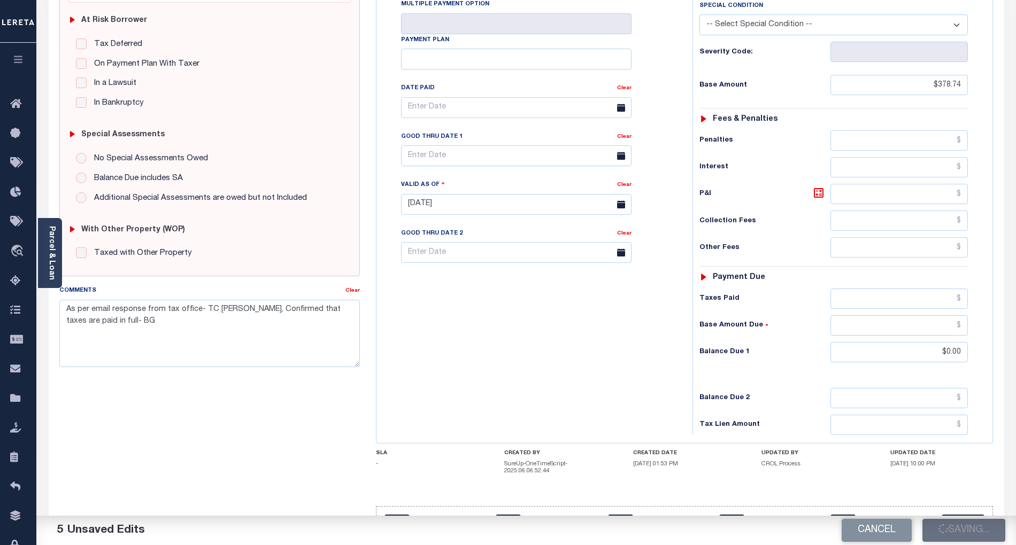
checkbox input "false"
type textarea "As per email response from tax office- TC Vana Balbin, Confirmed that taxes are…"
type input "$378.74"
type input "$0"
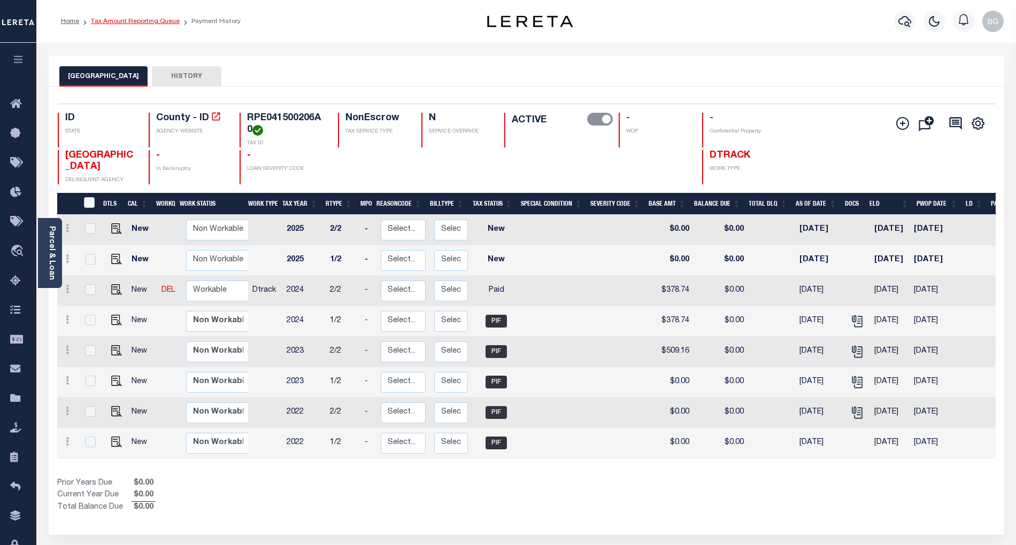
click at [129, 18] on link "Tax Amount Reporting Queue" at bounding box center [135, 21] width 89 height 6
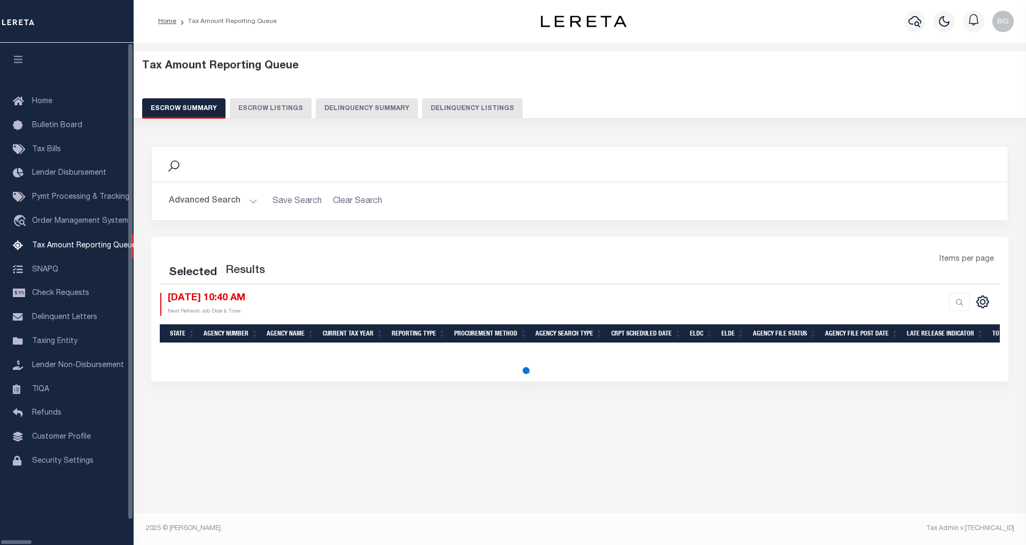
select select "100"
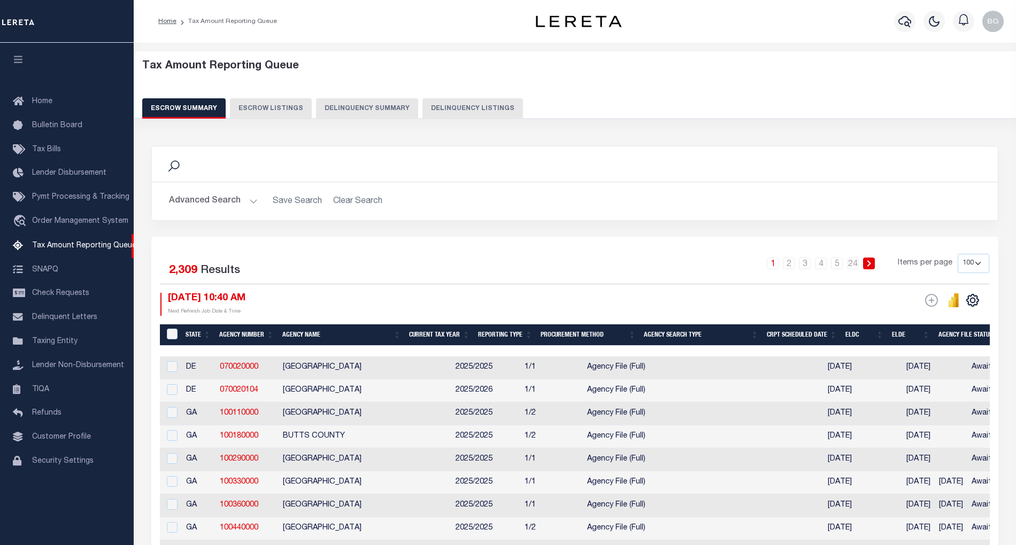
click at [435, 105] on button "Delinquency Listings" at bounding box center [472, 108] width 100 height 20
select select "100"
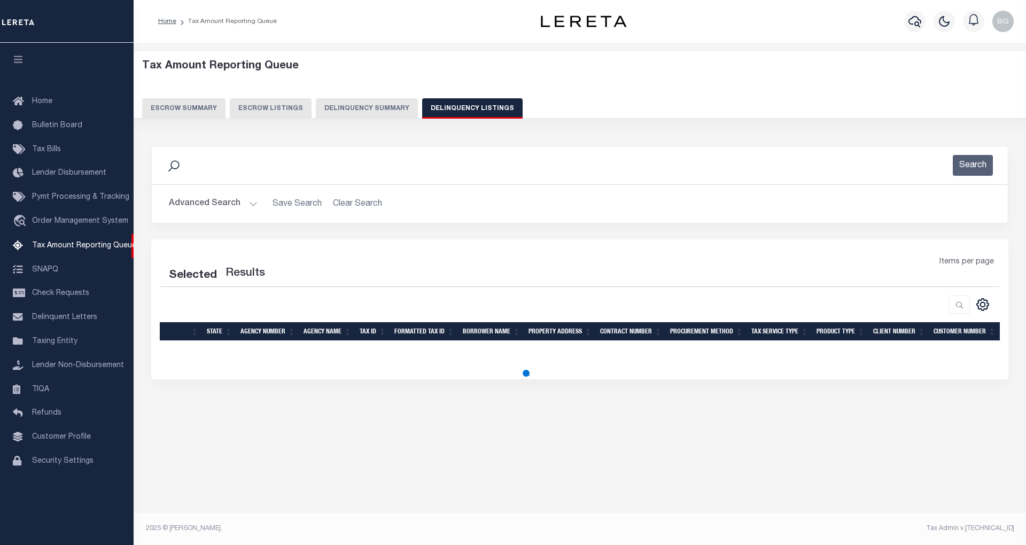
select select "100"
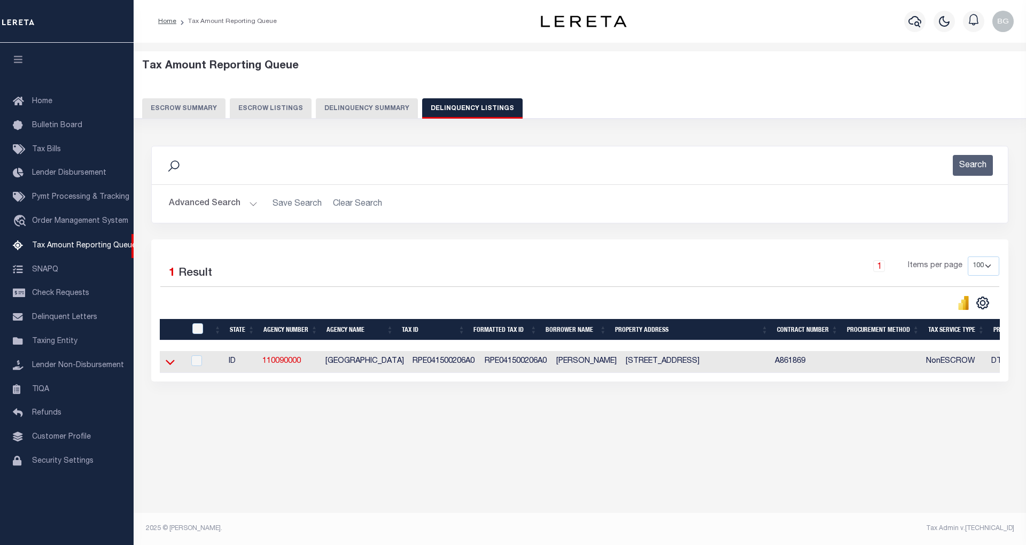
click at [173, 360] on icon at bounding box center [170, 362] width 9 height 11
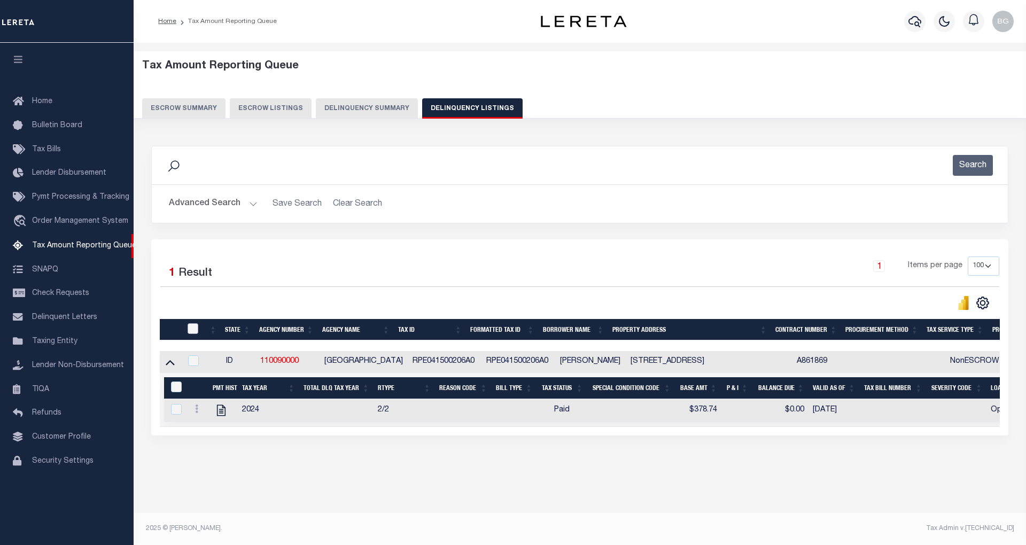
click at [190, 332] on input "checkbox" at bounding box center [193, 328] width 11 height 11
checkbox input "true"
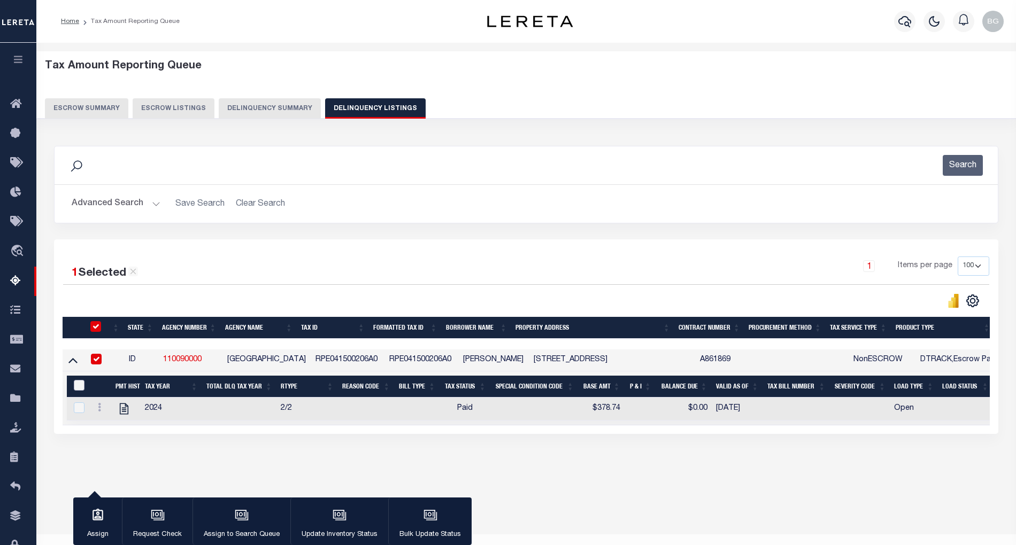
click at [78, 391] on input "&nbsp;" at bounding box center [79, 385] width 11 height 11
checkbox input "true"
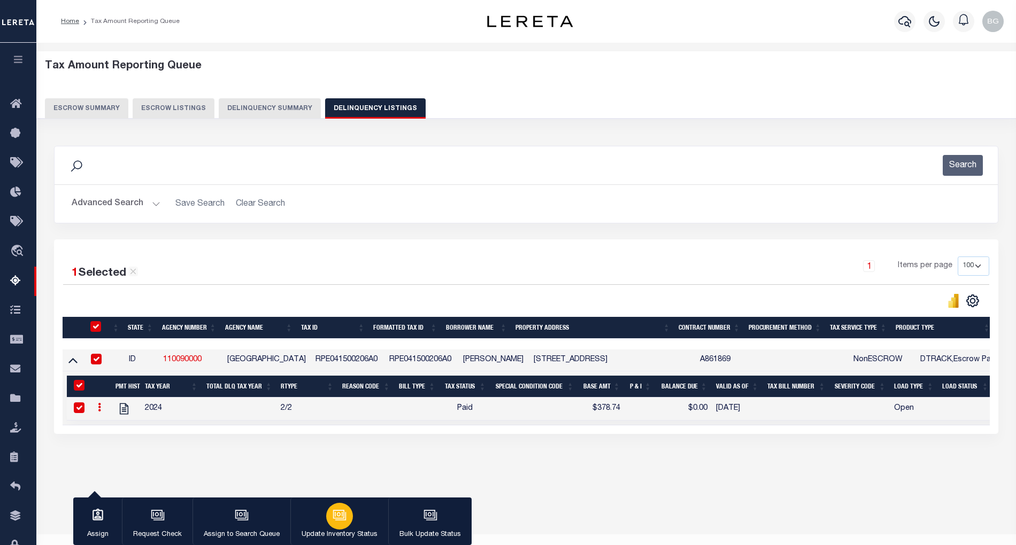
click at [346, 518] on div "button" at bounding box center [339, 516] width 27 height 27
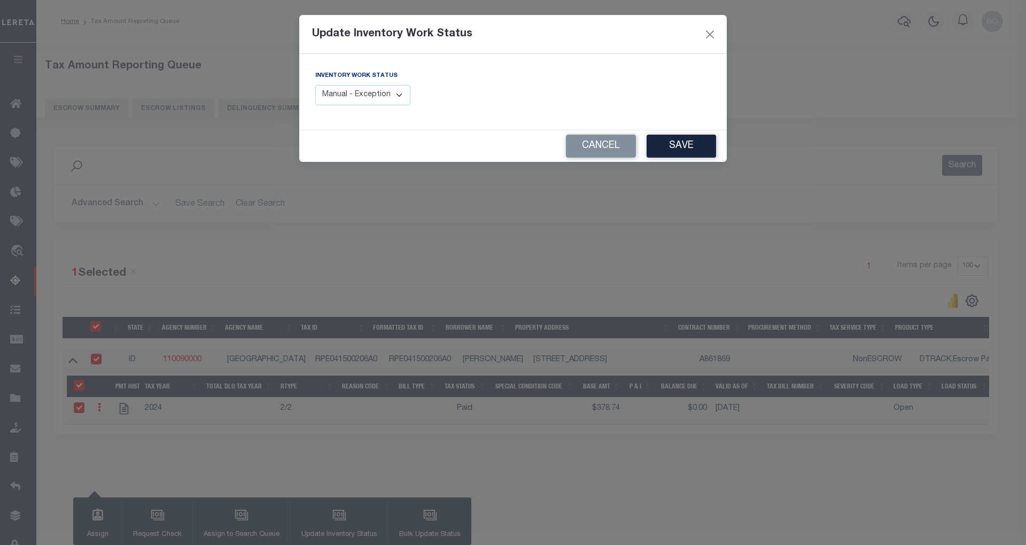
click at [385, 95] on select "Manual - Exception Pended - Awaiting Search Late Add Exception Completed" at bounding box center [362, 95] width 95 height 21
select select "4"
click at [315, 85] on select "Manual - Exception Pended - Awaiting Search Late Add Exception Completed" at bounding box center [362, 95] width 95 height 21
click at [688, 146] on button "Save" at bounding box center [681, 146] width 69 height 23
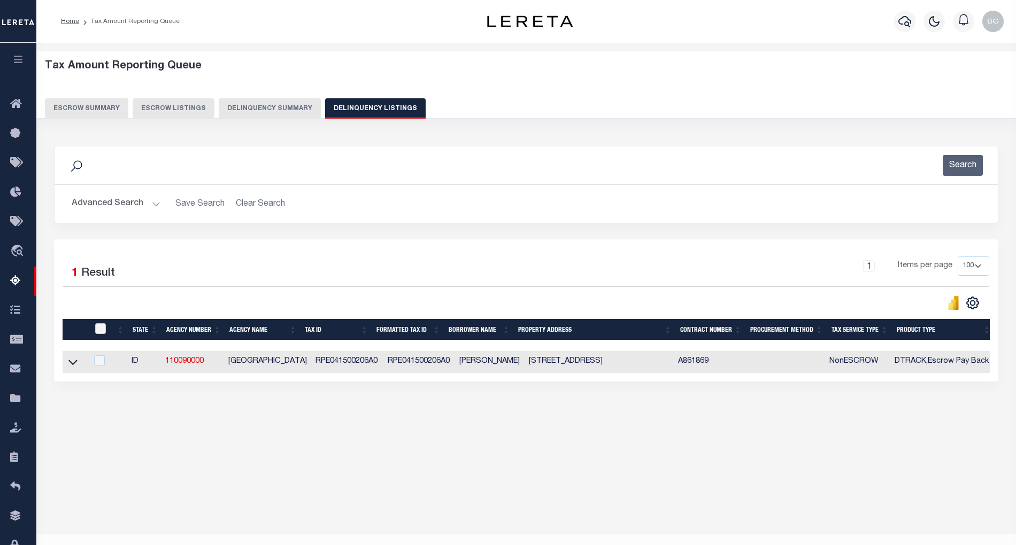
click at [437, 428] on div "Tax Amount Reporting Queue Escrow Summary Escrow Listings In" at bounding box center [526, 249] width 973 height 392
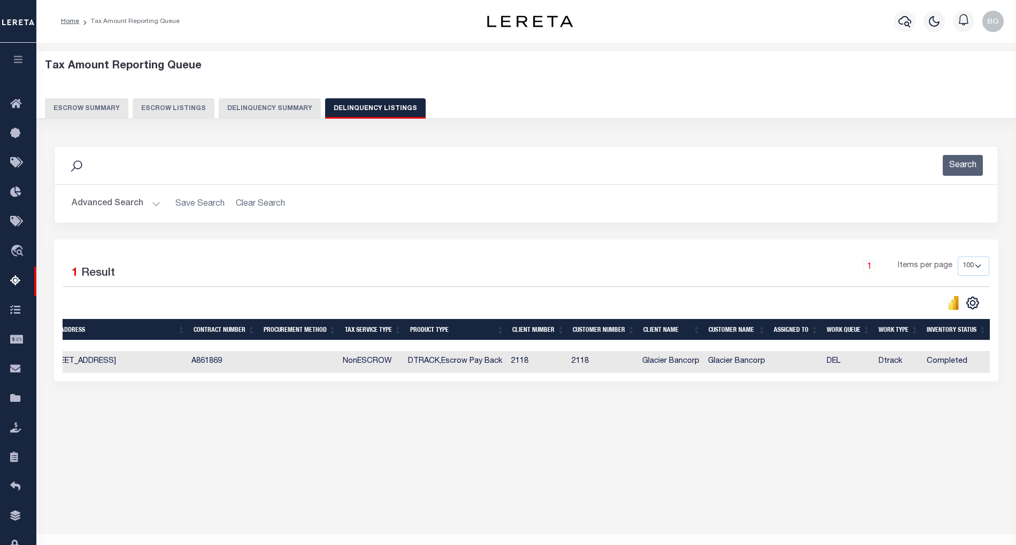
click at [152, 204] on button "Advanced Search" at bounding box center [116, 203] width 89 height 21
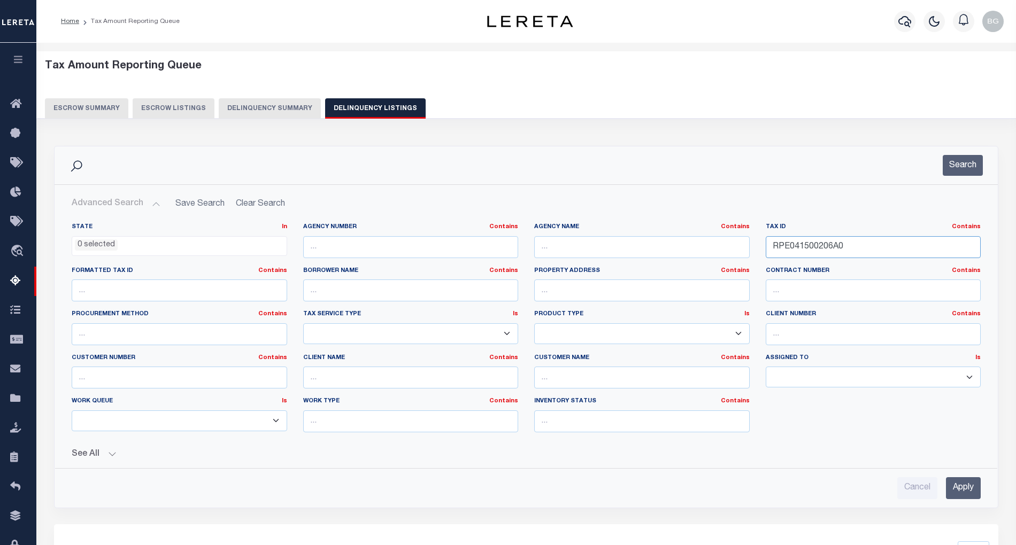
click at [798, 246] on input "RPE041500206A0" at bounding box center [872, 247] width 215 height 22
paste input "676001002T"
type input "RPE0676001002T"
click at [969, 490] on input "Apply" at bounding box center [963, 488] width 35 height 22
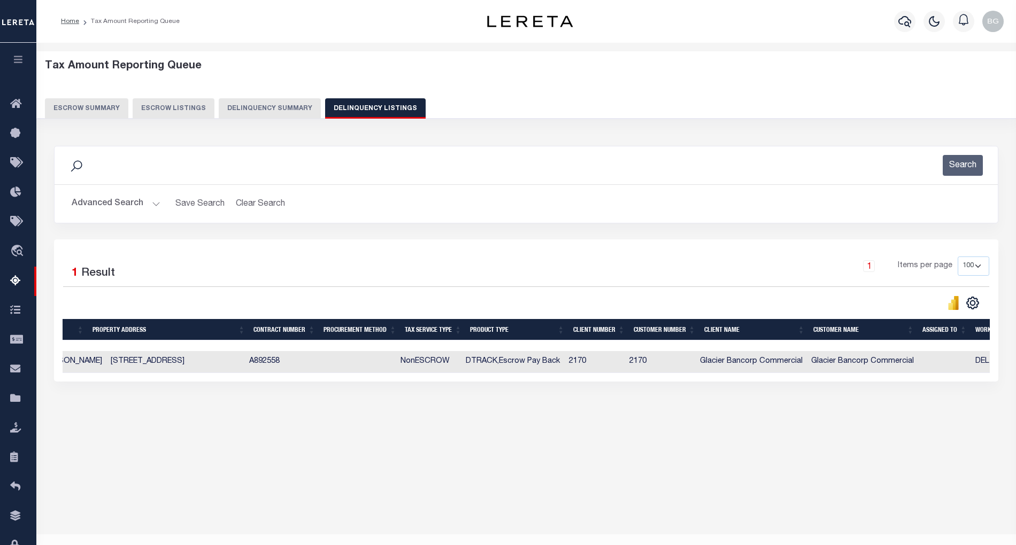
scroll to position [0, 0]
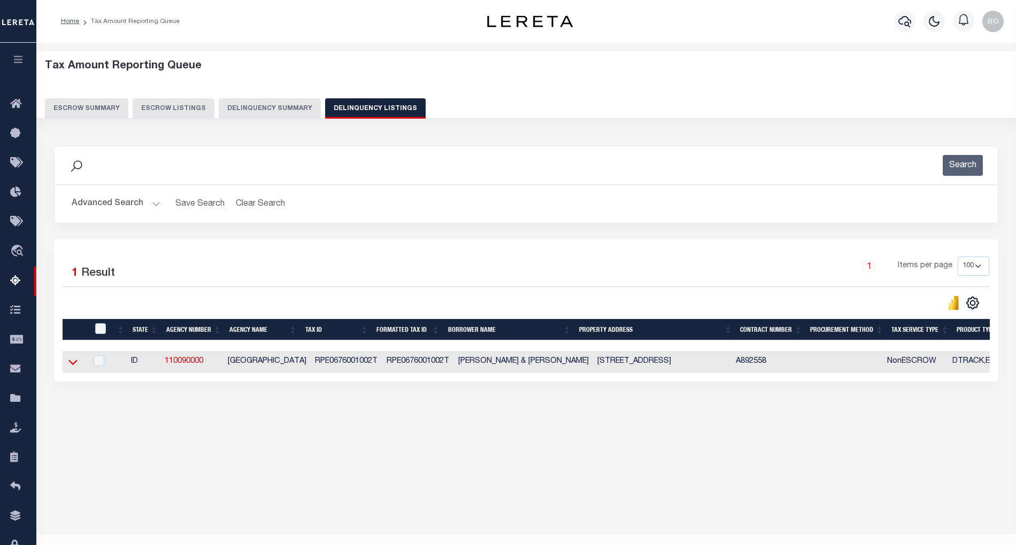
click at [73, 366] on icon at bounding box center [72, 362] width 9 height 11
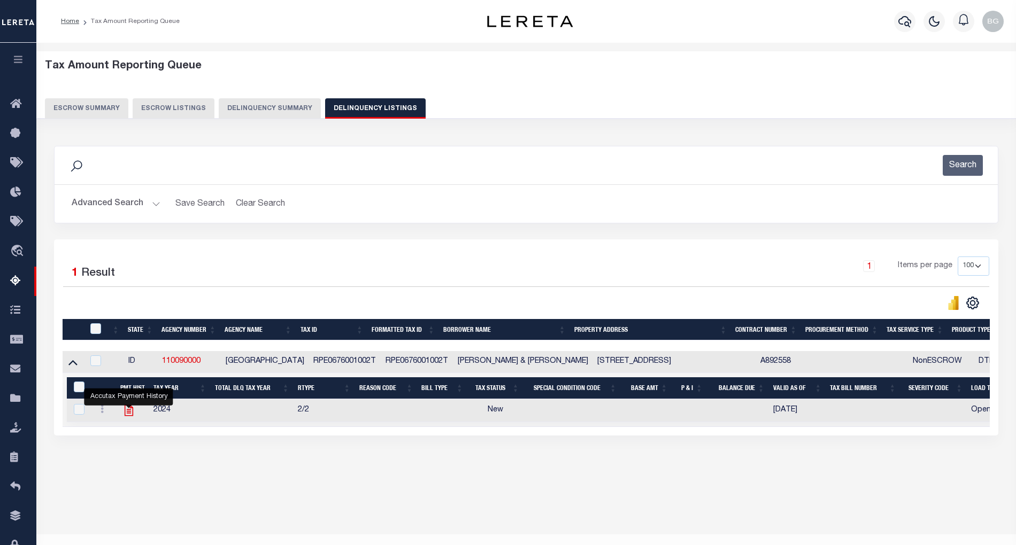
click at [128, 417] on icon "" at bounding box center [129, 411] width 14 height 14
checkbox input "true"
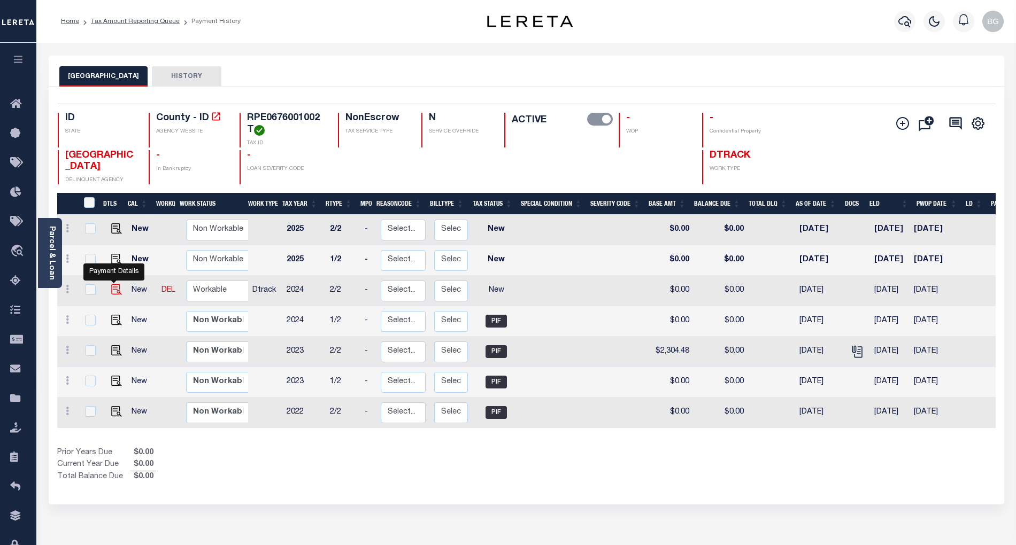
click at [114, 292] on img "" at bounding box center [116, 289] width 11 height 11
checkbox input "true"
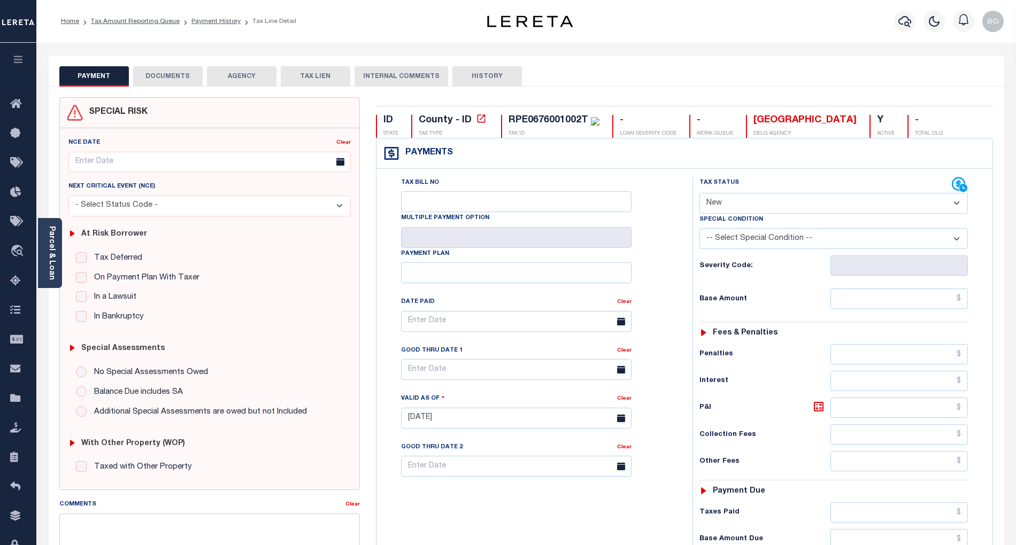
click at [747, 199] on select "- Select Status Code - Open Due/Unpaid Paid Incomplete No Tax Due Internal Refu…" at bounding box center [833, 203] width 268 height 21
select select "PYD"
click at [699, 194] on select "- Select Status Code - Open Due/Unpaid Paid Incomplete No Tax Due Internal Refu…" at bounding box center [833, 203] width 268 height 21
type input "[DATE]"
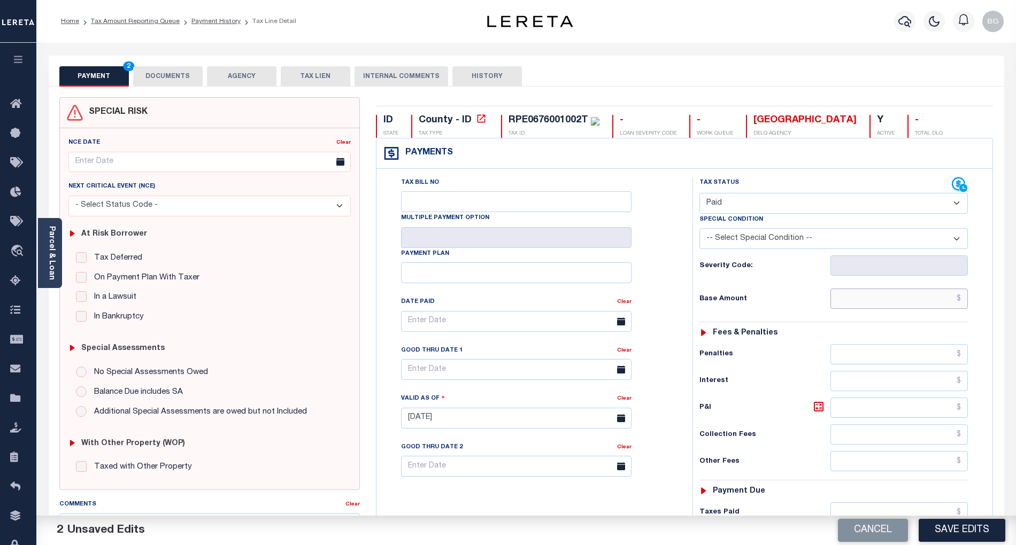
click at [903, 302] on input "text" at bounding box center [899, 299] width 138 height 20
paste input "2,168.35"
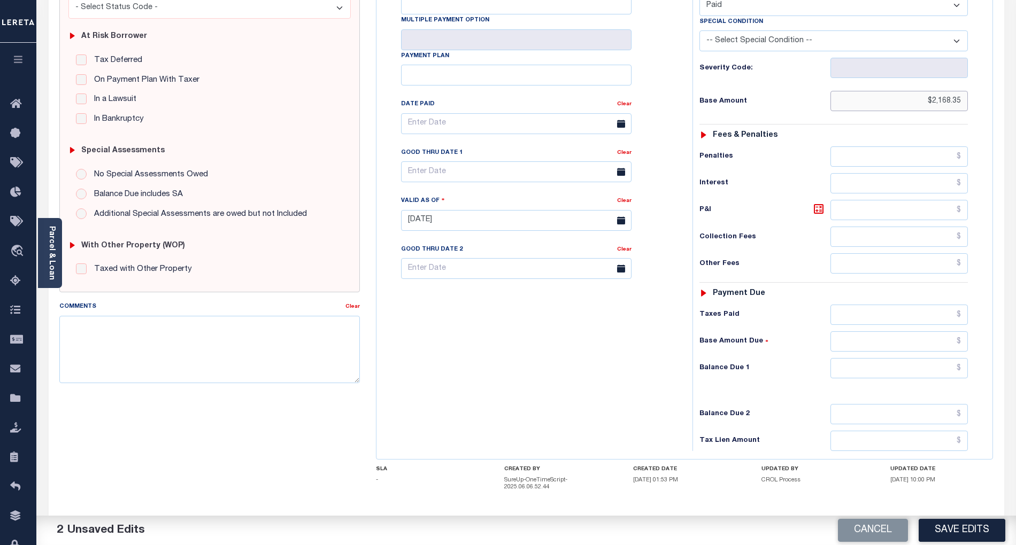
scroll to position [214, 0]
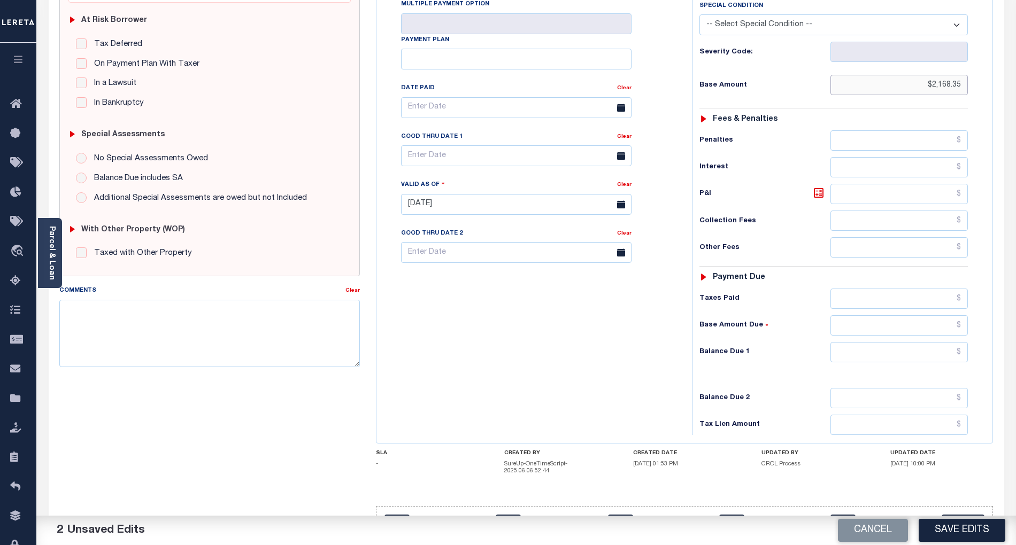
type input "$2,168.35"
click at [905, 358] on input "text" at bounding box center [899, 352] width 138 height 20
type input "$0.00"
click at [586, 347] on div "Tax Bill No Multiple Payment Option Payment Plan Clear" at bounding box center [531, 199] width 305 height 472
click at [261, 323] on textarea "Comments" at bounding box center [209, 333] width 300 height 67
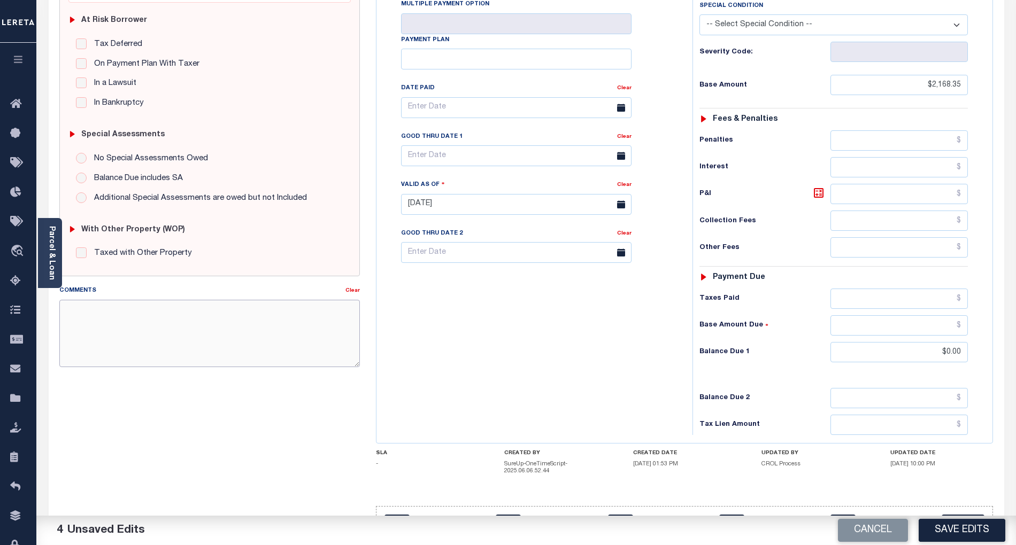
paste textarea "As per email response from tax office- TC [PERSON_NAME], Confirmed that taxes a…"
type textarea "As per email response from tax office- TC [PERSON_NAME], Confirmed that taxes a…"
click at [965, 528] on button "Save Edits" at bounding box center [961, 530] width 87 height 23
checkbox input "false"
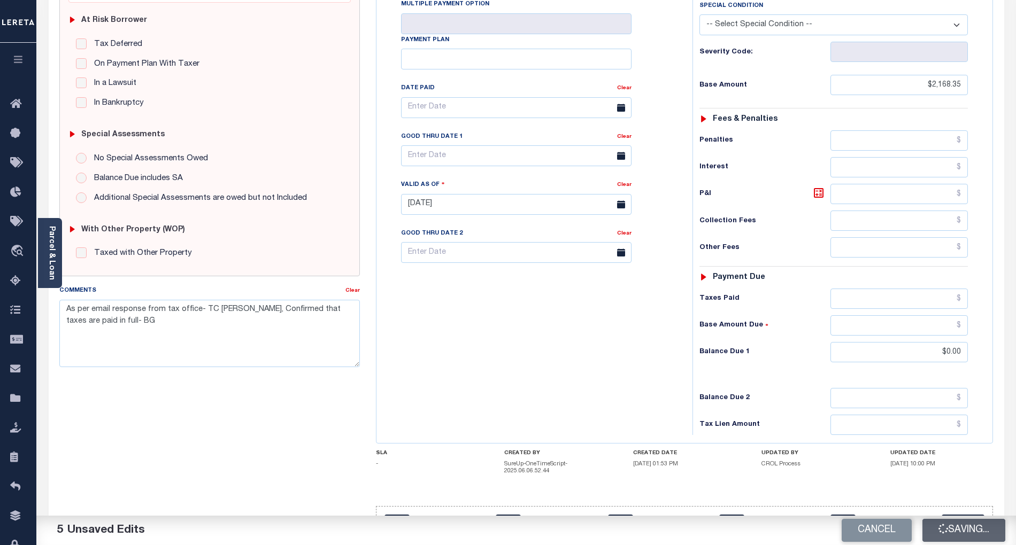
checkbox input "false"
type textarea "As per email response from tax office- TC Vana Balbin, Confirmed that taxes are…"
type input "$2,168.35"
type input "$0"
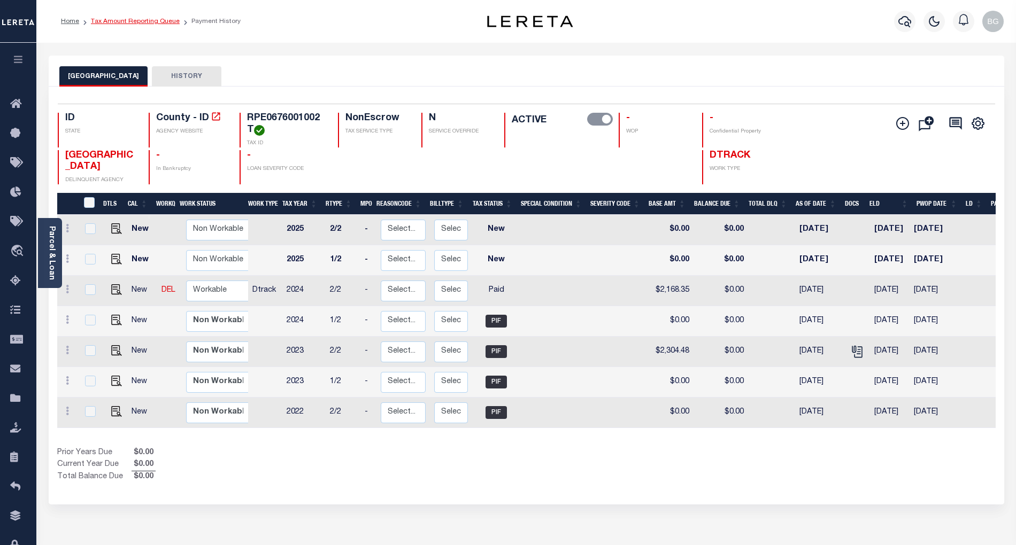
click at [136, 18] on link "Tax Amount Reporting Queue" at bounding box center [135, 21] width 89 height 6
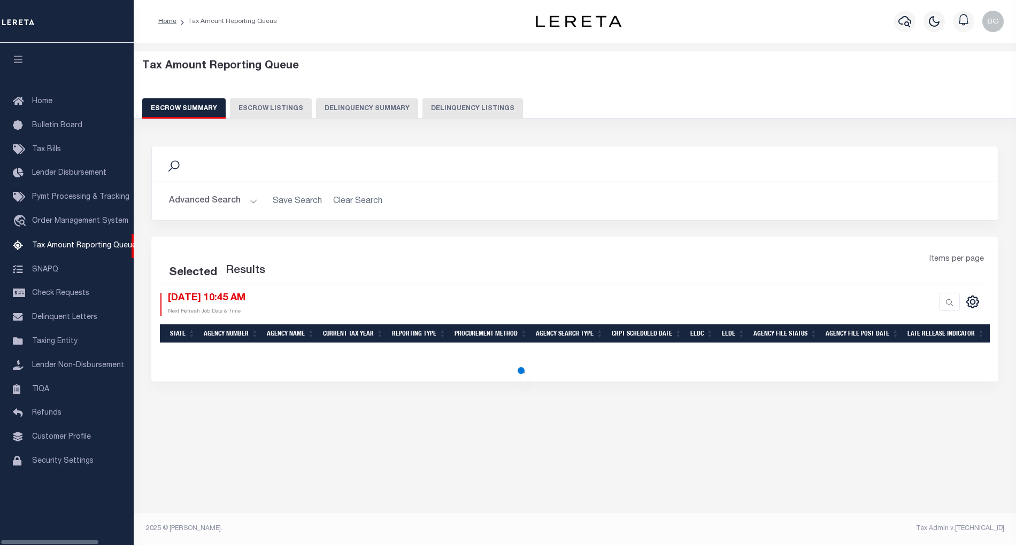
click at [468, 110] on button "Delinquency Listings" at bounding box center [472, 108] width 100 height 20
select select "100"
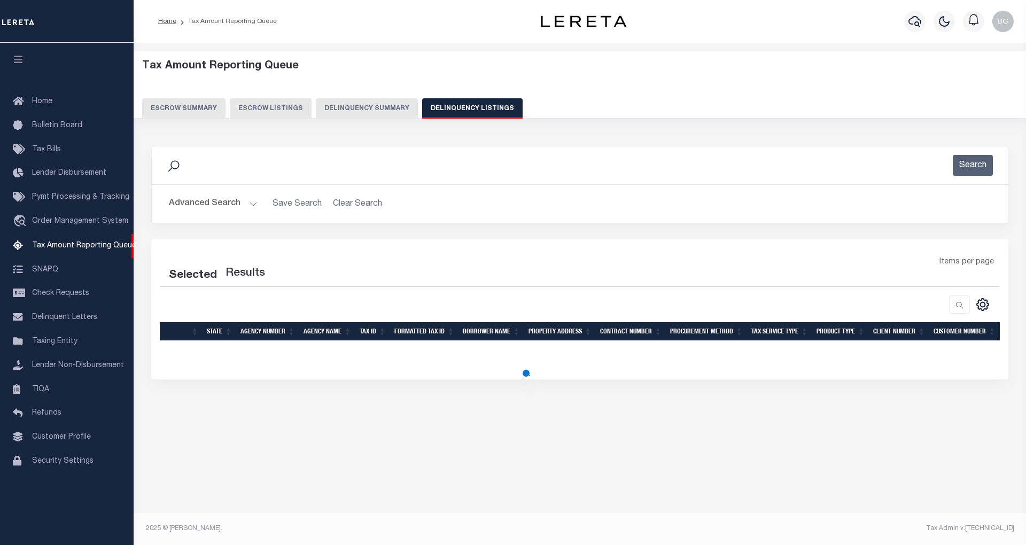
select select "100"
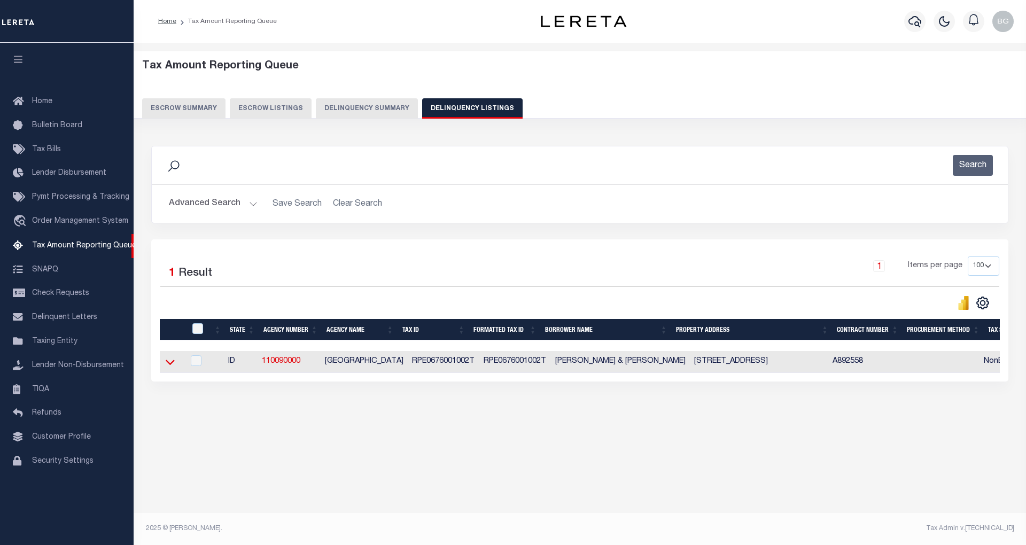
click at [172, 366] on icon at bounding box center [170, 362] width 9 height 11
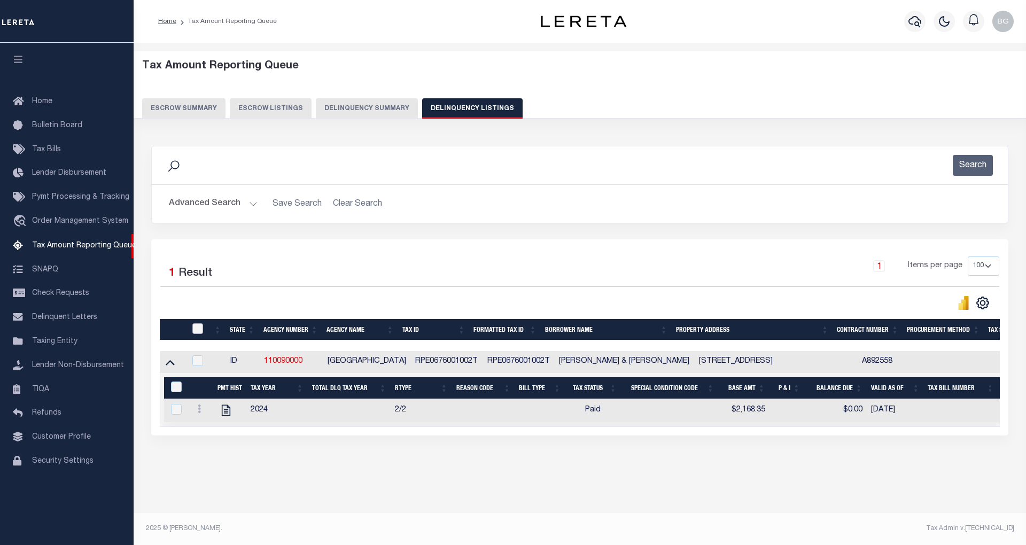
click at [199, 327] on input "checkbox" at bounding box center [197, 328] width 11 height 11
checkbox input "true"
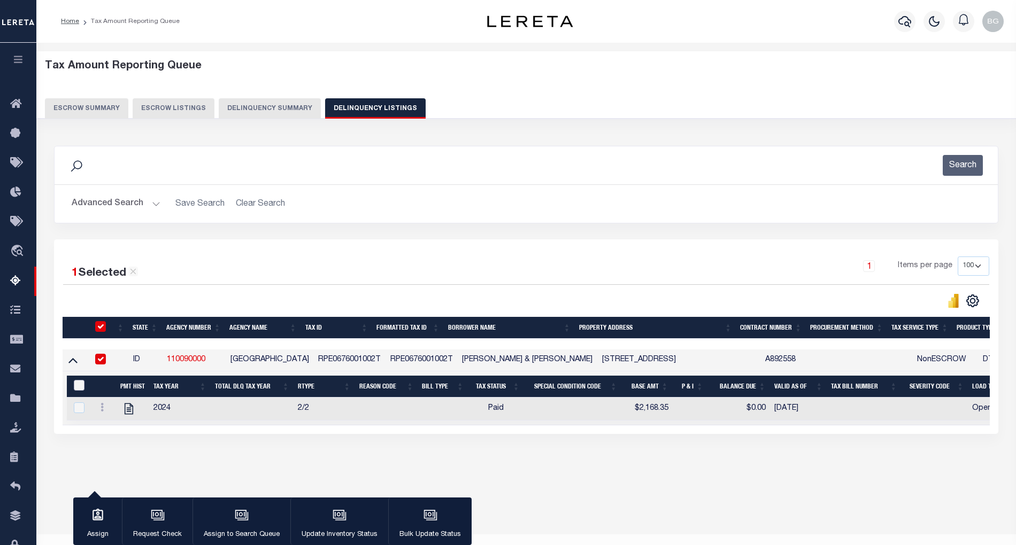
click at [78, 388] on input "&nbsp;" at bounding box center [79, 385] width 11 height 11
checkbox input "true"
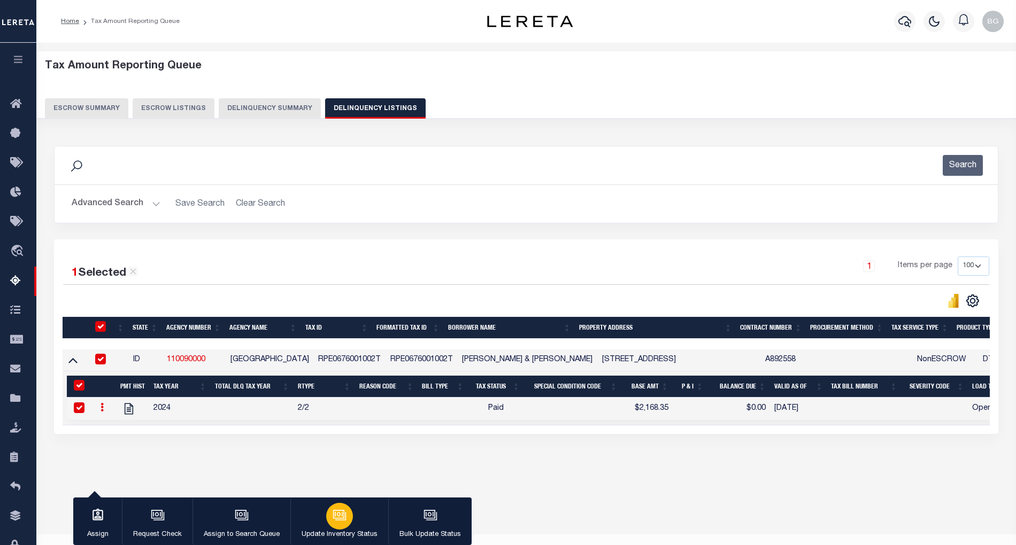
click at [343, 517] on icon "button" at bounding box center [338, 514] width 11 height 9
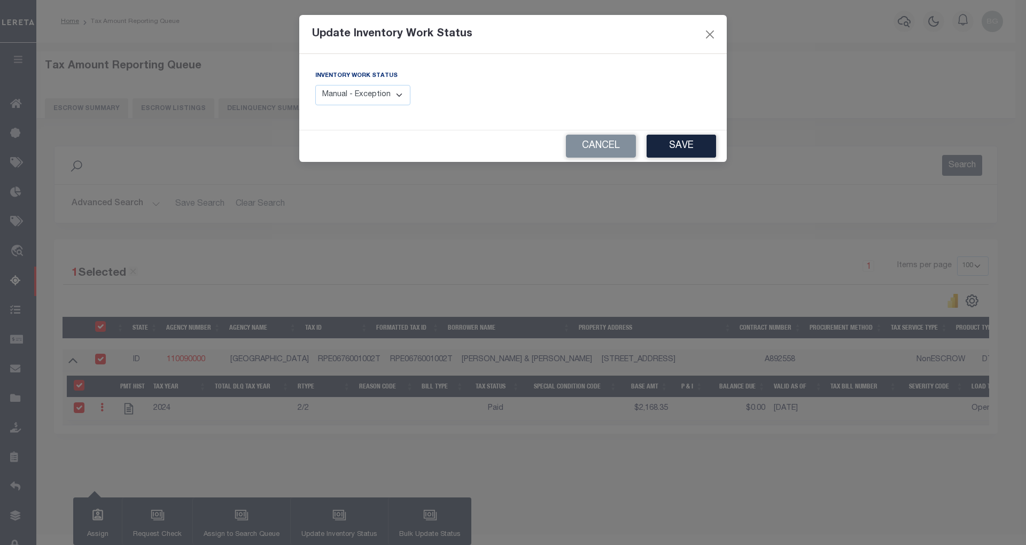
click at [390, 101] on select "Manual - Exception Pended - Awaiting Search Late Add Exception Completed" at bounding box center [362, 95] width 95 height 21
select select "4"
click at [315, 85] on select "Manual - Exception Pended - Awaiting Search Late Add Exception Completed" at bounding box center [362, 95] width 95 height 21
click at [685, 155] on button "Save" at bounding box center [681, 146] width 69 height 23
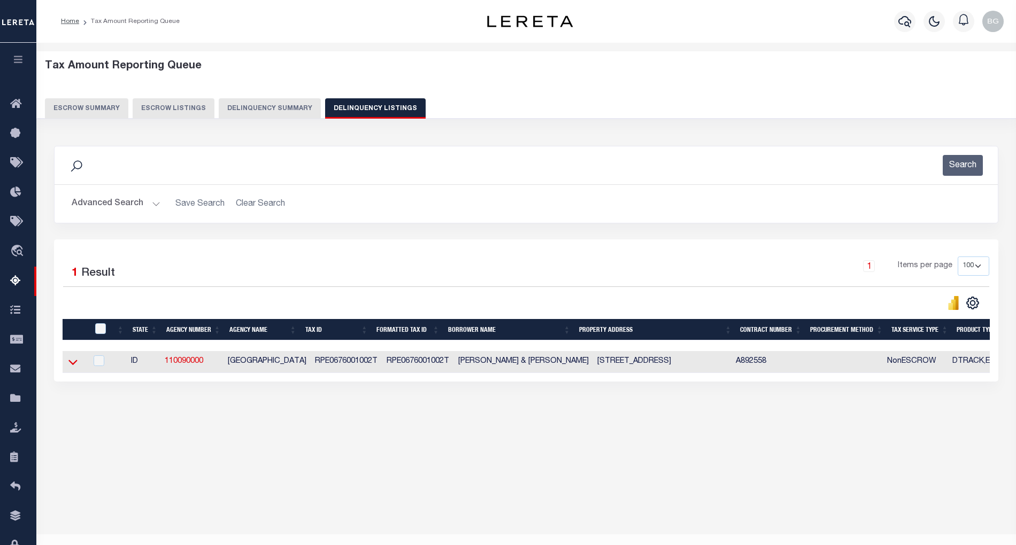
click at [72, 368] on icon at bounding box center [72, 362] width 9 height 11
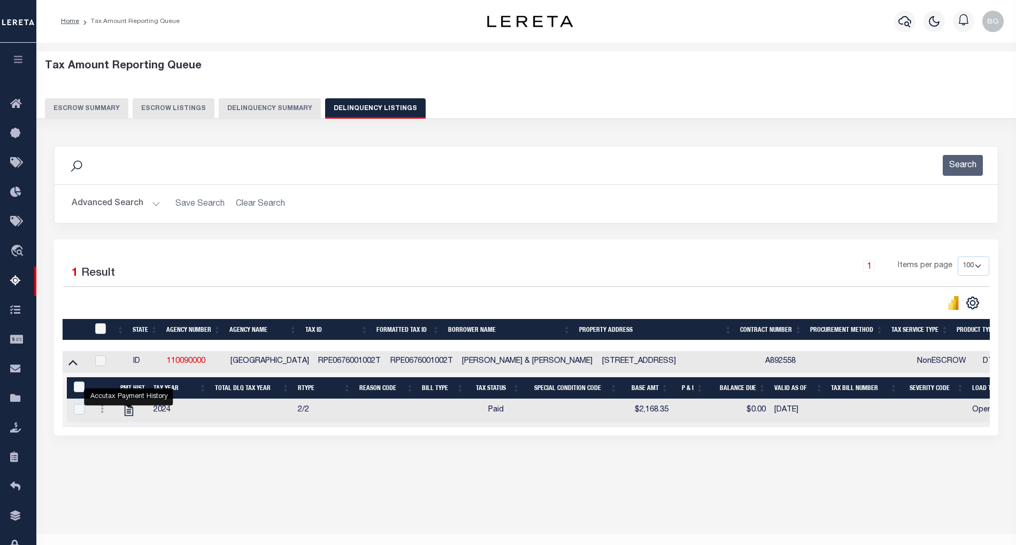
click at [842, 427] on td "Selected 1 Result Items per page" at bounding box center [861, 400] width 1597 height 54
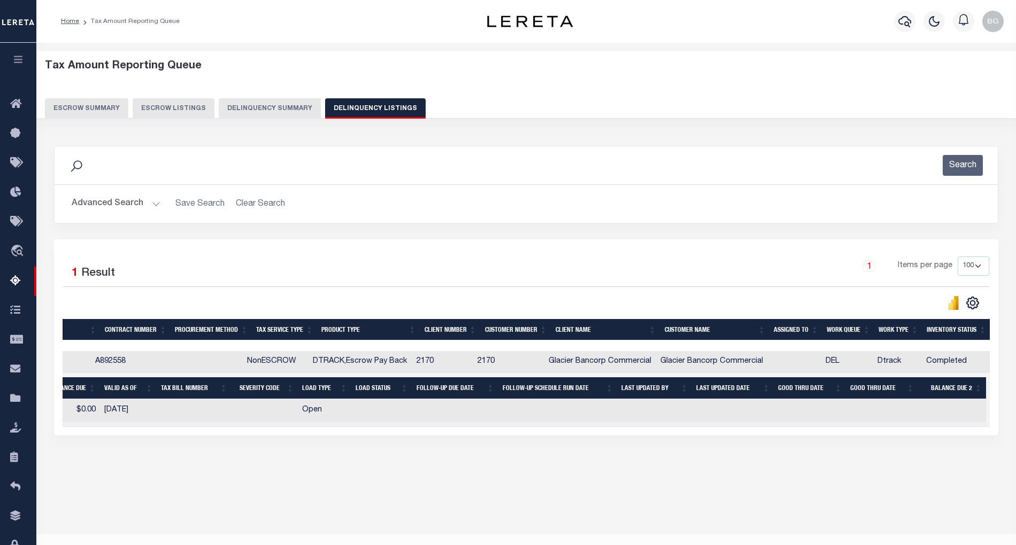
click at [153, 205] on button "Advanced Search" at bounding box center [116, 203] width 89 height 21
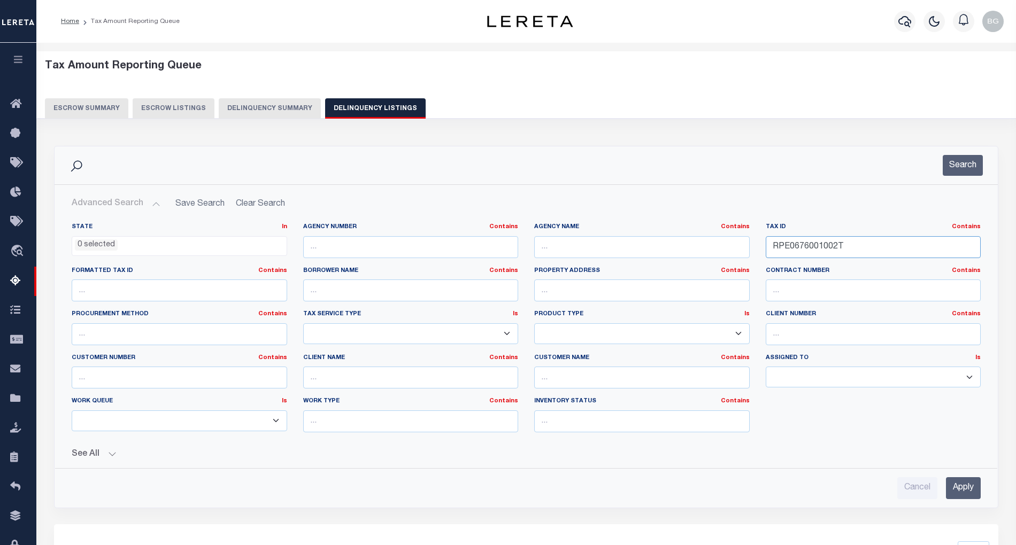
click at [806, 249] on input "RPE0676001002T" at bounding box center [872, 247] width 215 height 22
paste input "H31710030020"
type input "RPH31710030020"
click at [964, 492] on input "Apply" at bounding box center [963, 488] width 35 height 22
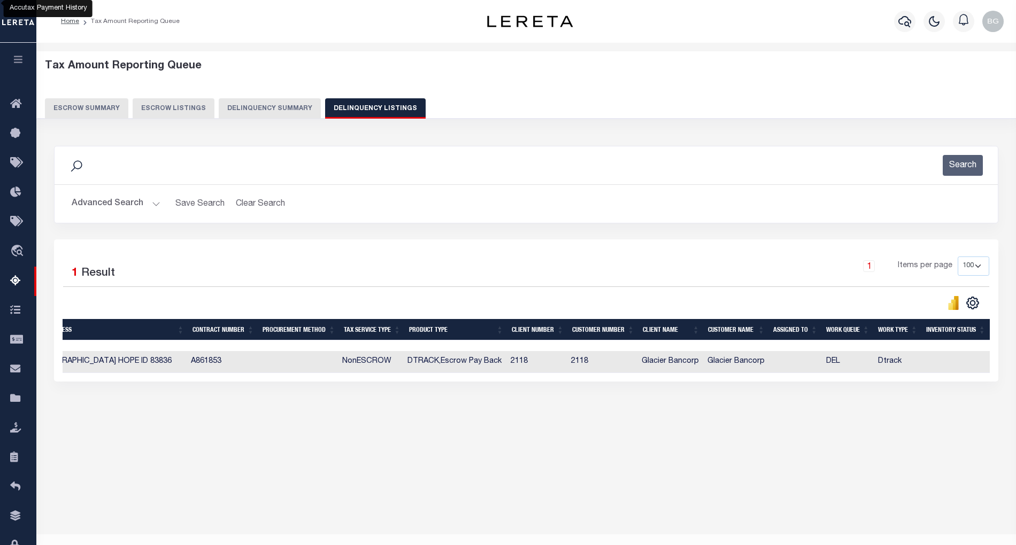
scroll to position [0, 0]
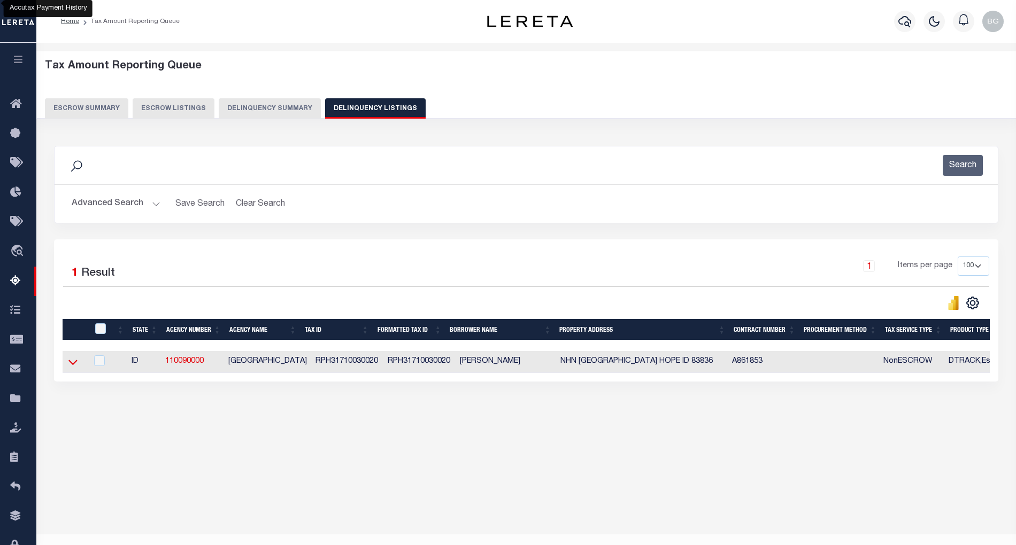
click at [73, 366] on icon at bounding box center [72, 362] width 9 height 11
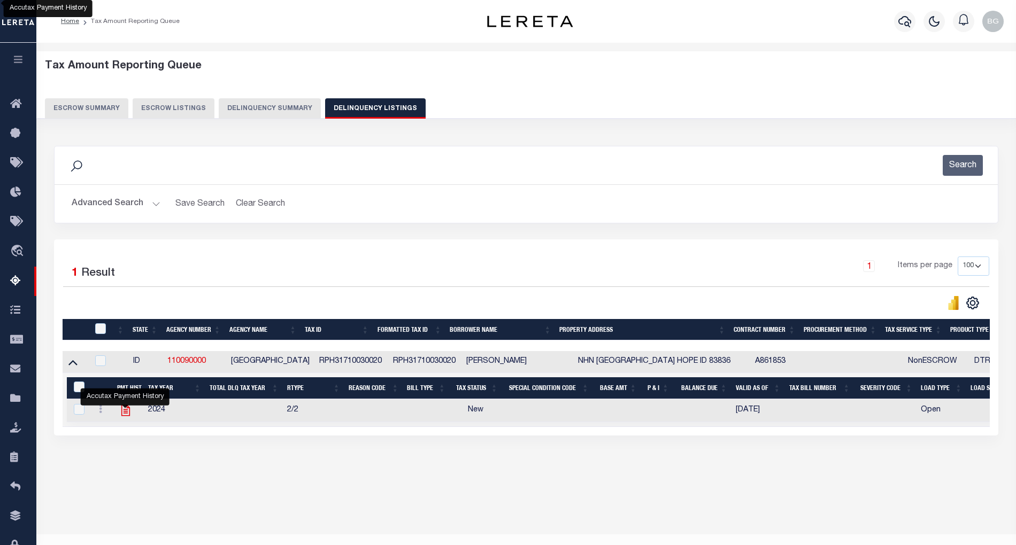
click at [120, 416] on icon "" at bounding box center [126, 411] width 14 height 14
checkbox input "true"
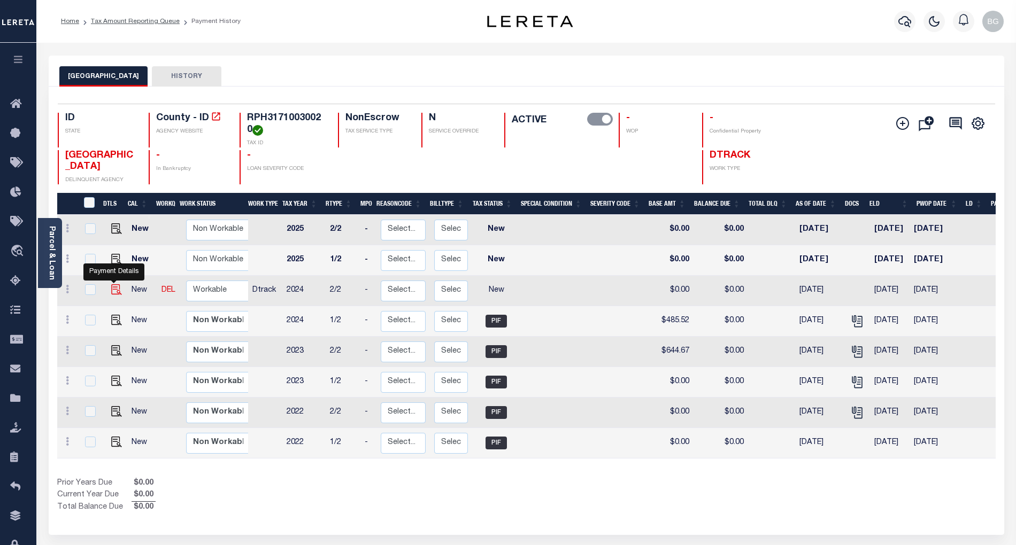
click at [112, 292] on img "" at bounding box center [116, 289] width 11 height 11
checkbox input "true"
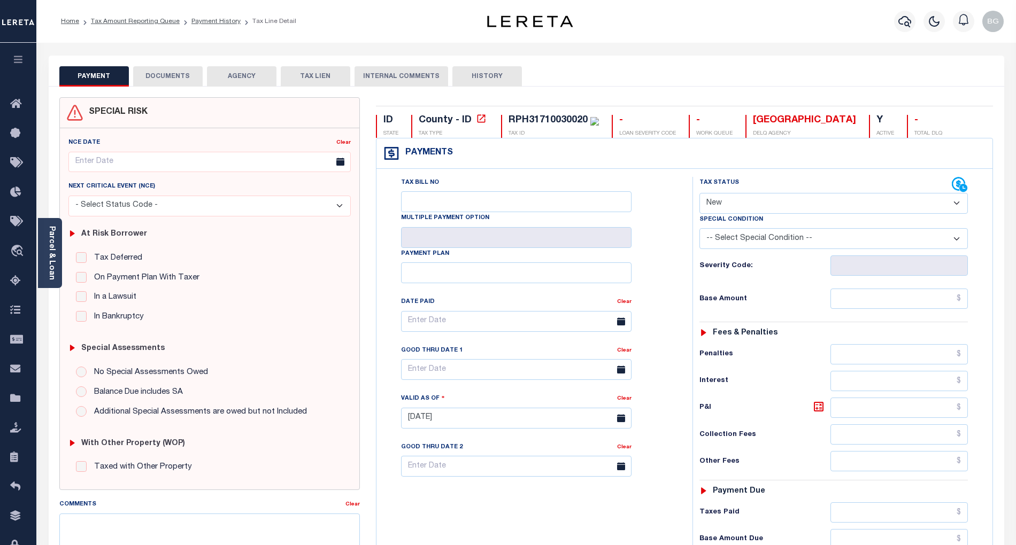
click at [732, 193] on select "- Select Status Code - Open Due/Unpaid Paid Incomplete No Tax Due Internal Refu…" at bounding box center [833, 203] width 268 height 21
select select "PYD"
click at [699, 194] on select "- Select Status Code - Open Due/Unpaid Paid Incomplete No Tax Due Internal Refu…" at bounding box center [833, 203] width 268 height 21
type input "[DATE]"
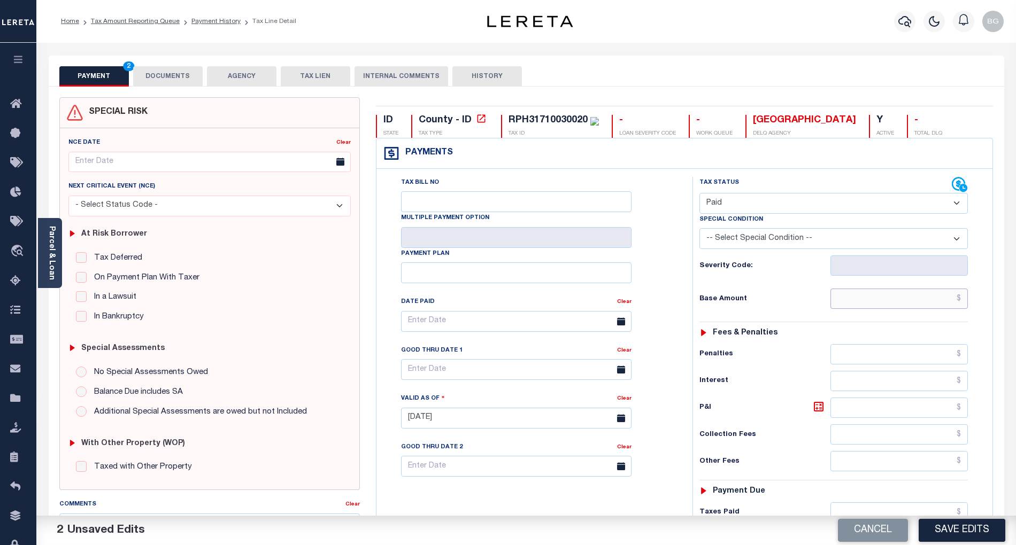
click at [918, 302] on input "text" at bounding box center [899, 299] width 138 height 20
paste input "485.52"
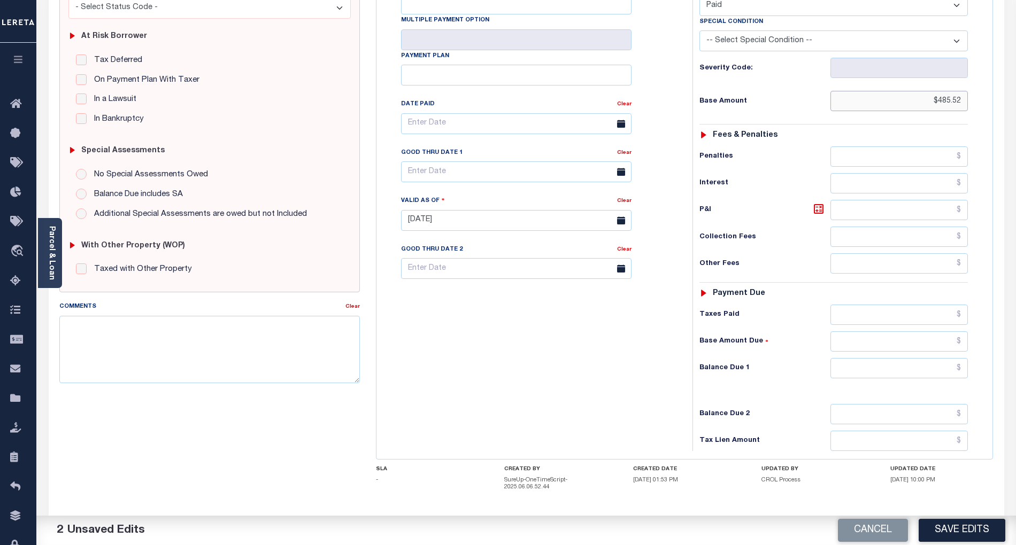
scroll to position [255, 0]
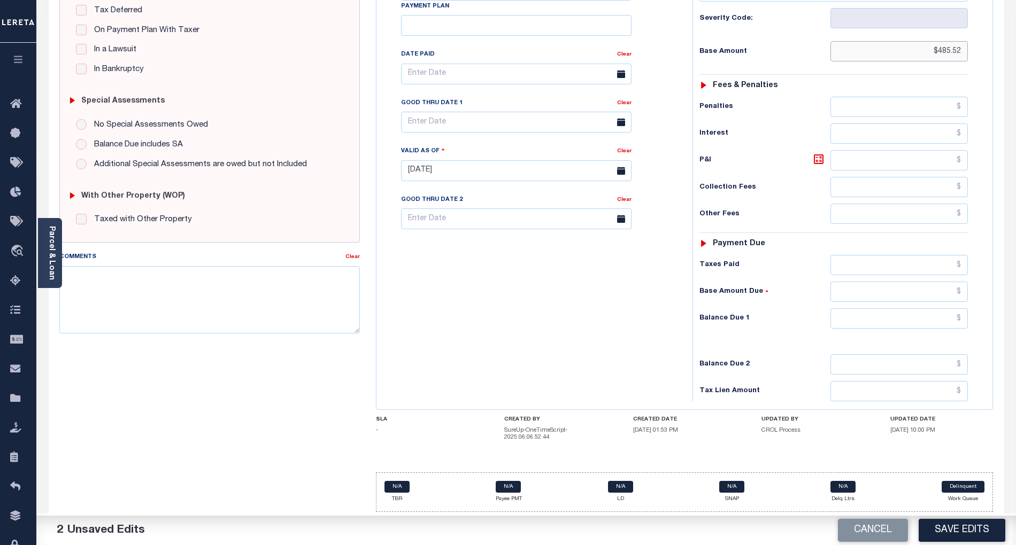
type input "$485.52"
click at [931, 317] on input "text" at bounding box center [899, 318] width 138 height 20
type input "$0.00"
click at [599, 310] on div "Tax Bill No Multiple Payment Option Payment Plan Clear" at bounding box center [531, 165] width 305 height 472
click at [300, 299] on textarea "Comments" at bounding box center [209, 299] width 300 height 67
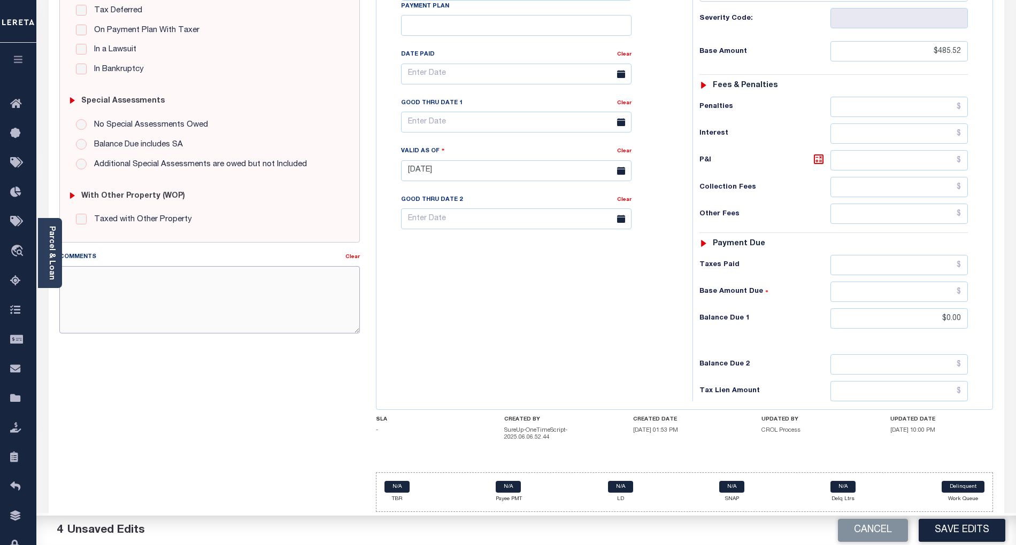
paste textarea "As per email response from tax office- TC Vana Balbin, Confirmed that taxes are…"
type textarea "As per email response from tax office- TC Vana Balbin, Confirmed that taxes are…"
click at [986, 526] on button "Save Edits" at bounding box center [961, 530] width 87 height 23
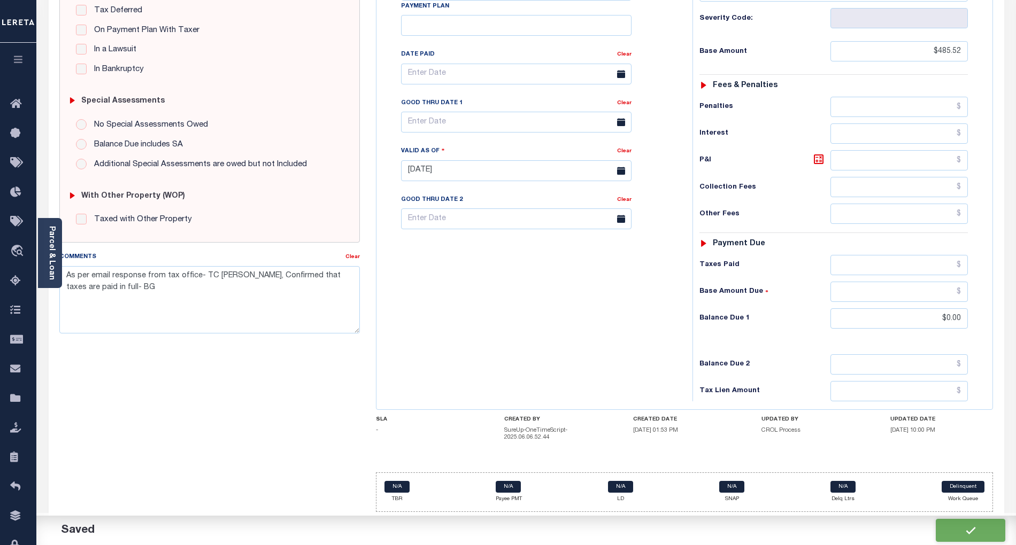
checkbox input "false"
type textarea "As per email response from tax office- TC Vana Balbin, Confirmed that taxes are…"
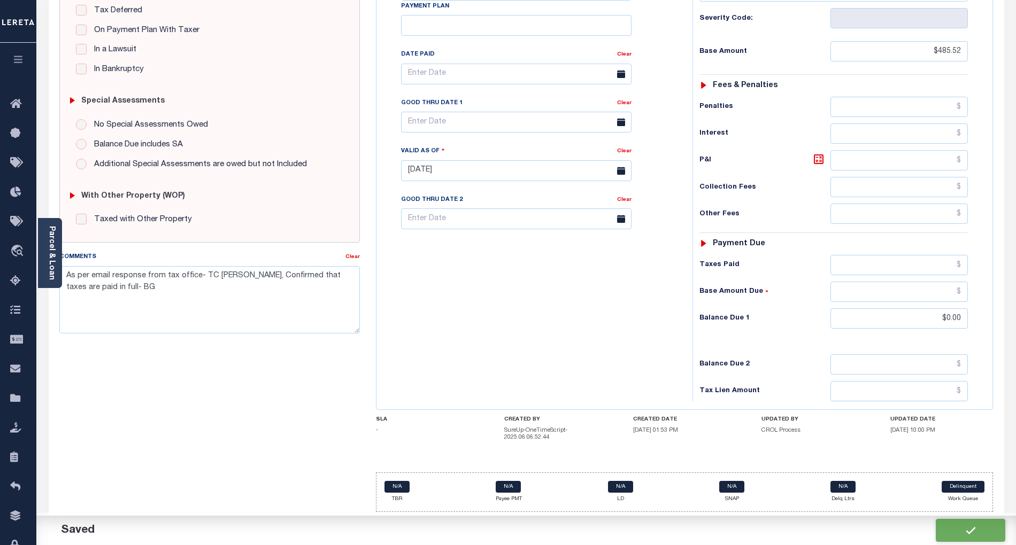
type input "$485.52"
type input "$0"
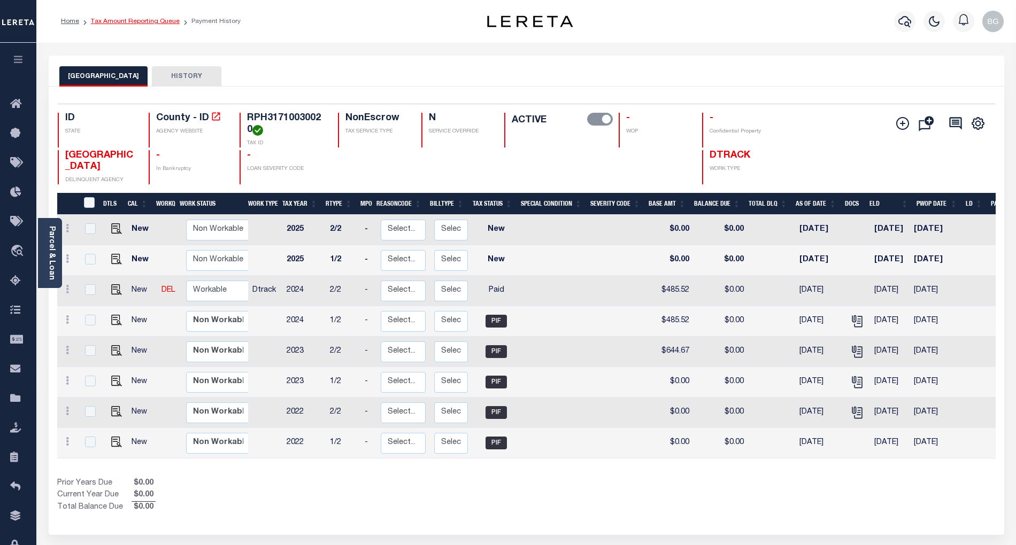
click at [125, 18] on link "Tax Amount Reporting Queue" at bounding box center [135, 21] width 89 height 6
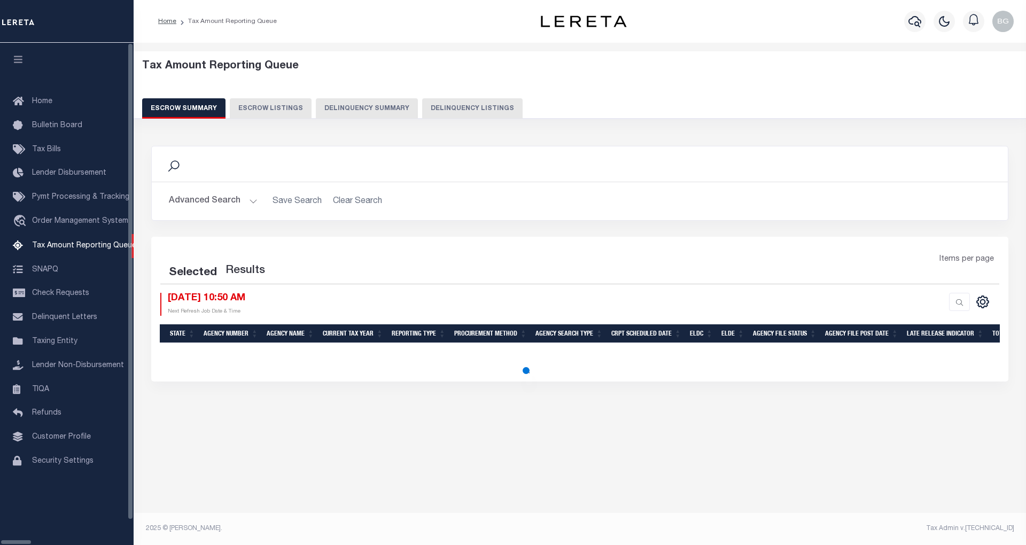
select select "100"
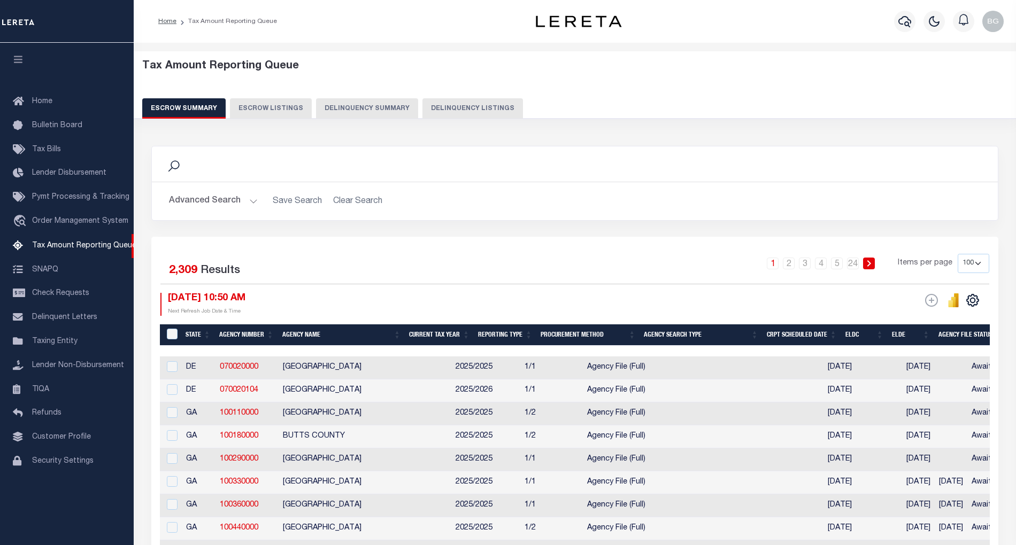
click at [455, 105] on button "Delinquency Listings" at bounding box center [472, 108] width 100 height 20
select select "100"
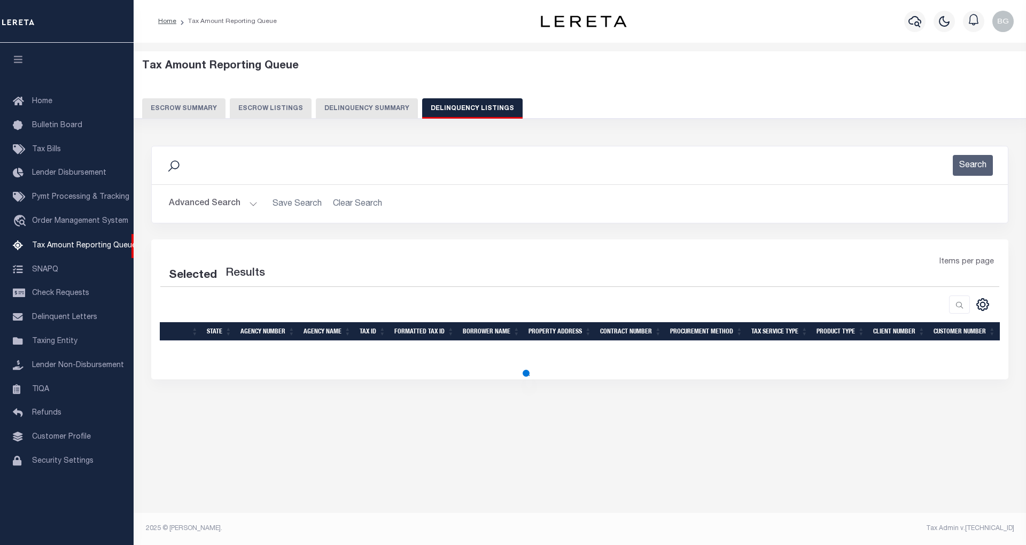
select select "100"
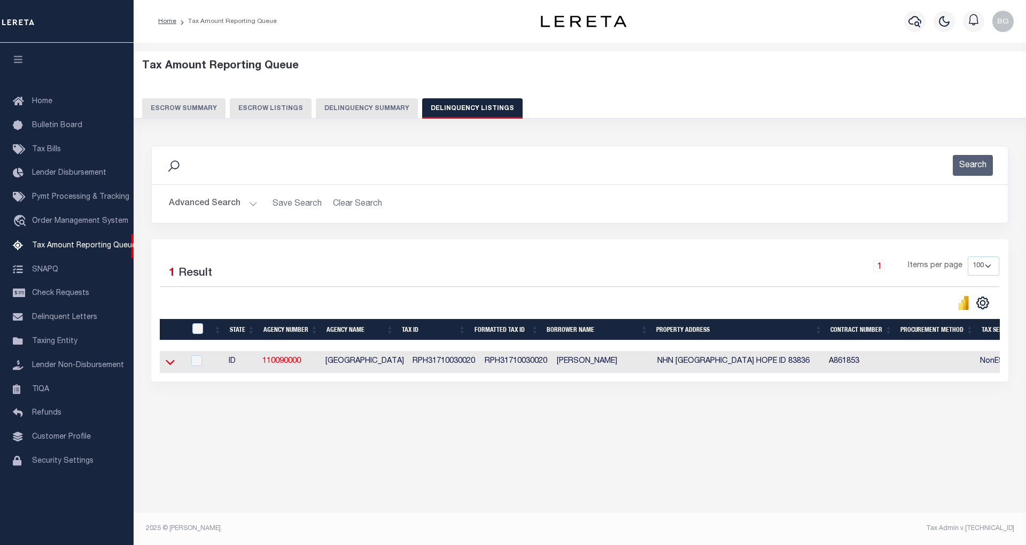
click at [169, 361] on icon at bounding box center [170, 362] width 9 height 11
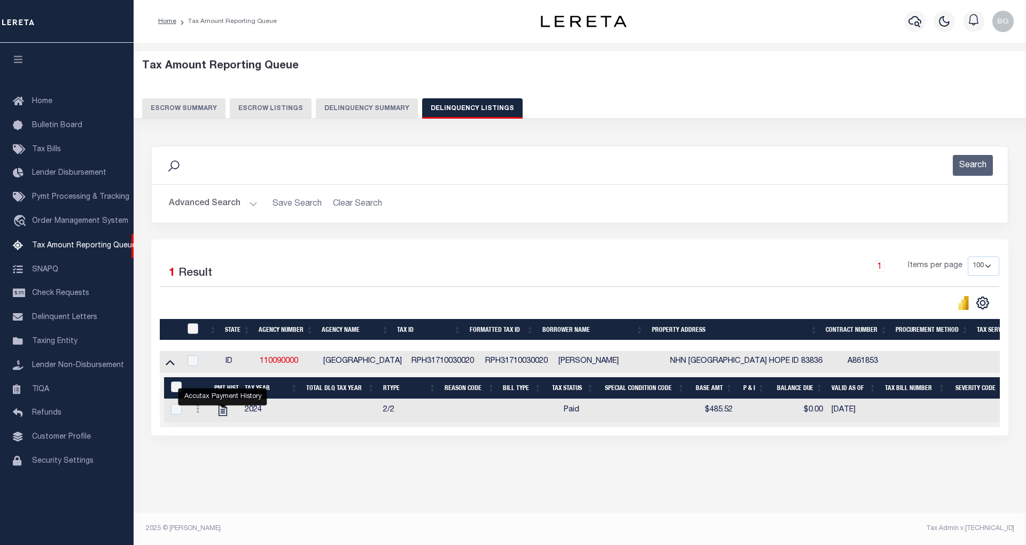
click at [191, 330] on input "checkbox" at bounding box center [193, 328] width 11 height 11
checkbox input "true"
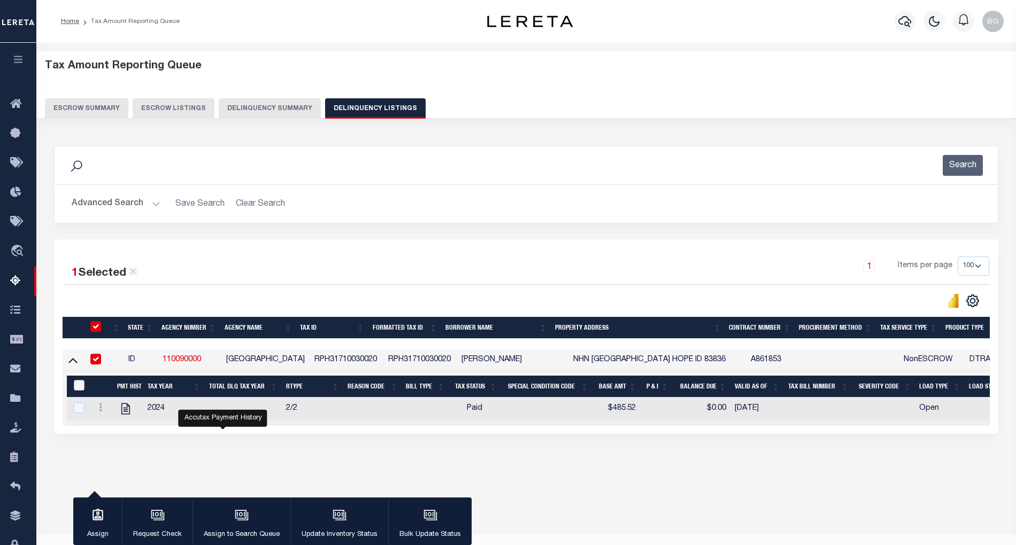
click at [76, 383] on input "&nbsp;" at bounding box center [79, 385] width 11 height 11
checkbox input "true"
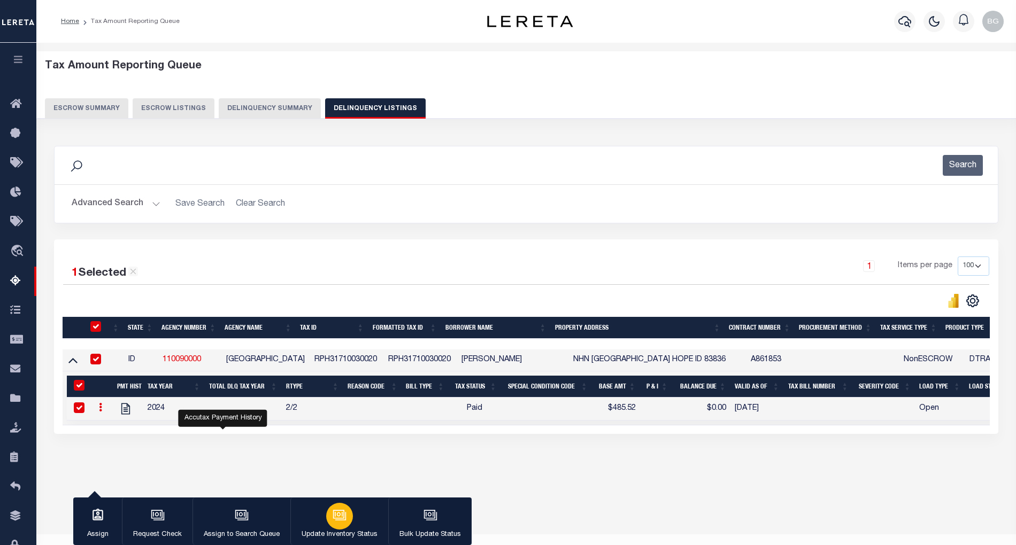
click at [332, 516] on icon "button" at bounding box center [339, 515] width 14 height 14
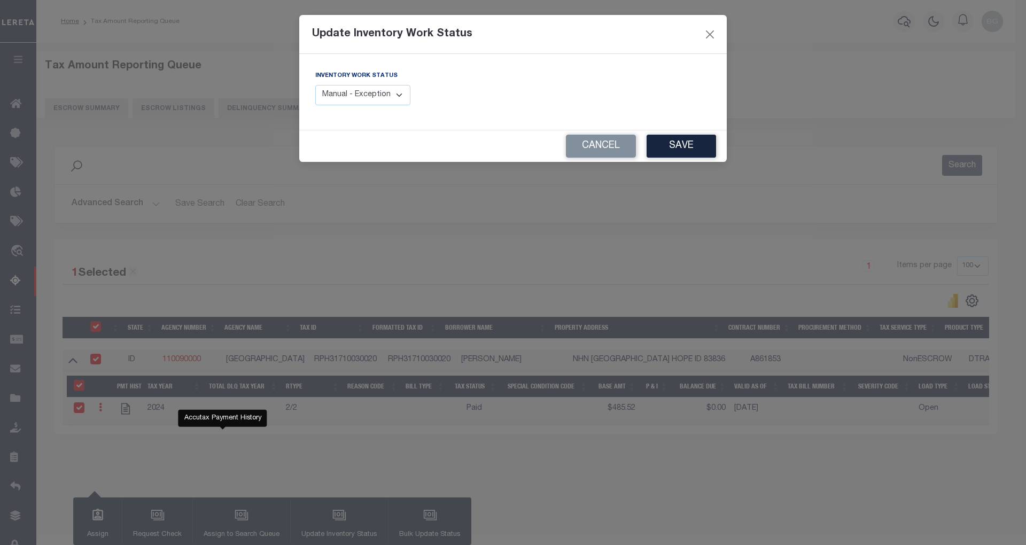
click at [398, 101] on select "Manual - Exception Pended - Awaiting Search Late Add Exception Completed" at bounding box center [362, 95] width 95 height 21
select select "4"
click at [315, 85] on select "Manual - Exception Pended - Awaiting Search Late Add Exception Completed" at bounding box center [362, 95] width 95 height 21
click at [698, 146] on button "Save" at bounding box center [681, 146] width 69 height 23
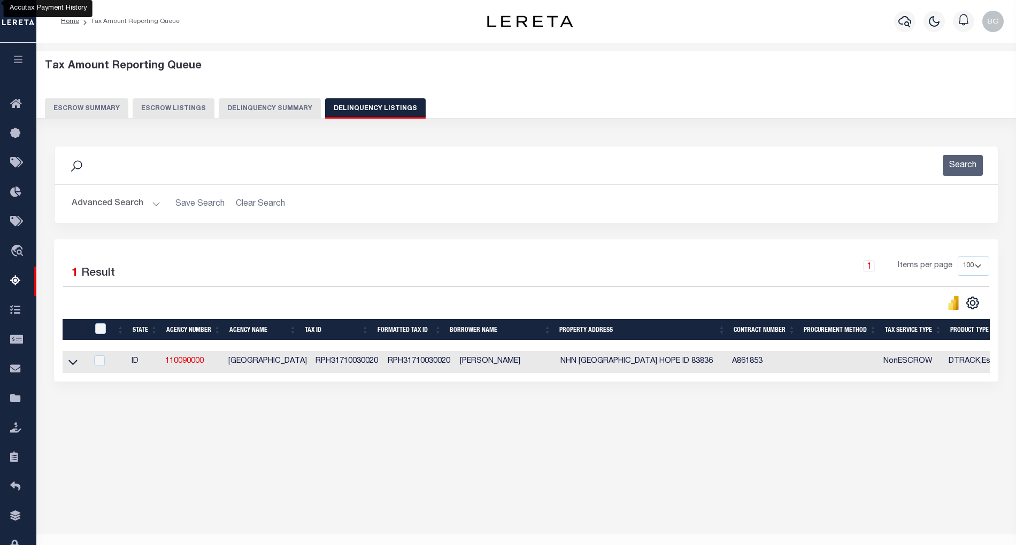
click at [155, 207] on button "Advanced Search" at bounding box center [116, 203] width 89 height 21
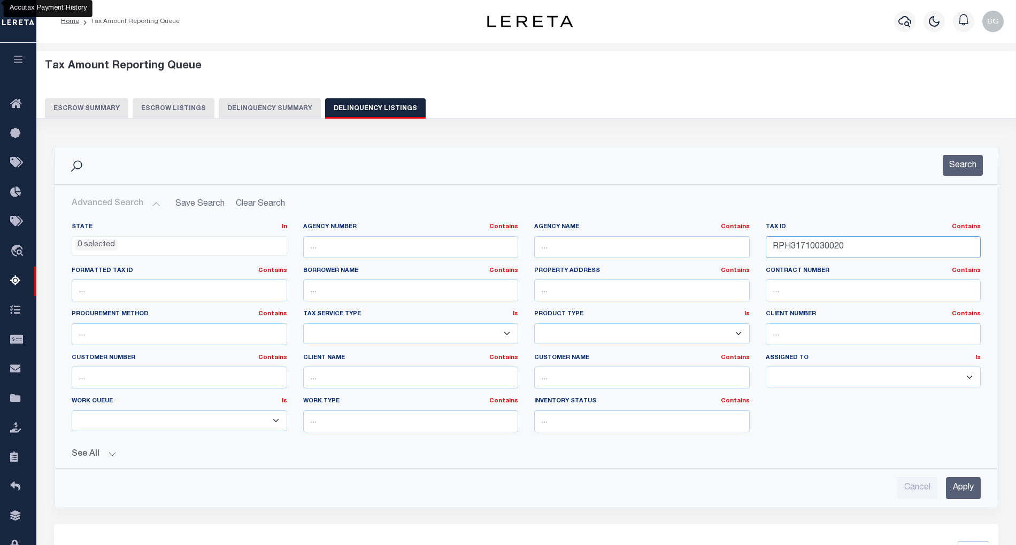
click at [806, 253] on input "RPH31710030020" at bounding box center [872, 247] width 215 height 22
paste input "K021800506A"
type input "RPK021800506A0"
click at [967, 485] on input "Apply" at bounding box center [963, 488] width 35 height 22
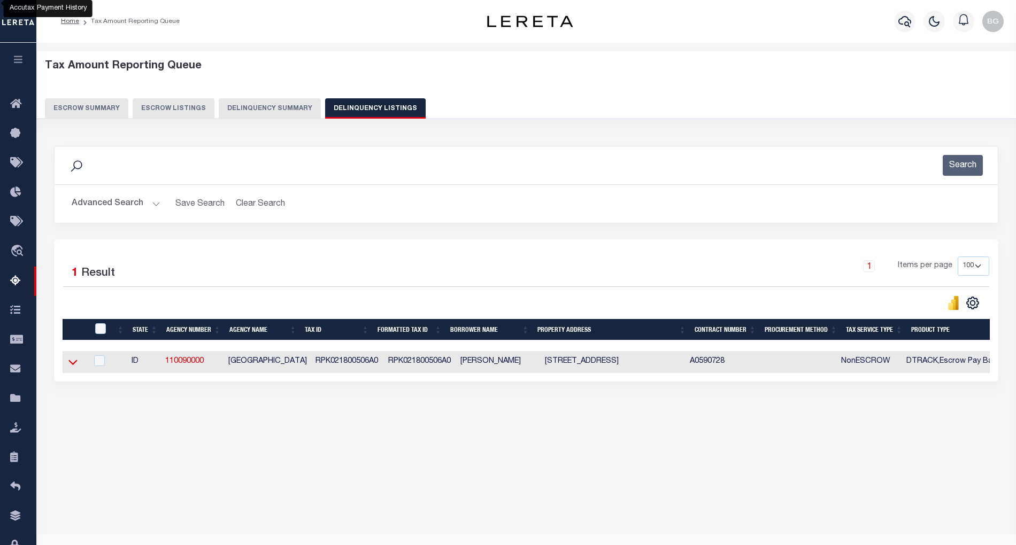
click at [73, 364] on icon at bounding box center [72, 362] width 9 height 11
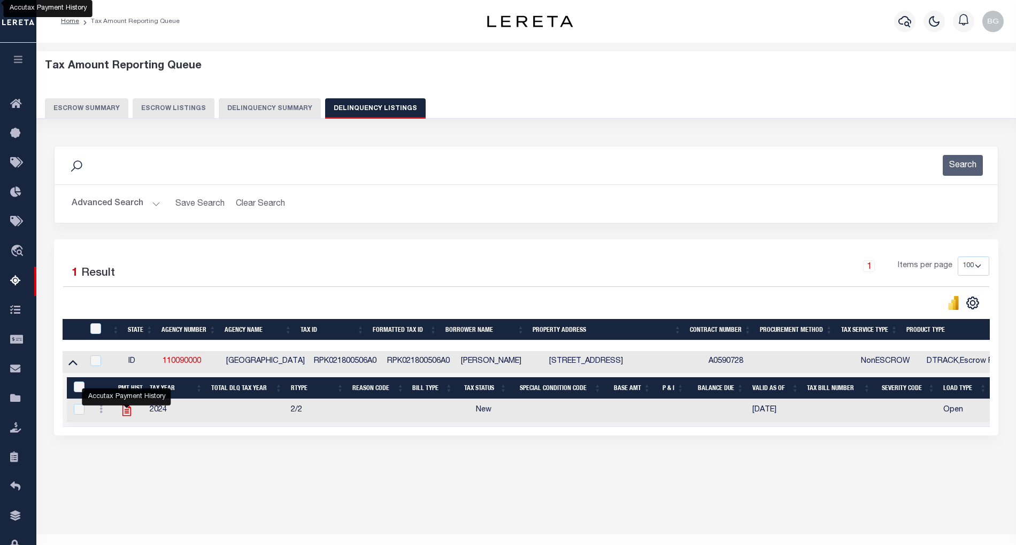
click at [127, 417] on icon "" at bounding box center [127, 411] width 14 height 14
checkbox input "true"
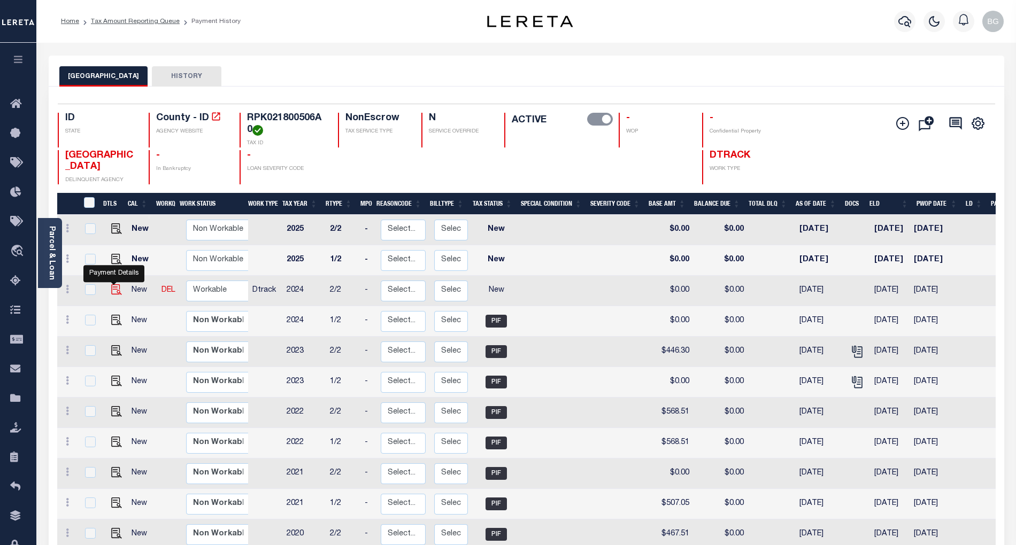
click at [112, 293] on img "" at bounding box center [116, 289] width 11 height 11
checkbox input "true"
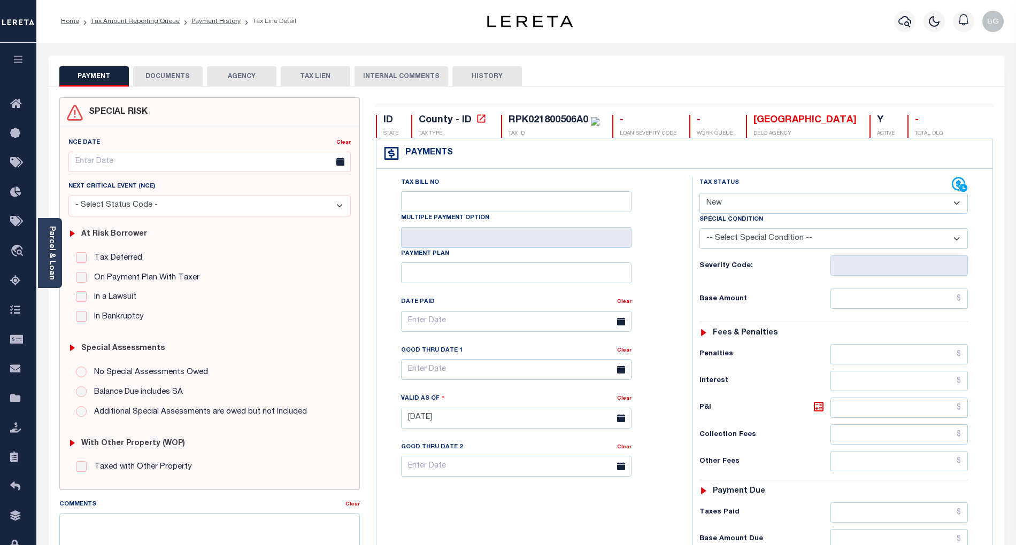
click at [717, 199] on select "- Select Status Code - Open Due/Unpaid Paid Incomplete No Tax Due Internal Refu…" at bounding box center [833, 203] width 268 height 21
select select "PYD"
click at [699, 194] on select "- Select Status Code - Open Due/Unpaid Paid Incomplete No Tax Due Internal Refu…" at bounding box center [833, 203] width 268 height 21
type input "[DATE]"
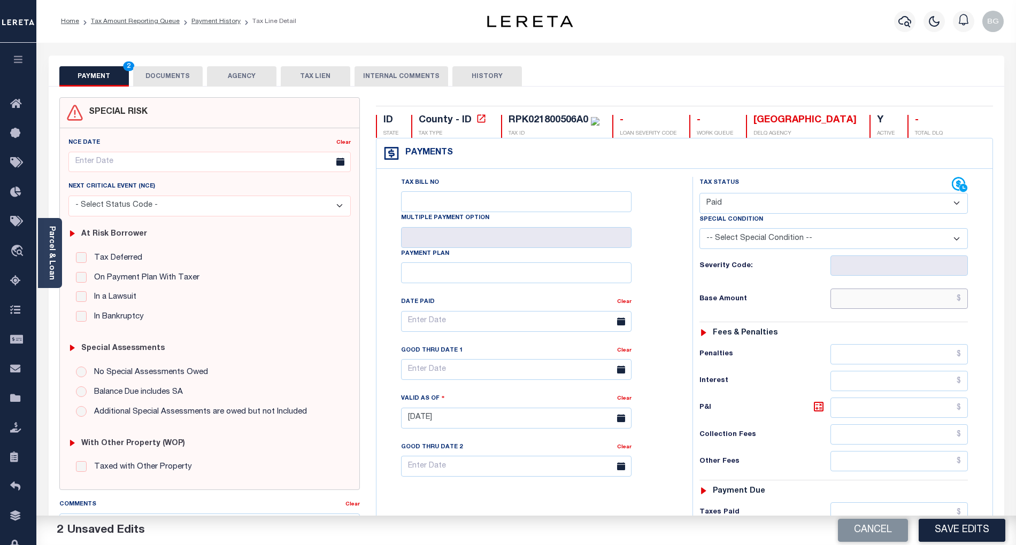
click at [924, 306] on input "text" at bounding box center [899, 299] width 138 height 20
paste input "378.4"
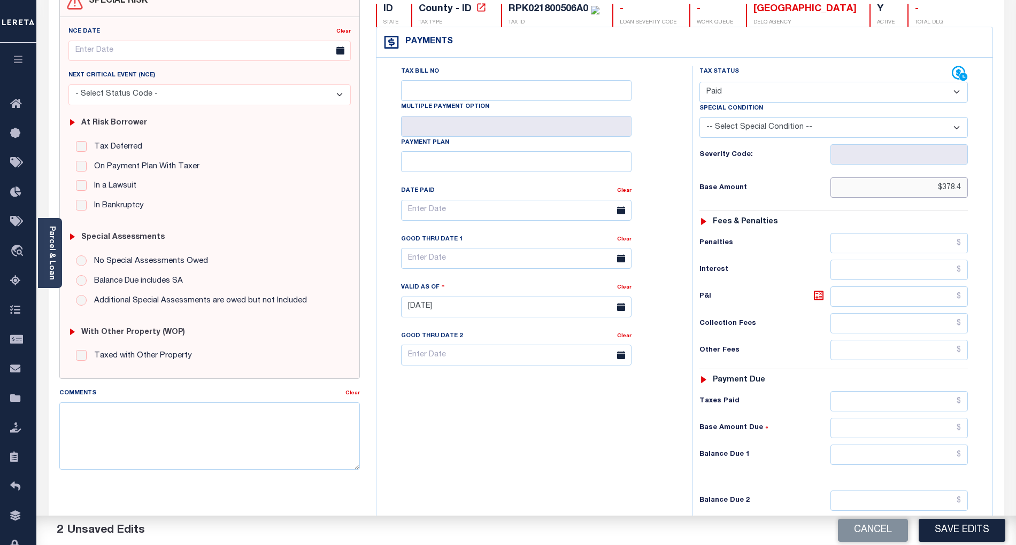
scroll to position [142, 0]
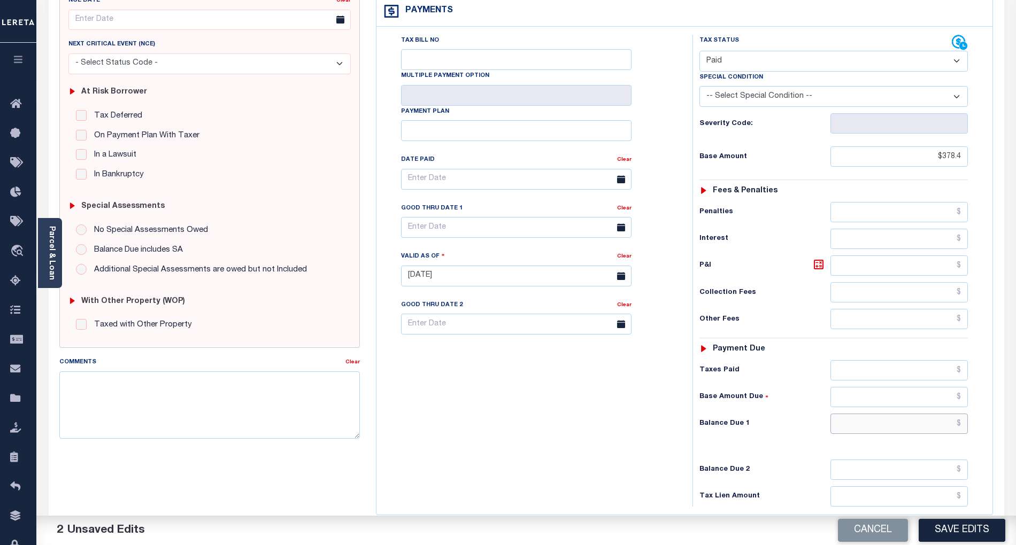
type input "$378.40"
click at [913, 434] on input "text" at bounding box center [899, 424] width 138 height 20
type input "$0.00"
click at [590, 430] on div "Tax Bill No Multiple Payment Option Payment Plan Clear" at bounding box center [531, 271] width 305 height 472
click at [217, 394] on textarea "Comments" at bounding box center [209, 404] width 300 height 67
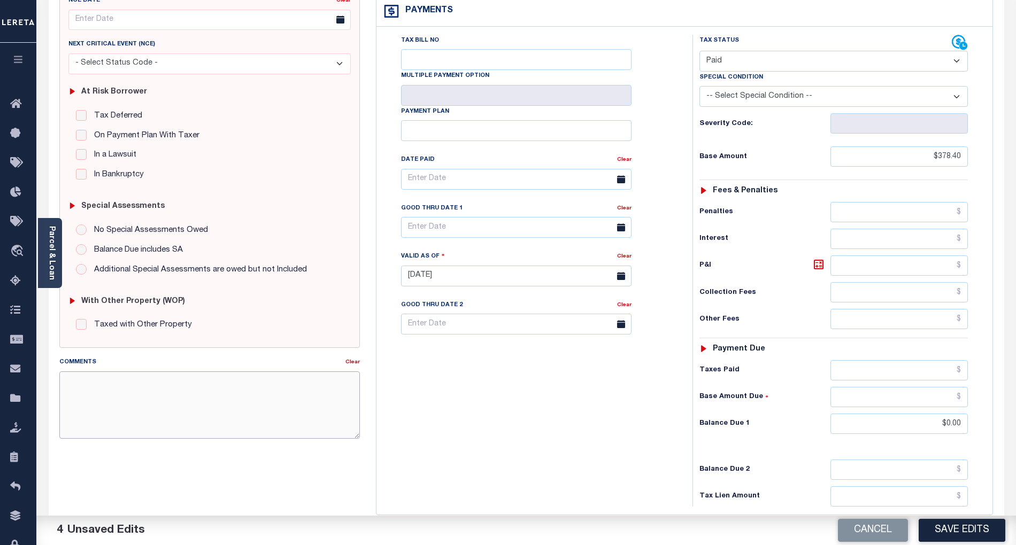
paste textarea "As per email response from tax office- TC [PERSON_NAME], Confirmed that taxes a…"
type textarea "As per email response from tax office- TC [PERSON_NAME], Confirmed that taxes a…"
click at [961, 539] on button "Save Edits" at bounding box center [961, 530] width 87 height 23
checkbox input "false"
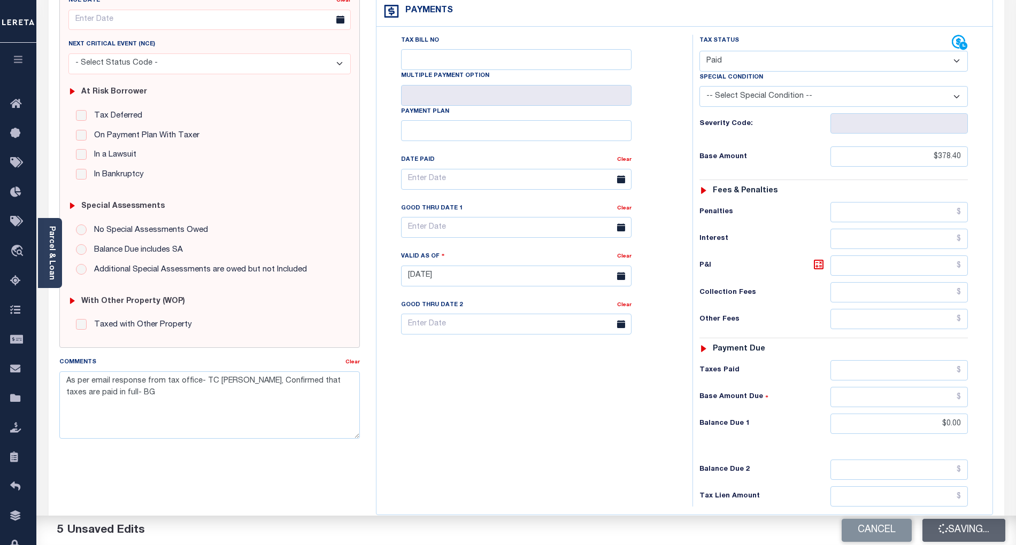
checkbox input "false"
type textarea "As per email response from tax office- TC [PERSON_NAME], Confirmed that taxes a…"
type input "$378.4"
type input "$0"
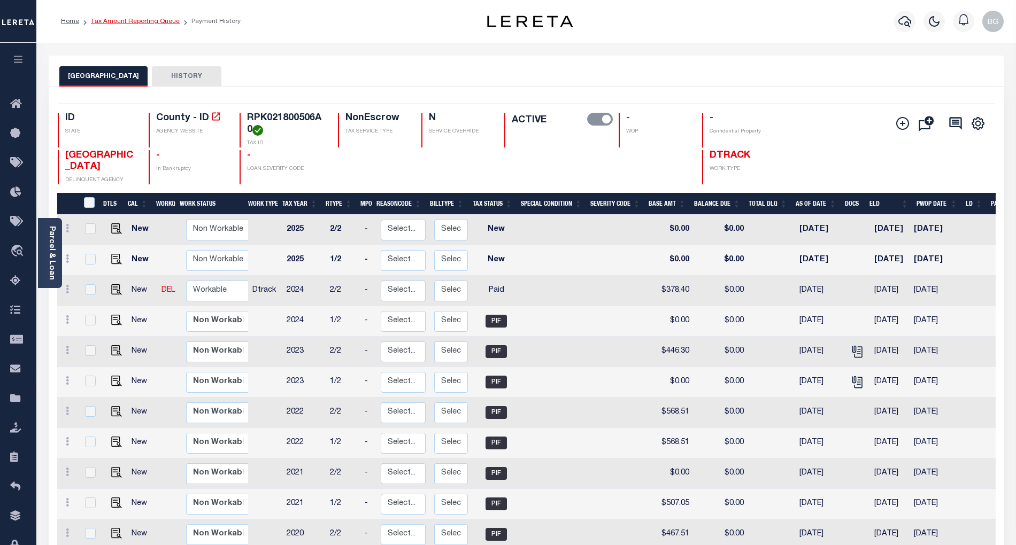
click at [134, 20] on link "Tax Amount Reporting Queue" at bounding box center [135, 21] width 89 height 6
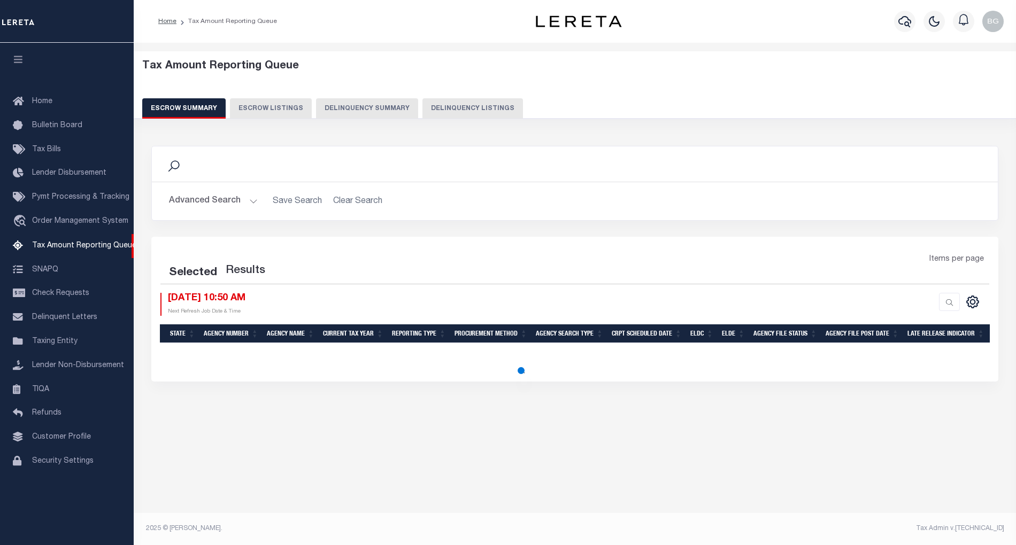
select select "100"
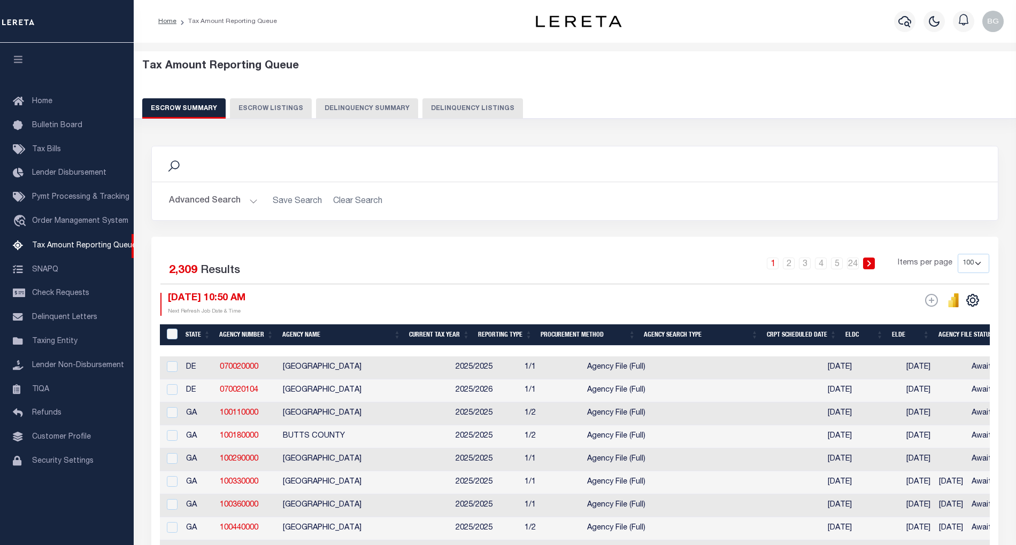
click at [479, 113] on button "Delinquency Listings" at bounding box center [472, 108] width 100 height 20
select select "100"
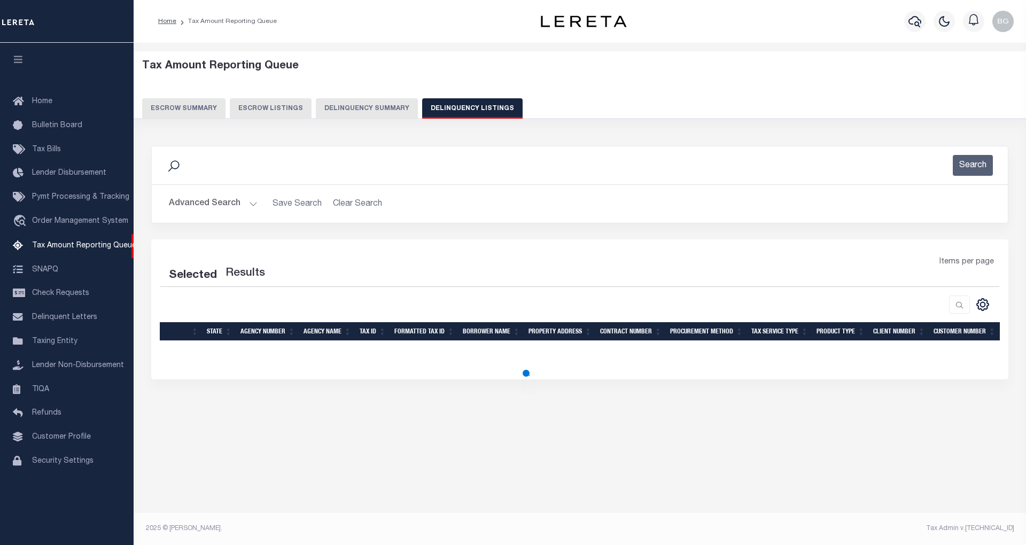
select select "100"
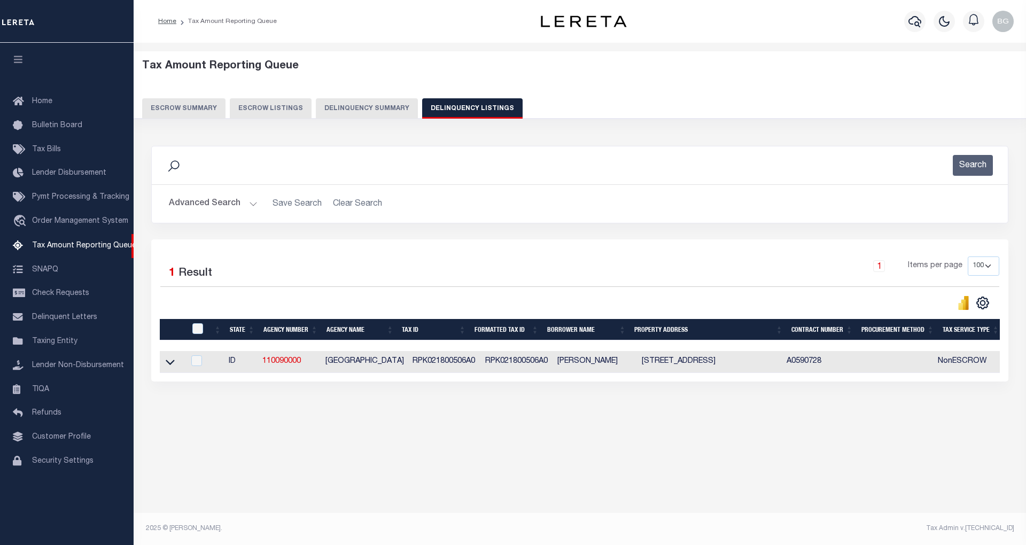
click at [175, 365] on link at bounding box center [170, 361] width 12 height 7
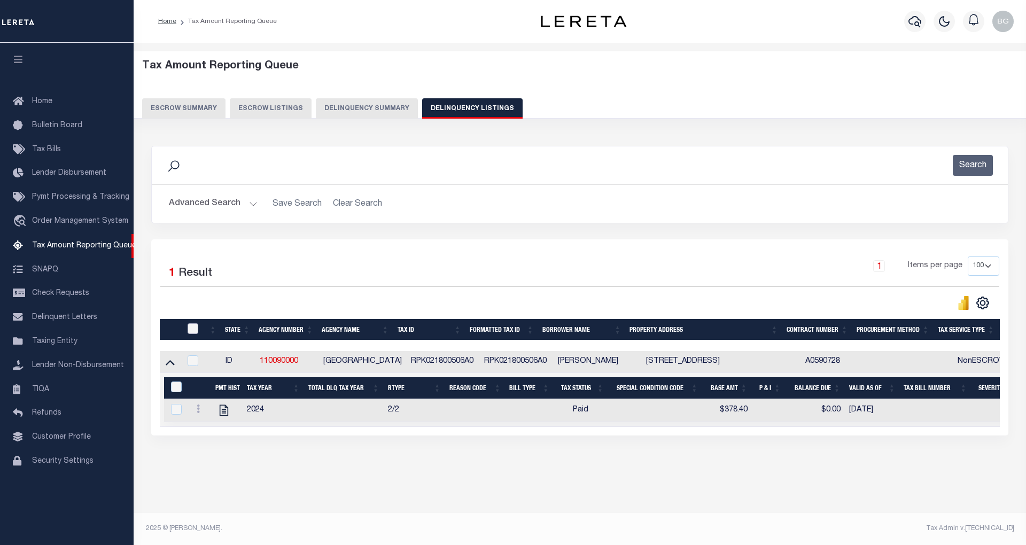
click at [196, 330] on input "checkbox" at bounding box center [193, 328] width 11 height 11
checkbox input "true"
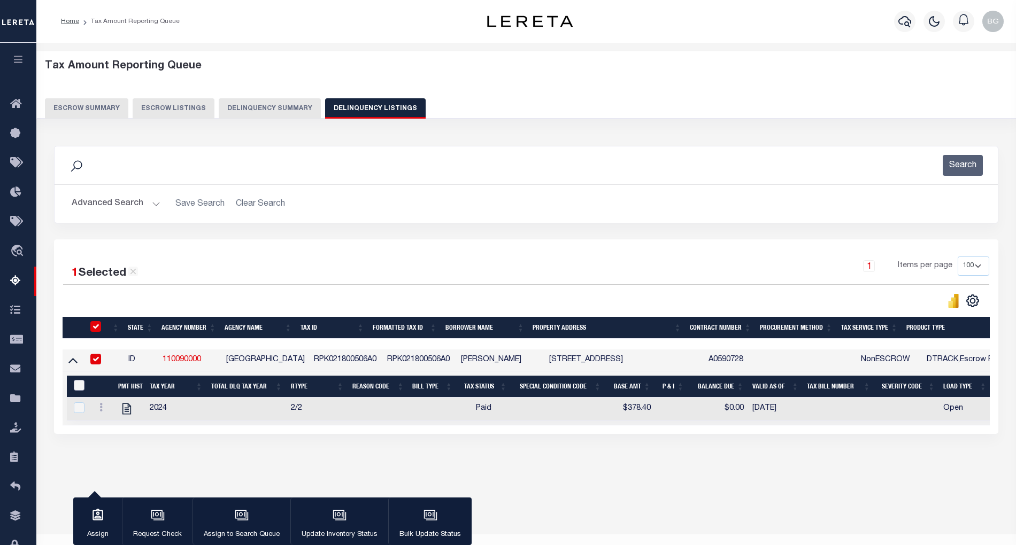
click at [75, 385] on input "&nbsp;" at bounding box center [79, 385] width 11 height 11
checkbox input "true"
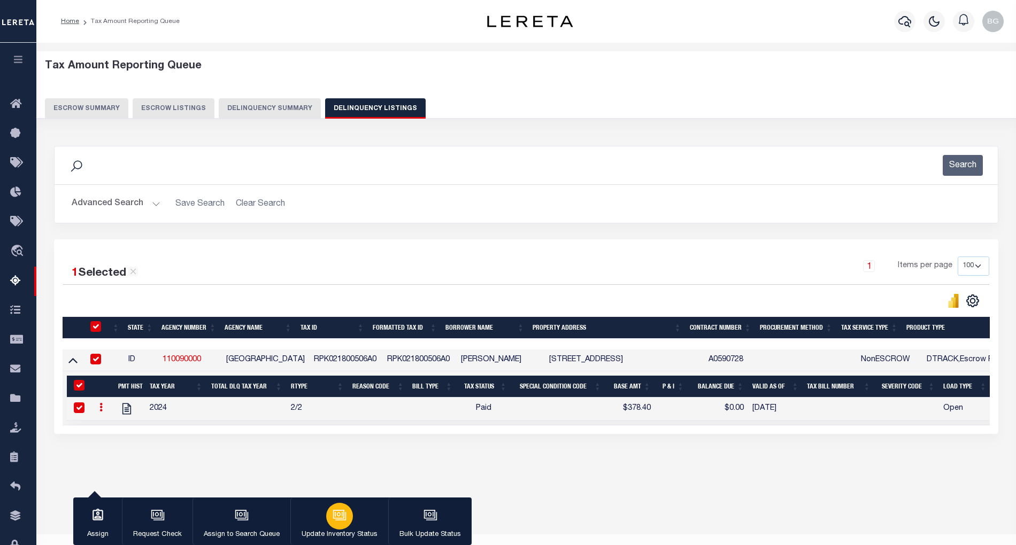
click at [342, 522] on icon "button" at bounding box center [339, 515] width 14 height 14
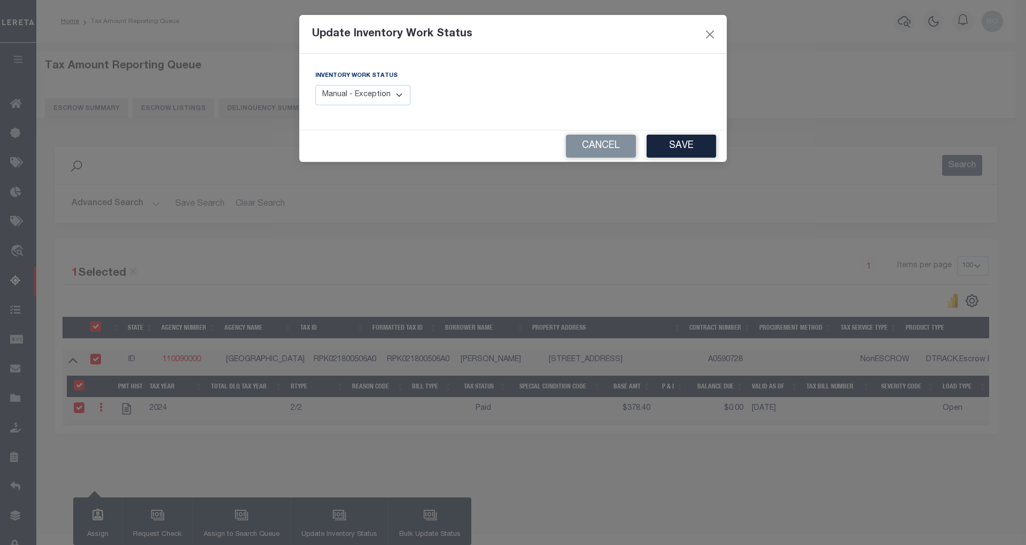
click at [388, 92] on select "Manual - Exception Pended - Awaiting Search Late Add Exception Completed" at bounding box center [362, 95] width 95 height 21
select select "4"
click at [315, 85] on select "Manual - Exception Pended - Awaiting Search Late Add Exception Completed" at bounding box center [362, 95] width 95 height 21
click at [694, 148] on button "Save" at bounding box center [681, 146] width 69 height 23
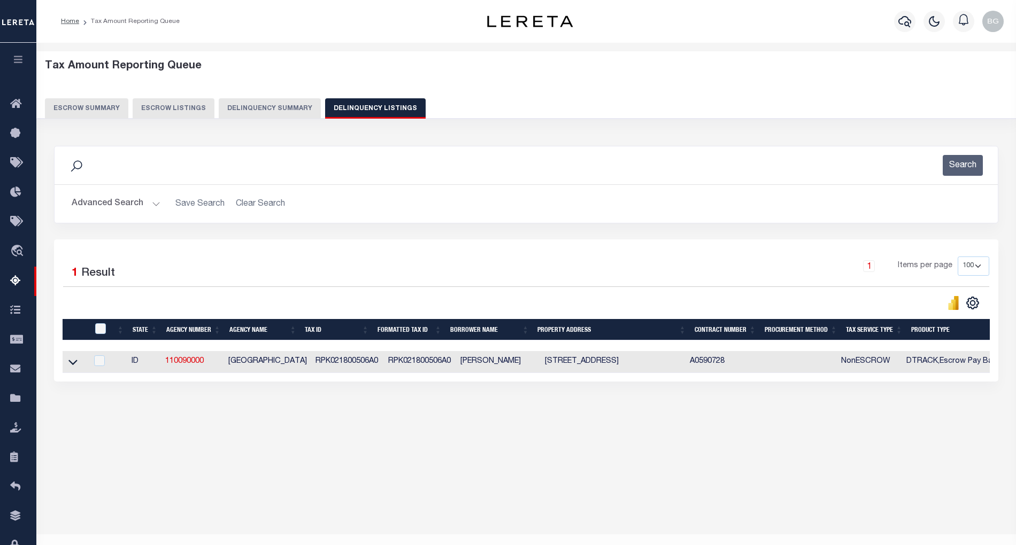
click at [153, 204] on button "Advanced Search" at bounding box center [116, 203] width 89 height 21
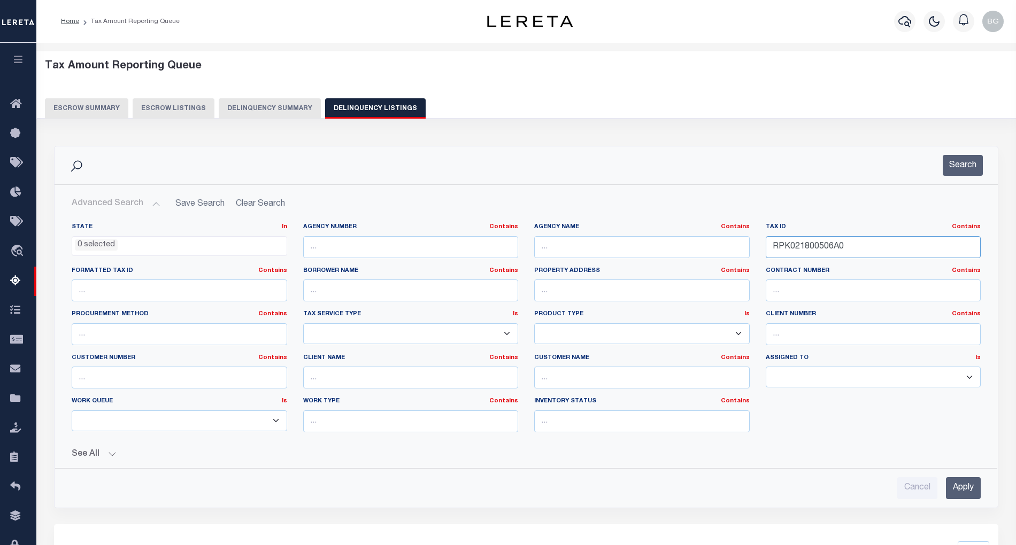
click at [796, 244] on input "RPK021800506A0" at bounding box center [872, 247] width 215 height 22
paste input "20003A"
type input "RPK0218020003A"
click at [975, 487] on input "Apply" at bounding box center [963, 488] width 35 height 22
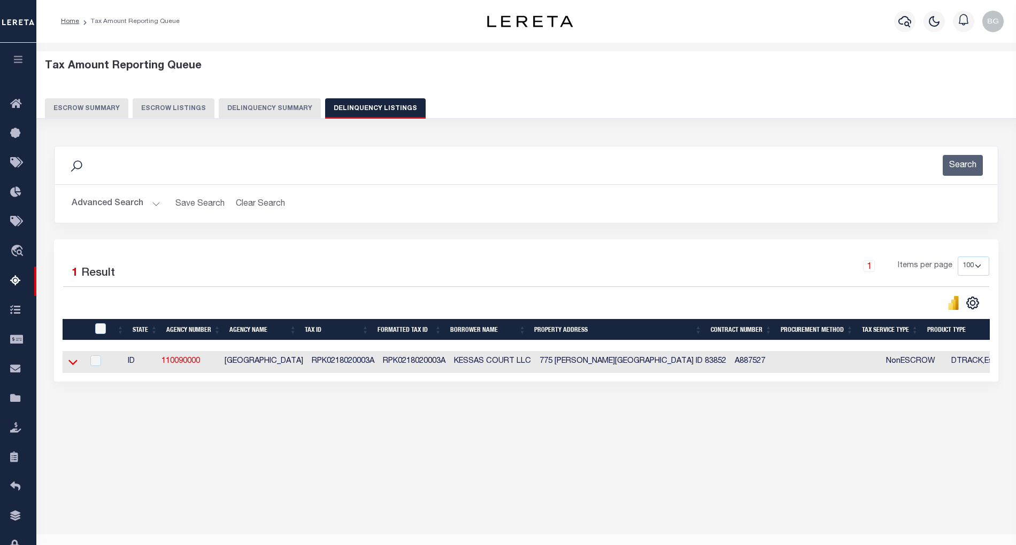
click at [74, 368] on icon at bounding box center [72, 362] width 9 height 11
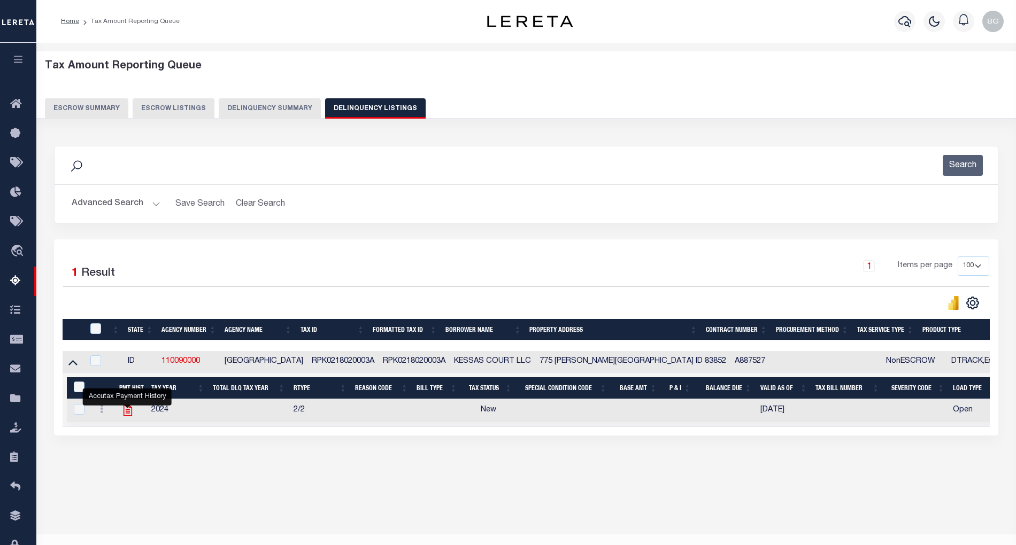
click at [125, 416] on icon "" at bounding box center [127, 410] width 9 height 11
checkbox input "true"
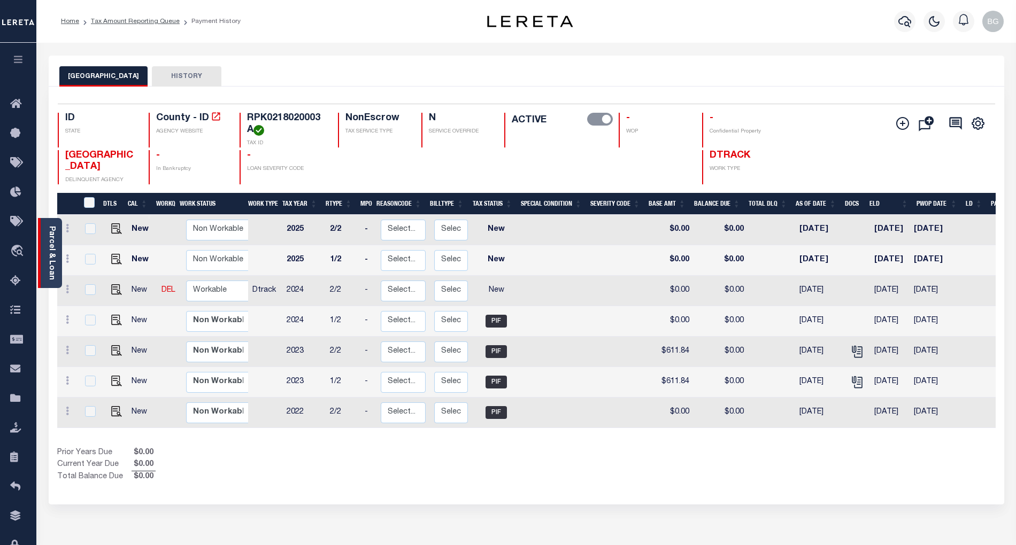
click at [55, 263] on link "Parcel & Loan" at bounding box center [51, 253] width 7 height 54
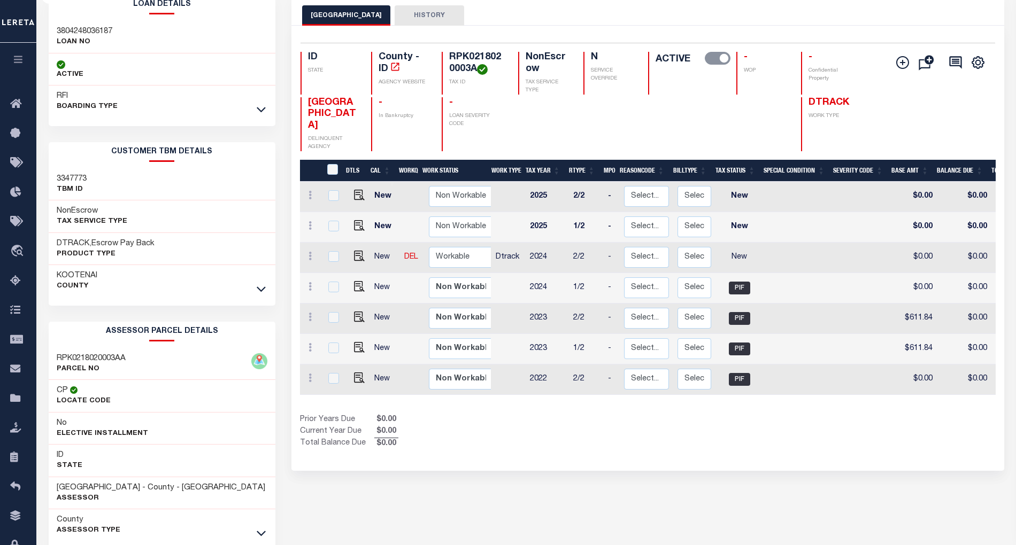
scroll to position [118, 0]
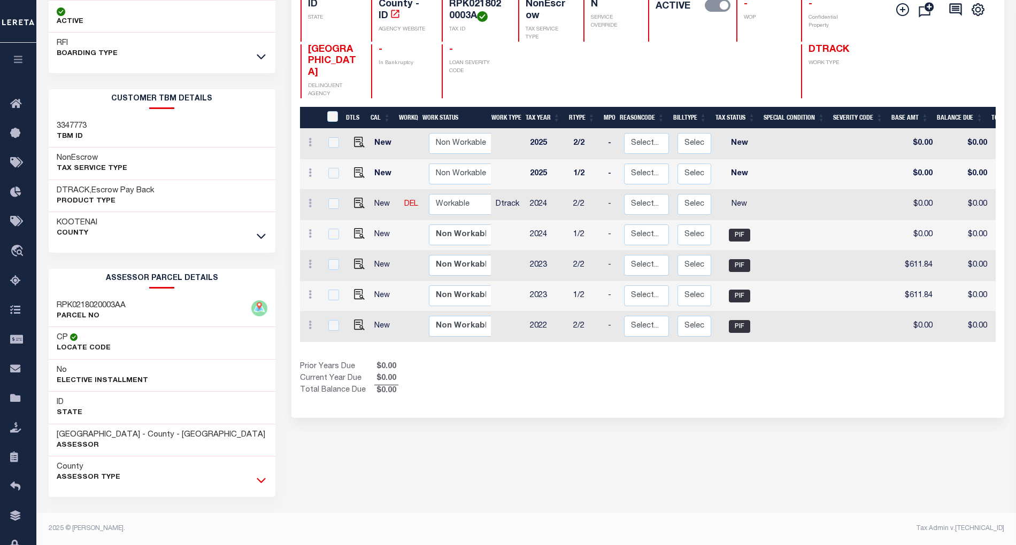
click at [257, 485] on icon at bounding box center [261, 480] width 9 height 11
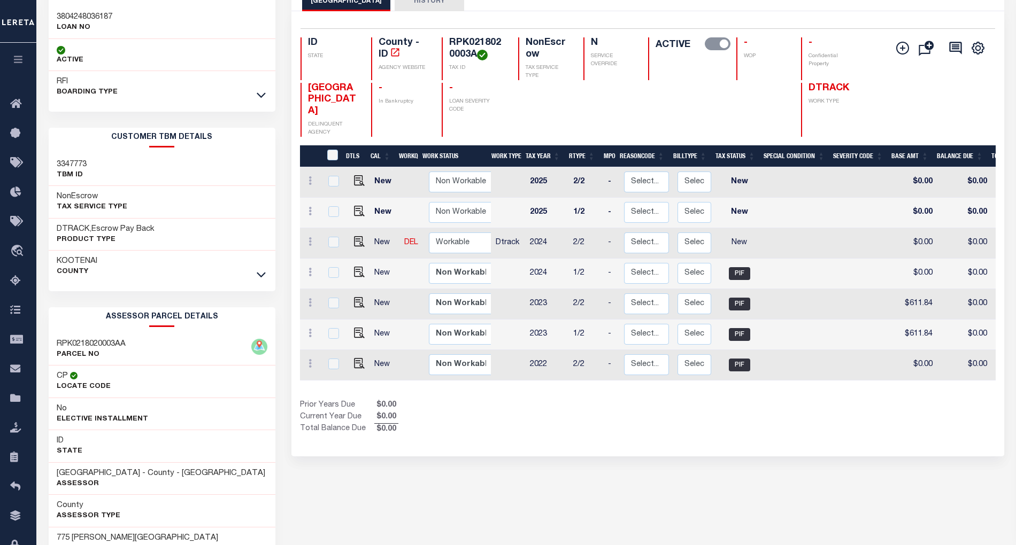
scroll to position [0, 0]
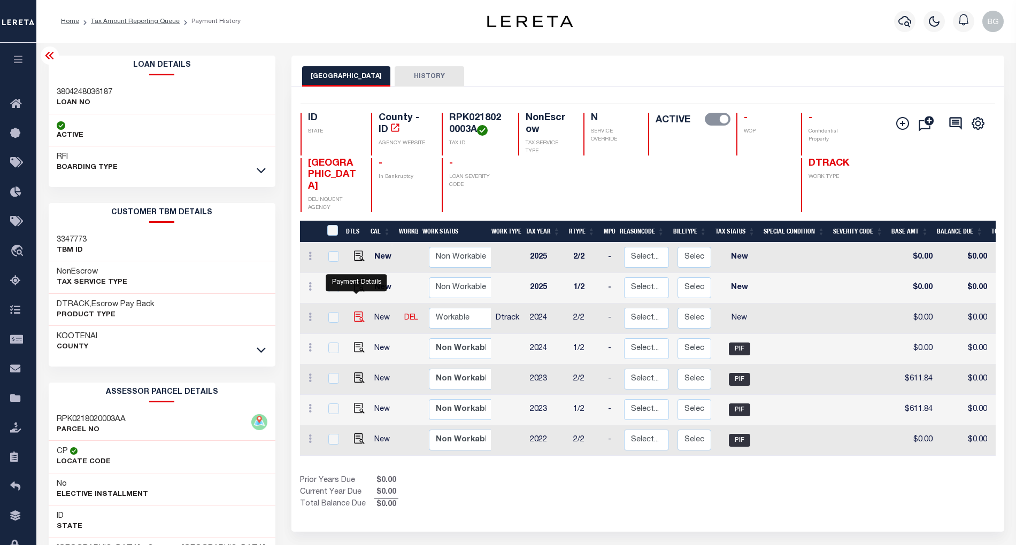
click at [356, 312] on img "" at bounding box center [359, 317] width 11 height 11
checkbox input "true"
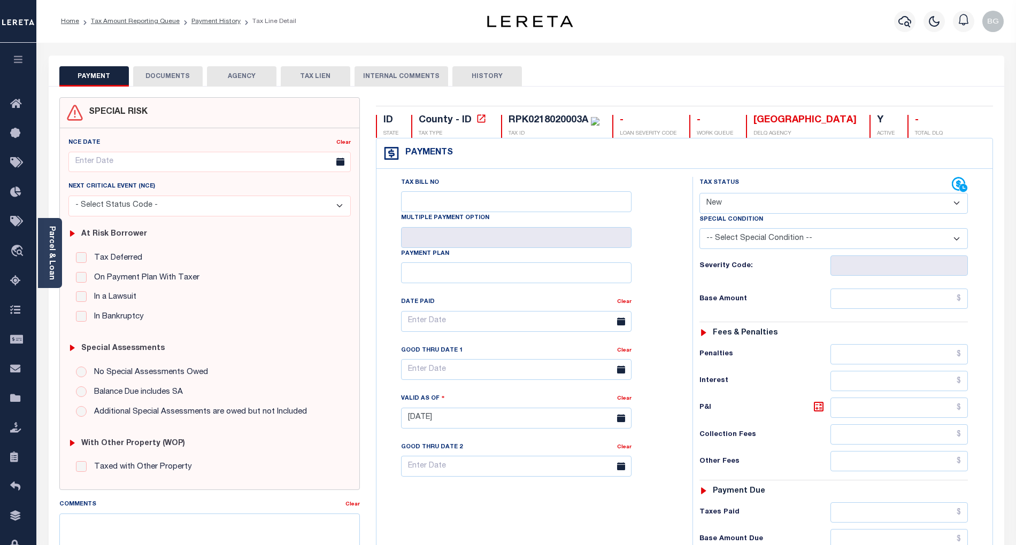
click at [751, 204] on select "- Select Status Code - Open Due/Unpaid Paid Incomplete No Tax Due Internal Refu…" at bounding box center [833, 203] width 268 height 21
select select "PYD"
click at [699, 194] on select "- Select Status Code - Open Due/Unpaid Paid Incomplete No Tax Due Internal Refu…" at bounding box center [833, 203] width 268 height 21
type input "[DATE]"
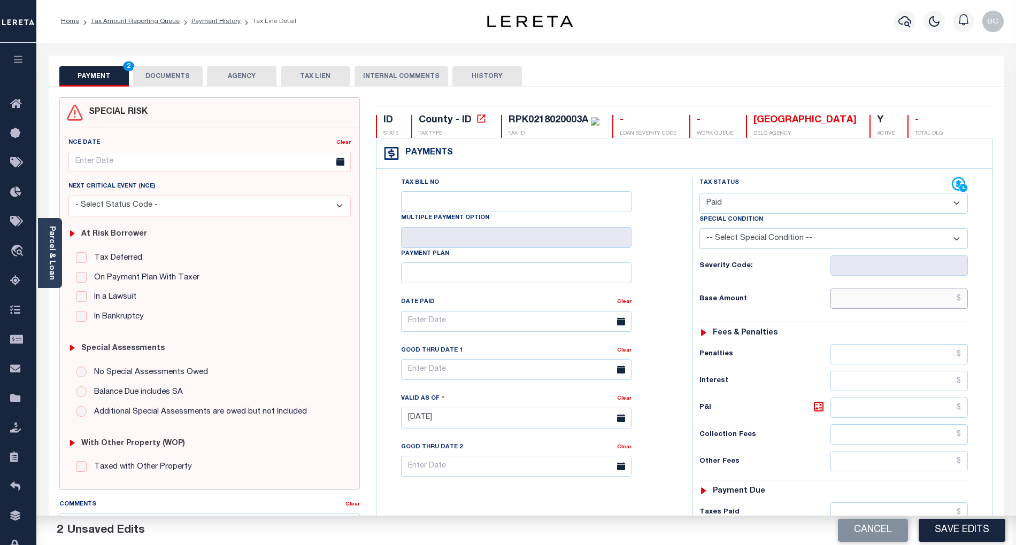
click at [916, 304] on input "text" at bounding box center [899, 299] width 138 height 20
paste input "704.82"
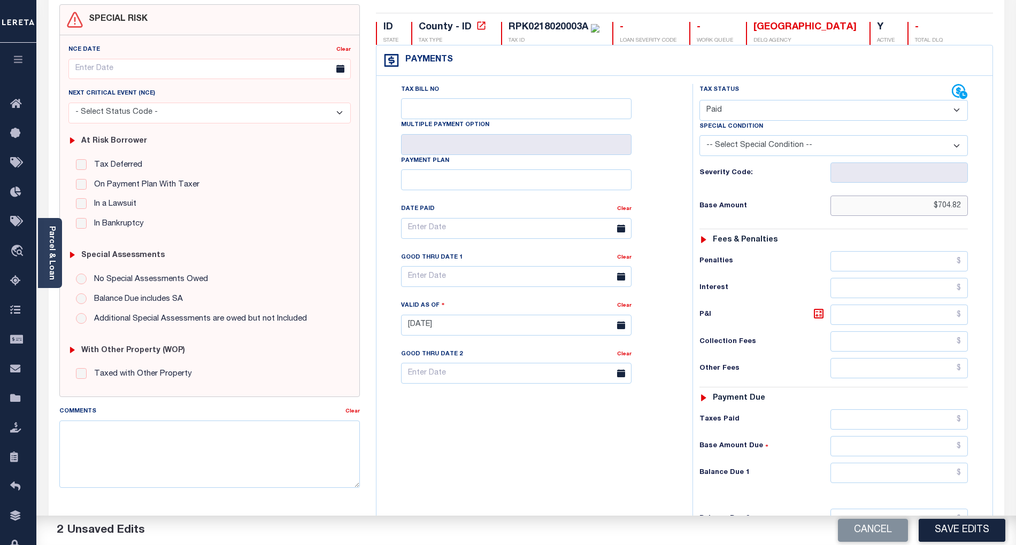
scroll to position [142, 0]
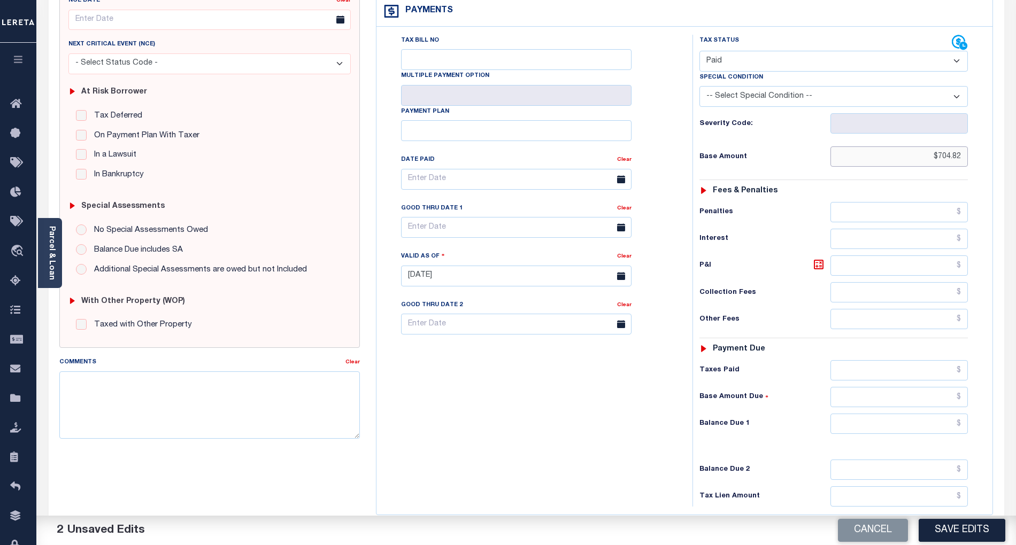
type input "$704.82"
click at [949, 432] on input "text" at bounding box center [899, 424] width 138 height 20
type input "$0.00"
click at [552, 404] on div "Tax Bill No Multiple Payment Option Payment Plan Clear" at bounding box center [531, 271] width 305 height 472
click at [274, 398] on textarea "Comments" at bounding box center [209, 404] width 300 height 67
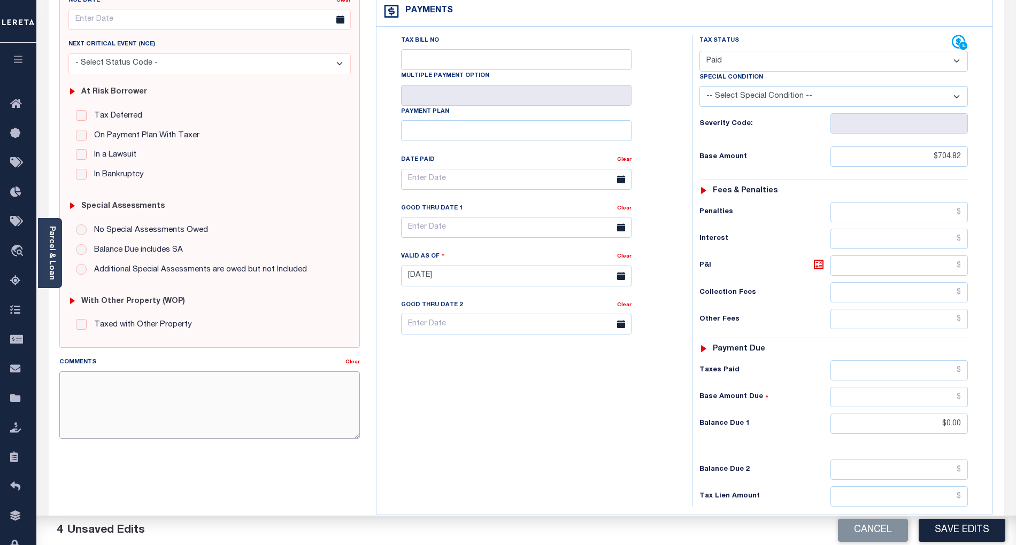
click at [274, 398] on textarea "Comments" at bounding box center [209, 404] width 300 height 67
paste textarea "As per email response from tax office- TC [PERSON_NAME], Confirmed that taxes a…"
type textarea "As per email response from tax office- TC [PERSON_NAME], Confirmed that taxes a…"
click at [971, 528] on button "Save Edits" at bounding box center [961, 530] width 87 height 23
checkbox input "false"
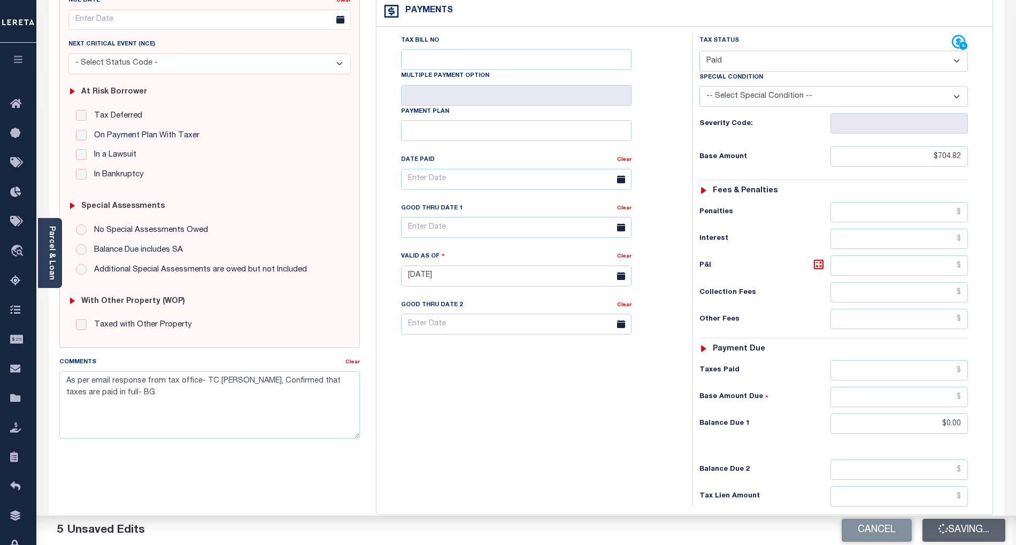
checkbox input "false"
type textarea "As per email response from tax office- TC [PERSON_NAME], Confirmed that taxes a…"
type input "$704.82"
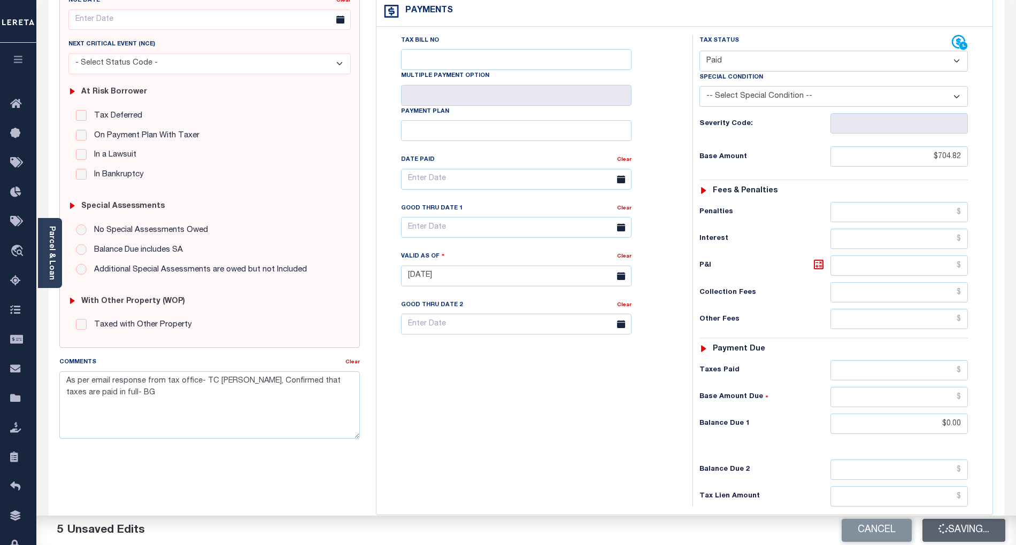
type input "$0"
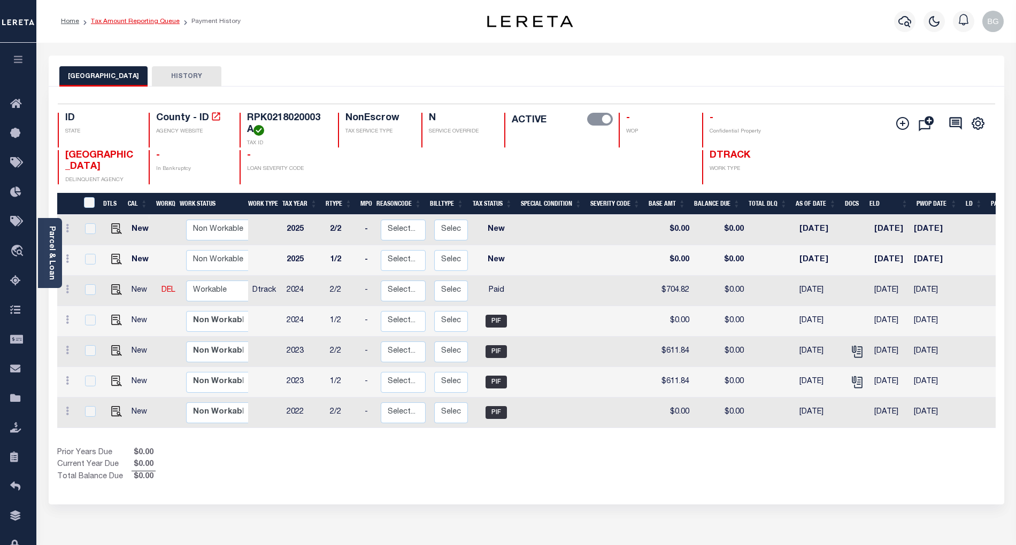
click at [131, 18] on link "Tax Amount Reporting Queue" at bounding box center [135, 21] width 89 height 6
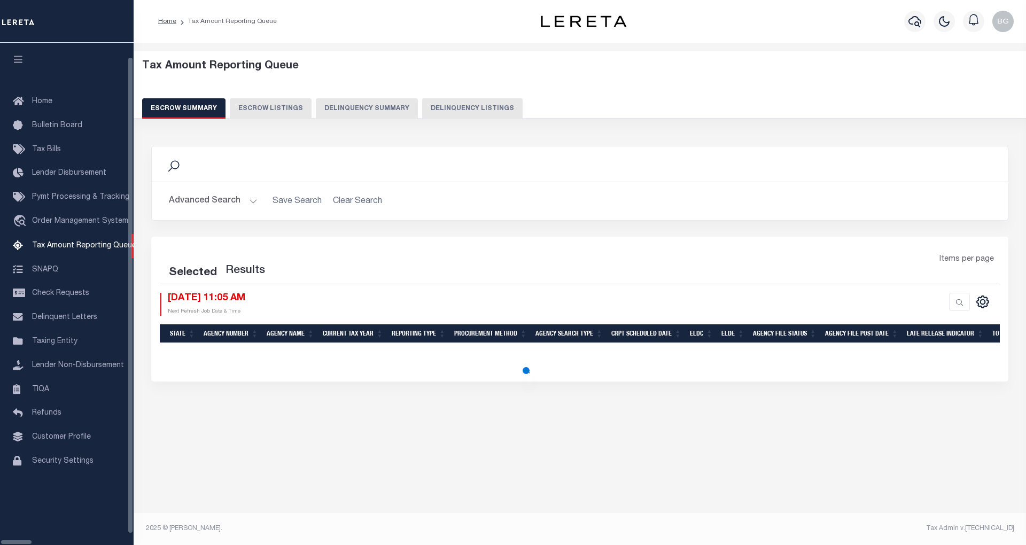
select select "100"
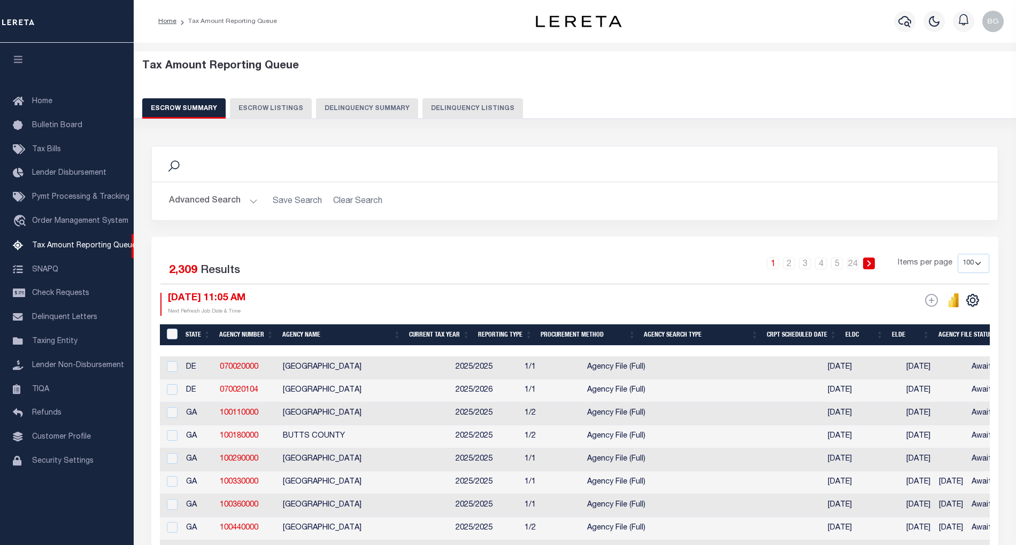
click at [399, 107] on button "Delinquency Summary" at bounding box center [367, 108] width 102 height 20
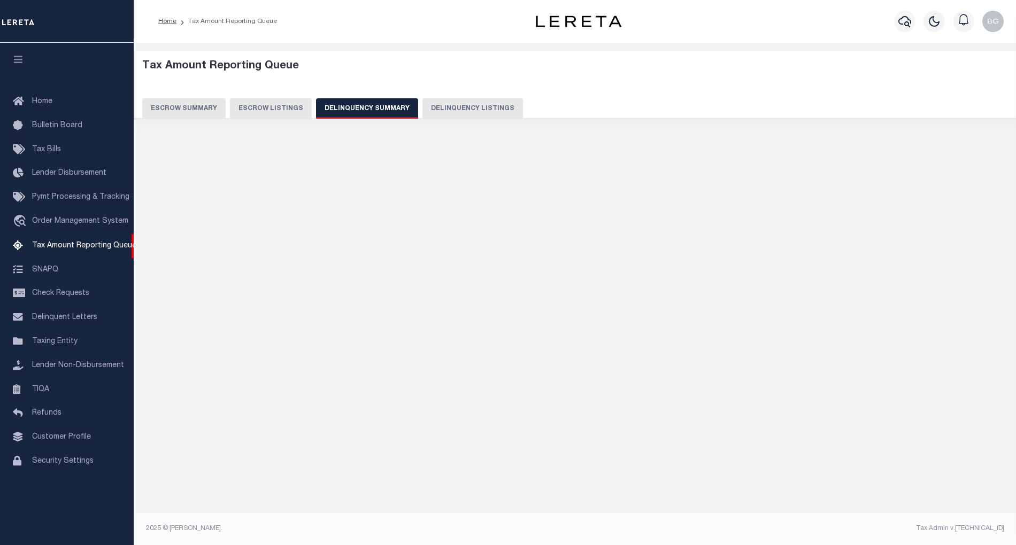
click at [466, 109] on button "Delinquency Listings" at bounding box center [472, 108] width 100 height 20
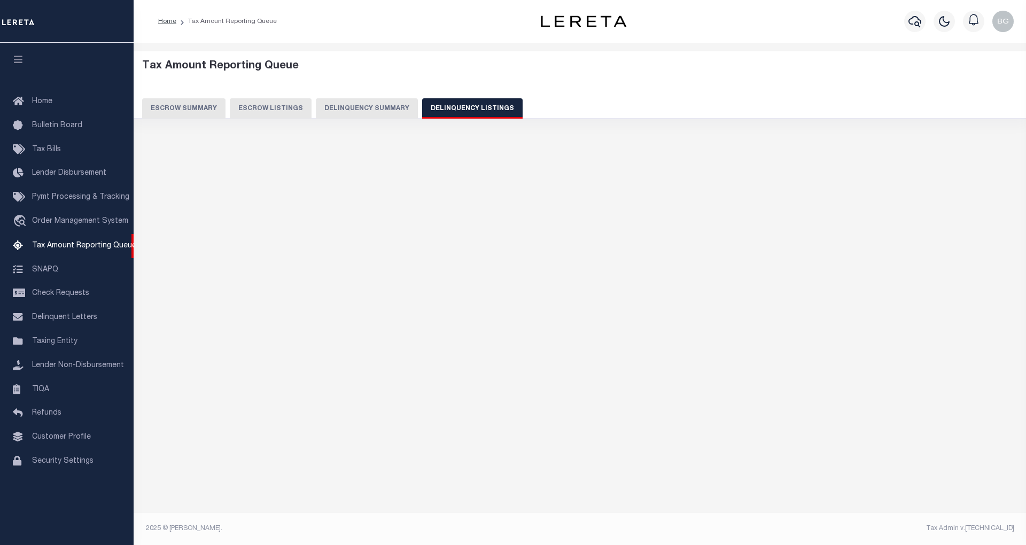
click at [466, 109] on button "Delinquency Listings" at bounding box center [472, 108] width 100 height 20
select select
select select "100"
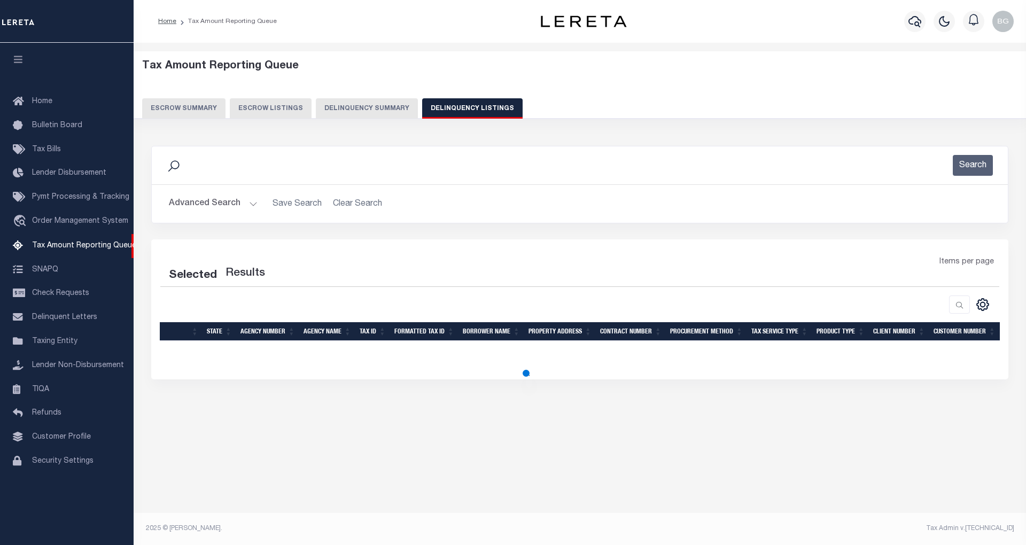
select select "100"
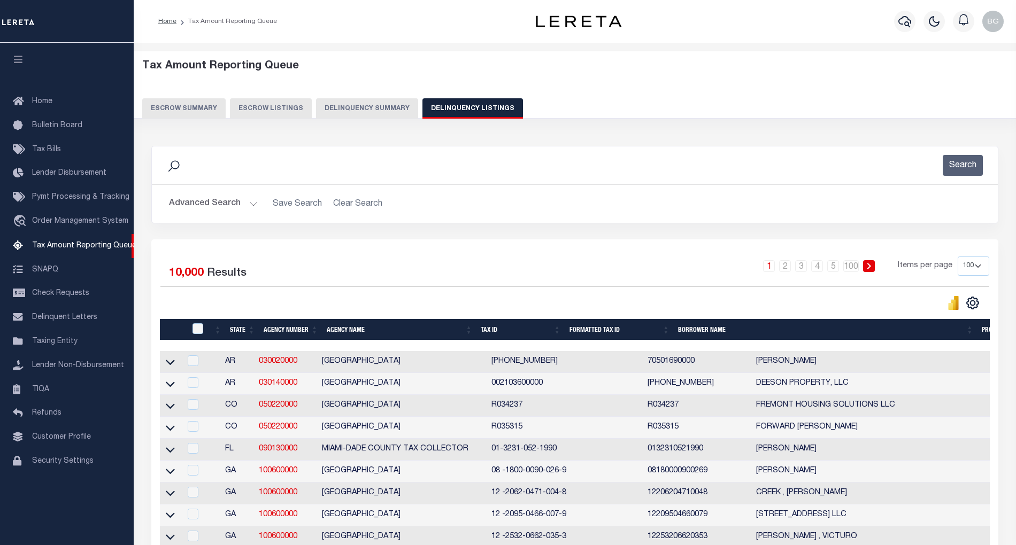
click at [249, 205] on button "Advanced Search" at bounding box center [213, 203] width 89 height 21
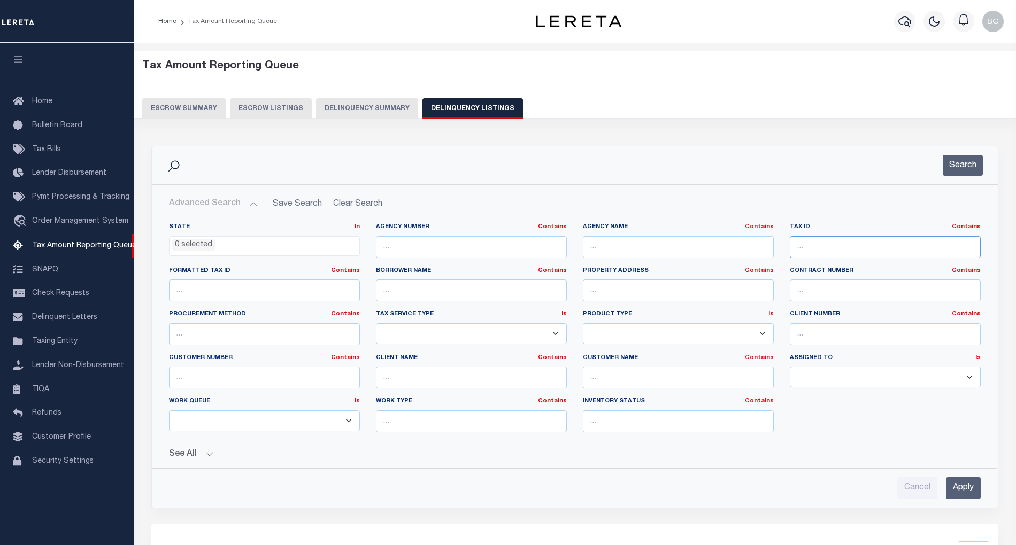
click at [805, 251] on input "text" at bounding box center [884, 247] width 191 height 22
paste input "RPK0218020003A"
type input "RPK0218020003A"
click at [954, 484] on input "Apply" at bounding box center [963, 488] width 35 height 22
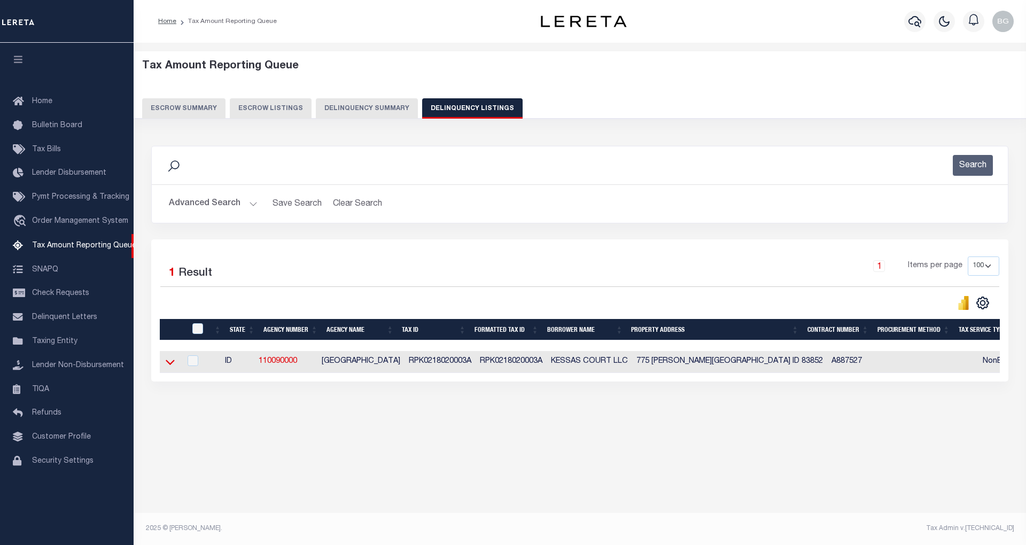
click at [170, 361] on icon at bounding box center [170, 362] width 9 height 11
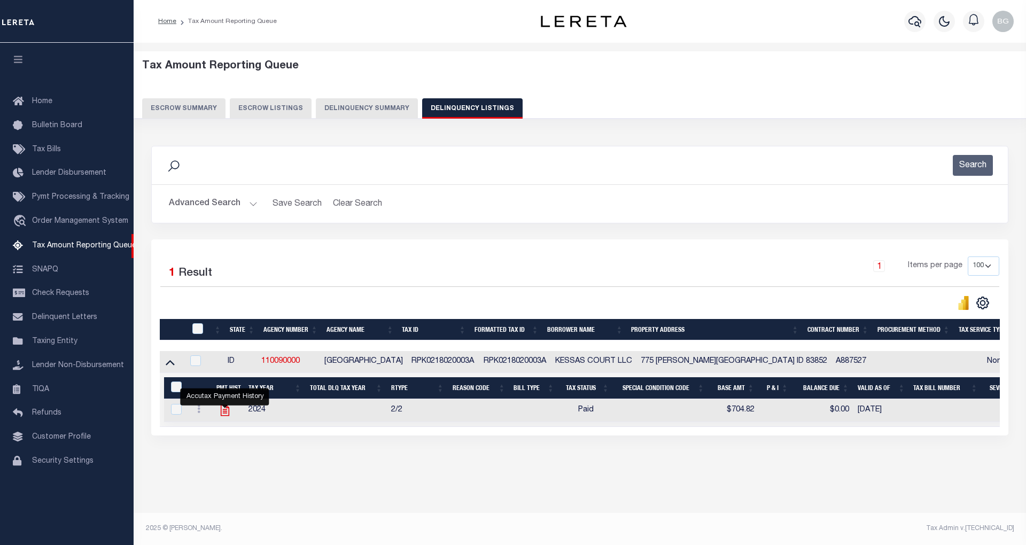
click at [221, 417] on icon "" at bounding box center [225, 411] width 14 height 14
checkbox input "true"
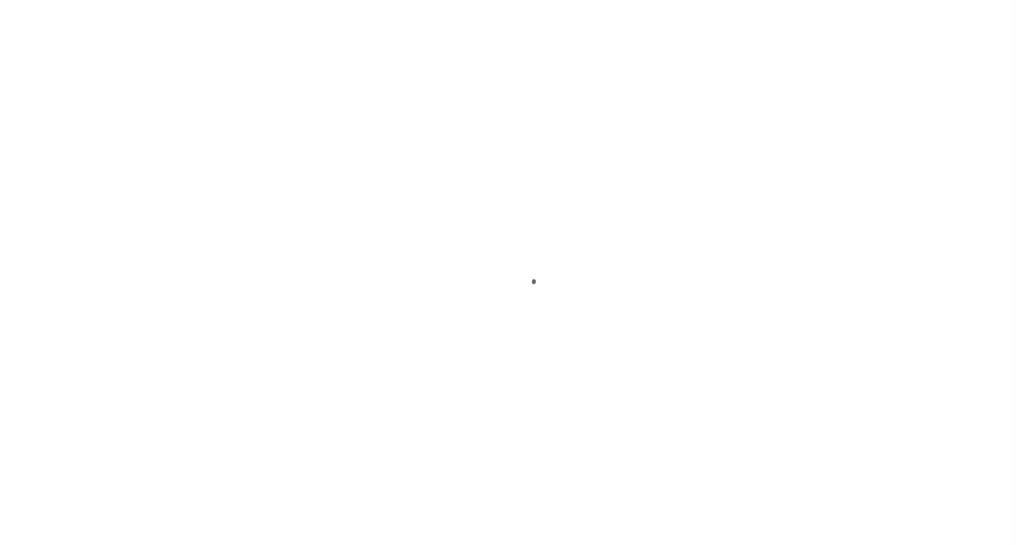
select select "PYD"
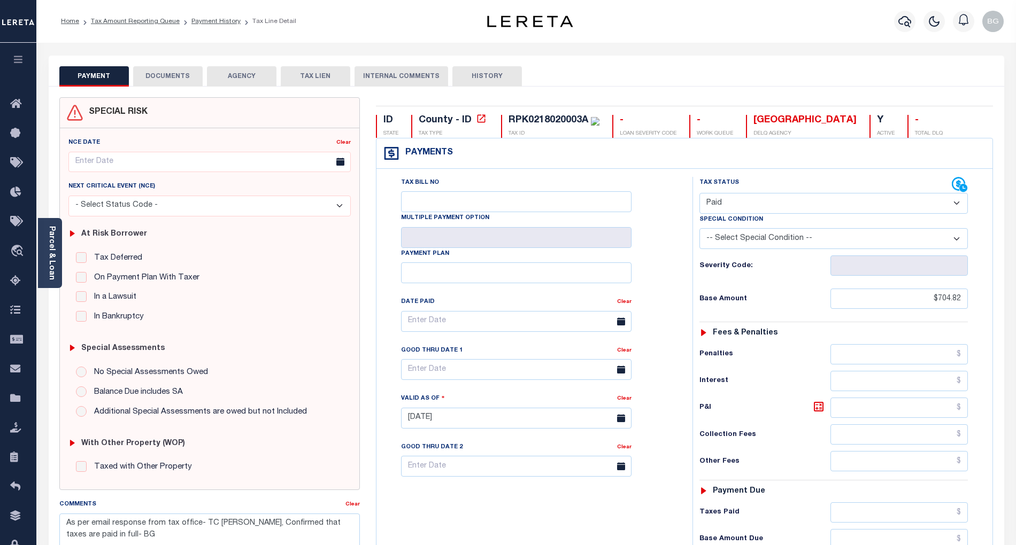
click at [729, 197] on select "- Select Status Code - Open Due/Unpaid Paid Incomplete No Tax Due Internal Refu…" at bounding box center [833, 203] width 268 height 21
click at [129, 19] on link "Tax Amount Reporting Queue" at bounding box center [135, 21] width 89 height 6
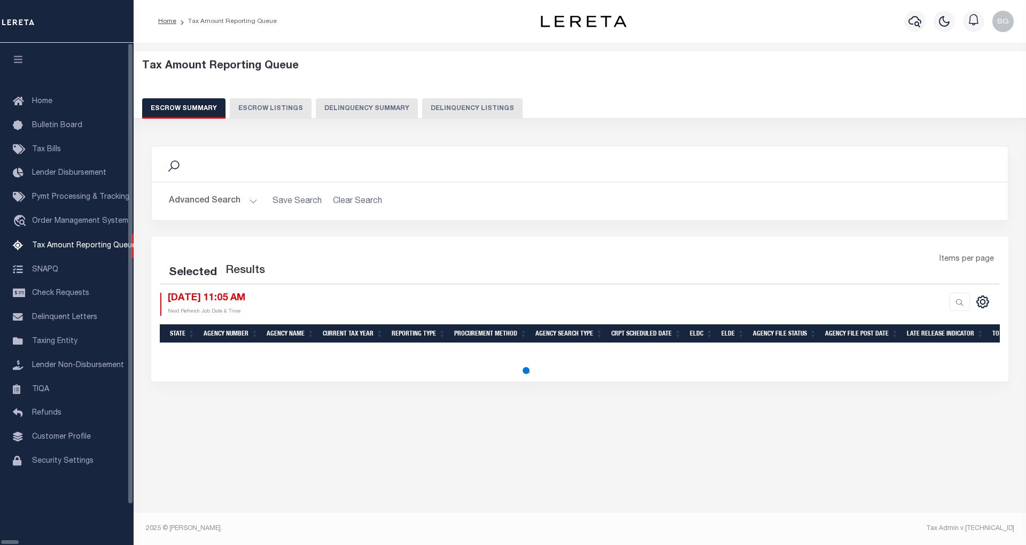
select select "100"
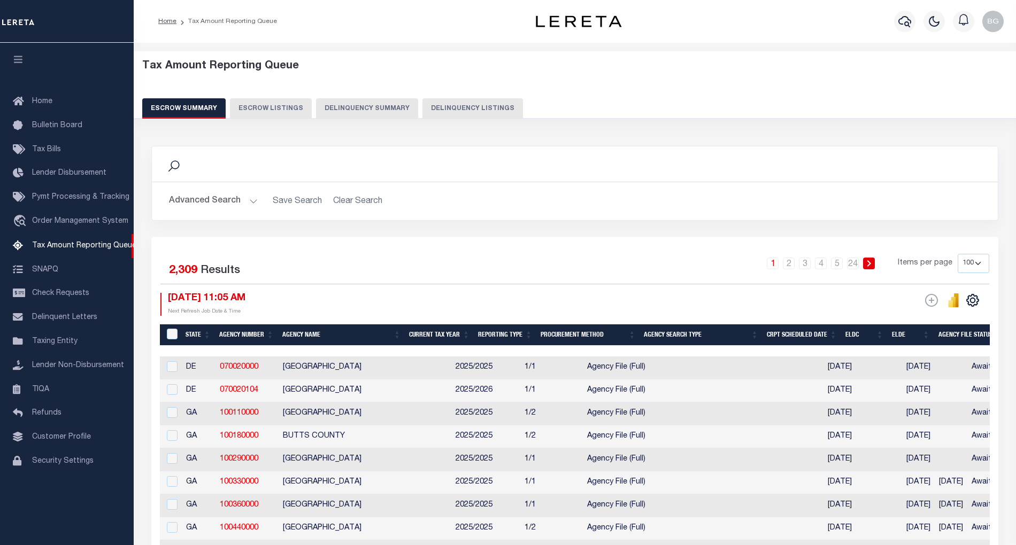
click at [469, 105] on button "Delinquency Listings" at bounding box center [472, 108] width 100 height 20
select select "100"
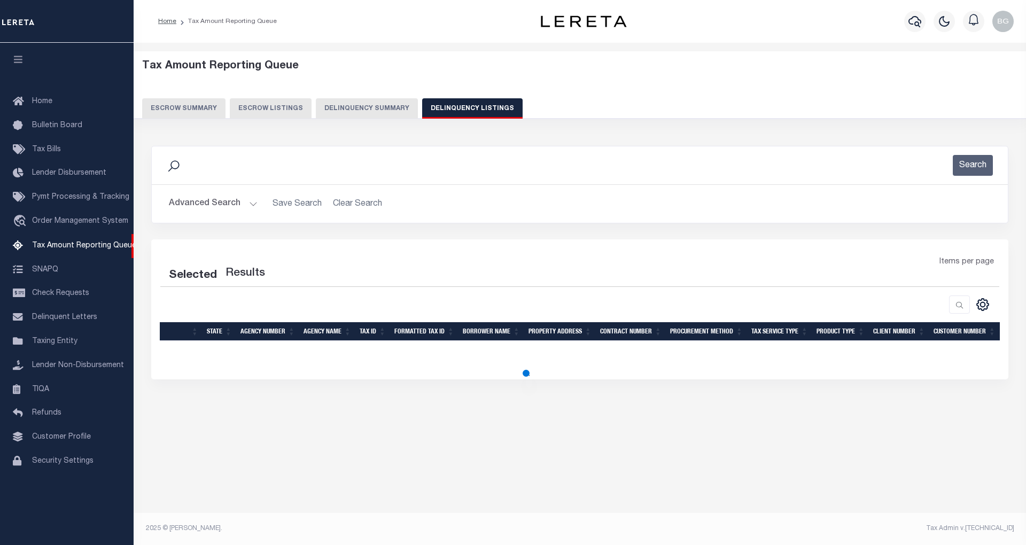
select select "100"
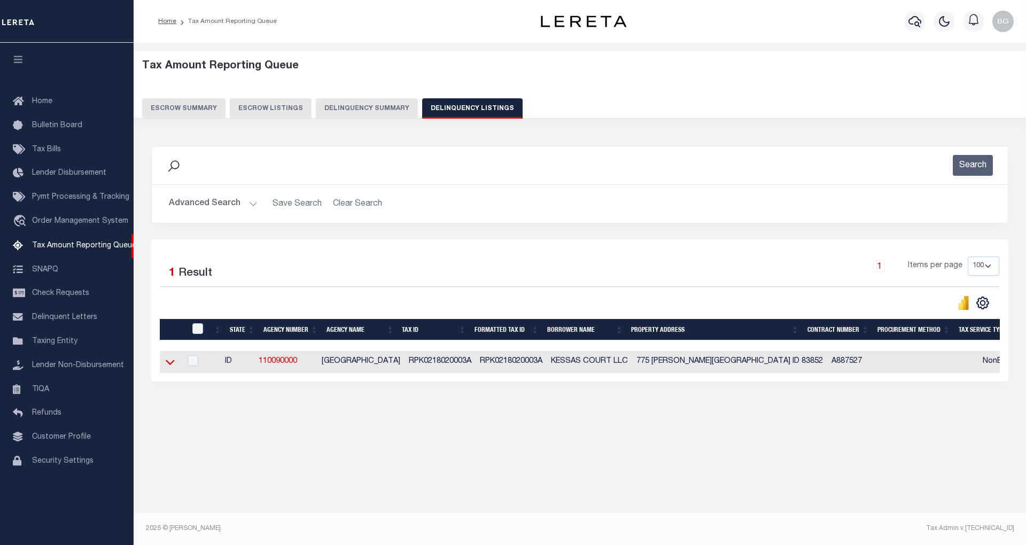
click at [169, 365] on icon at bounding box center [170, 362] width 9 height 11
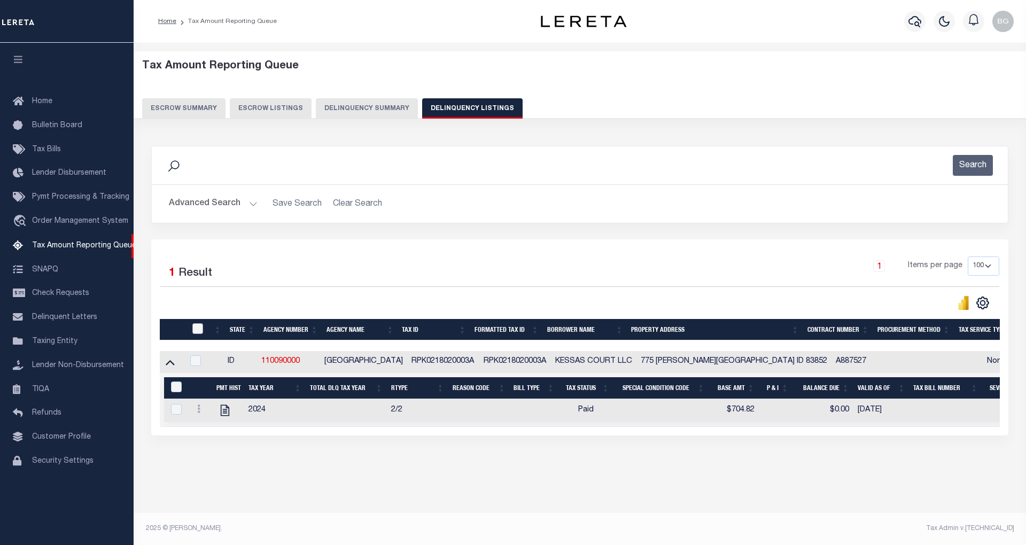
click at [197, 330] on input "checkbox" at bounding box center [197, 328] width 11 height 11
checkbox input "true"
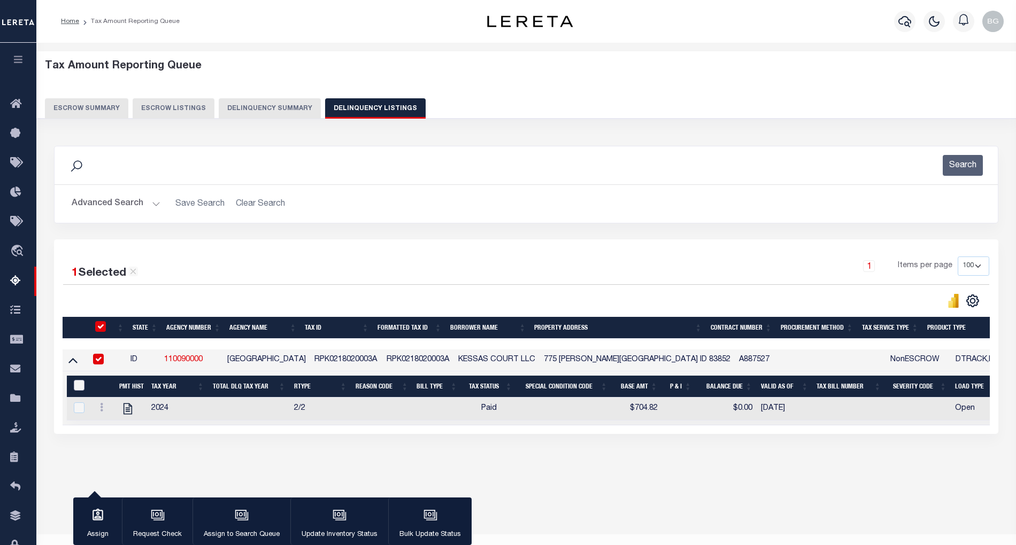
click at [77, 390] on input "&nbsp;" at bounding box center [79, 385] width 11 height 11
checkbox input "true"
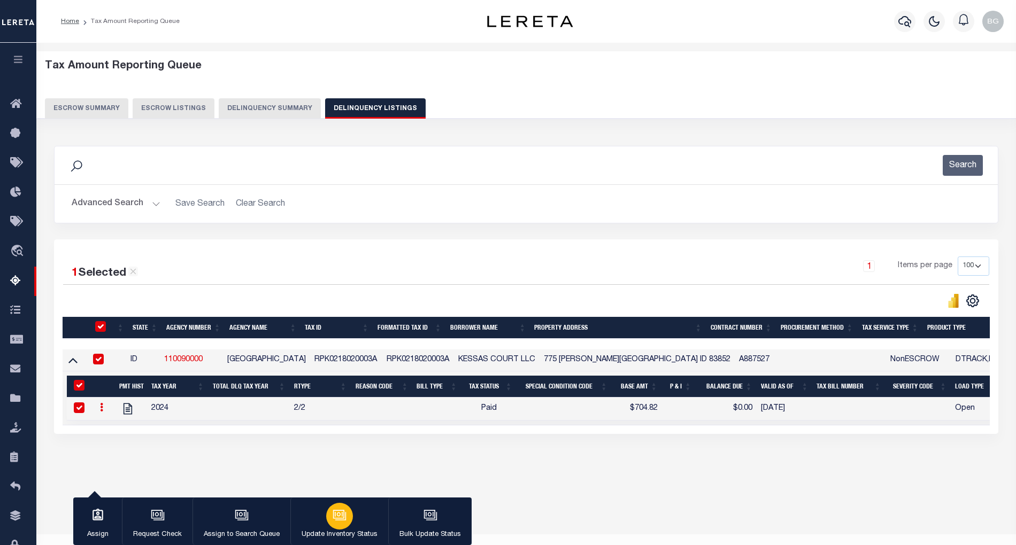
click at [330, 512] on div "button" at bounding box center [339, 516] width 27 height 27
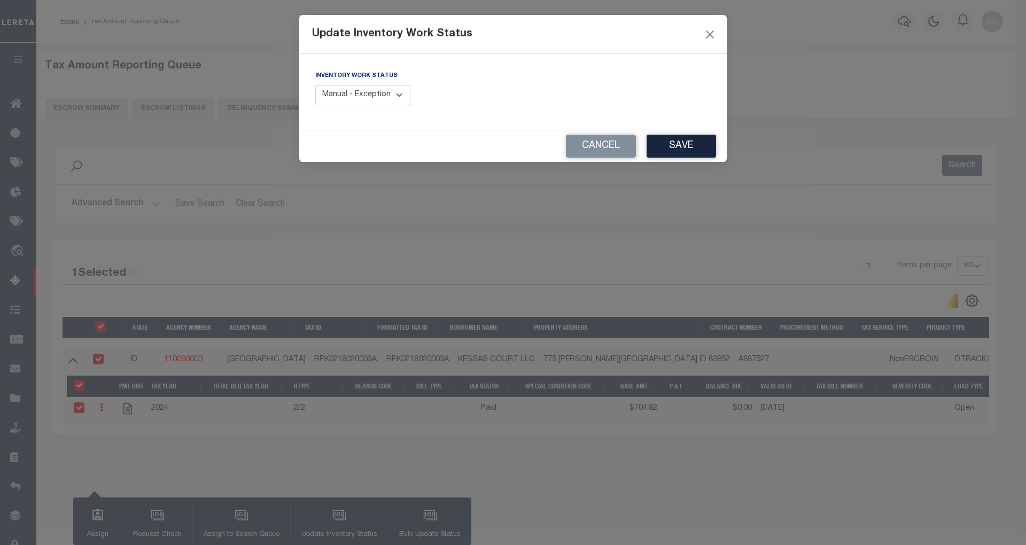
click at [381, 103] on select "Manual - Exception Pended - Awaiting Search Late Add Exception Completed" at bounding box center [362, 95] width 95 height 21
select select "4"
click at [315, 85] on select "Manual - Exception Pended - Awaiting Search Late Add Exception Completed" at bounding box center [362, 95] width 95 height 21
click at [689, 140] on button "Save" at bounding box center [681, 146] width 69 height 23
